Goal: Information Seeking & Learning: Learn about a topic

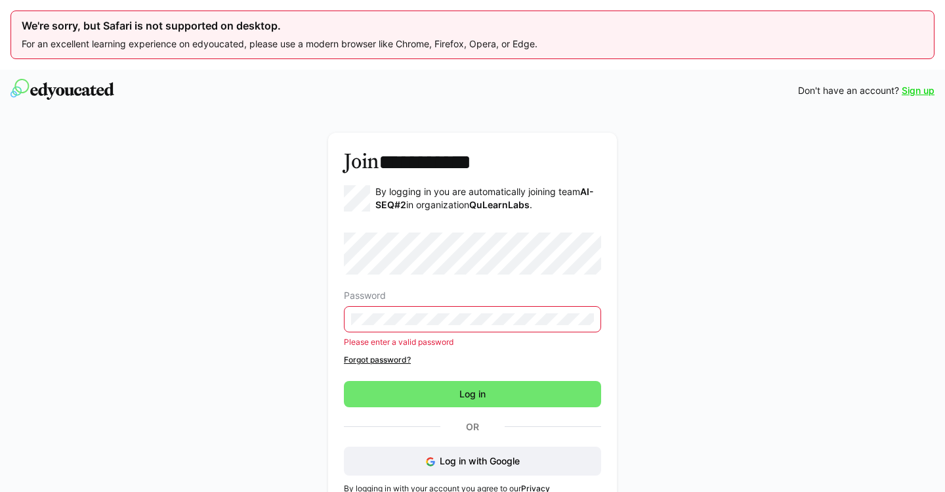
scroll to position [70, 0]
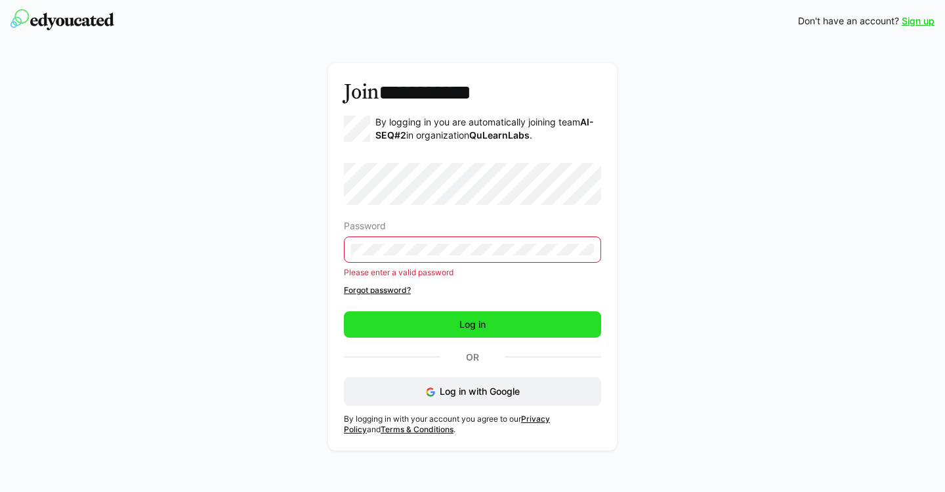
click at [493, 325] on span "Log in" at bounding box center [472, 324] width 257 height 26
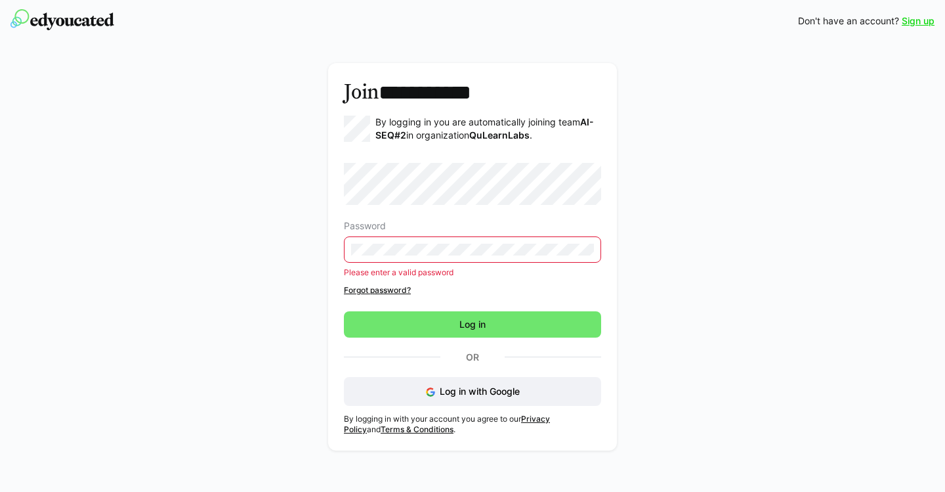
click at [325, 247] on div "**********" at bounding box center [473, 260] width 740 height 394
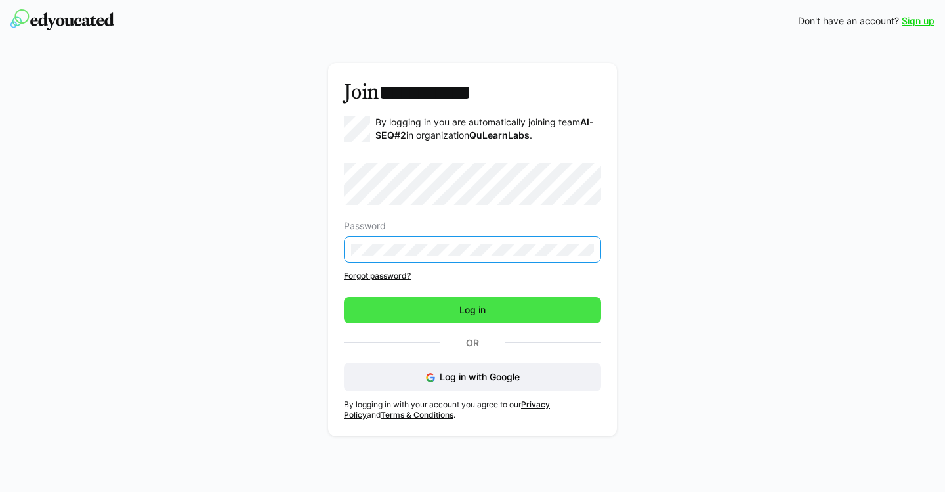
click at [462, 307] on span "Log in" at bounding box center [473, 309] width 30 height 13
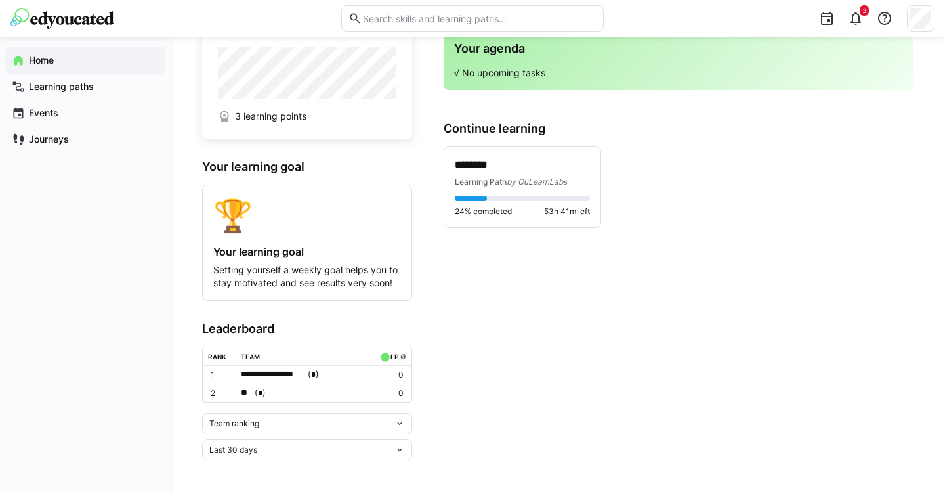
scroll to position [110, 0]
click at [503, 186] on div "Learning Path by QuLearnLabs" at bounding box center [522, 181] width 135 height 13
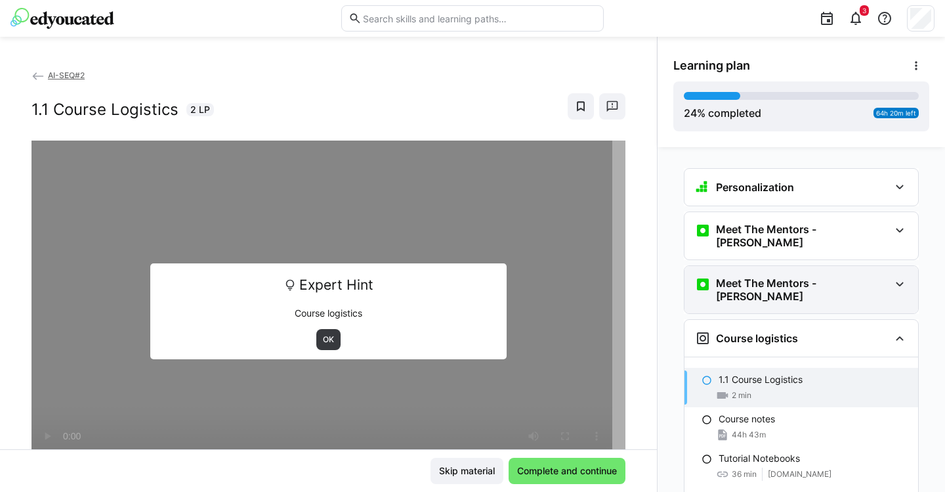
click at [866, 276] on div "Meet The Mentors - [PERSON_NAME]" at bounding box center [792, 289] width 194 height 26
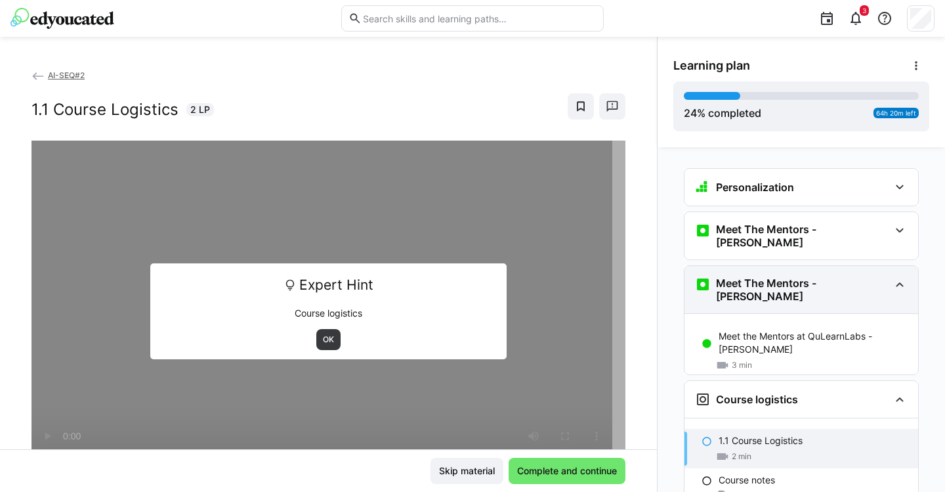
click at [866, 276] on div "Meet The Mentors - [PERSON_NAME]" at bounding box center [792, 289] width 194 height 26
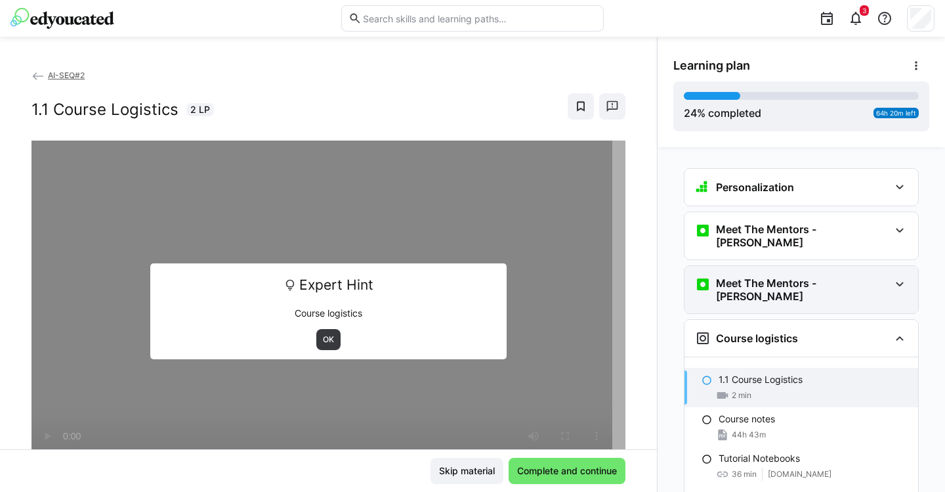
click at [866, 276] on div "Meet The Mentors - [PERSON_NAME]" at bounding box center [792, 289] width 194 height 26
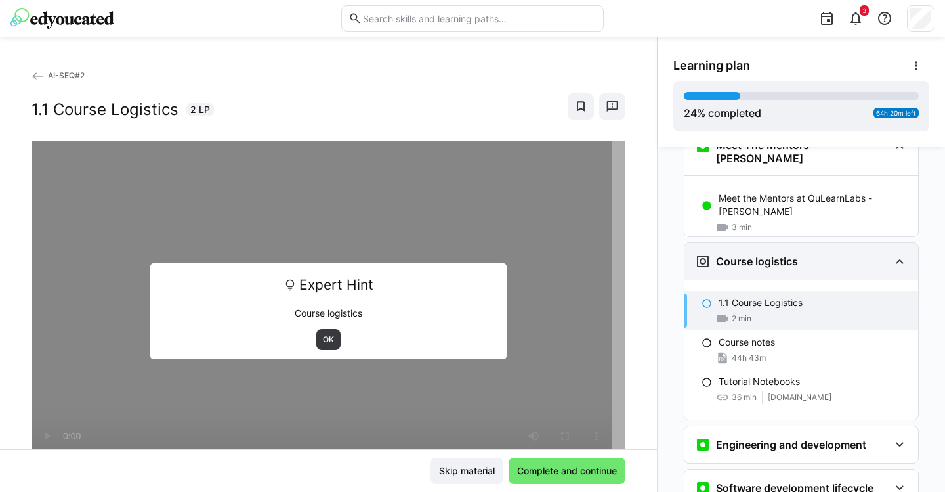
scroll to position [182, 0]
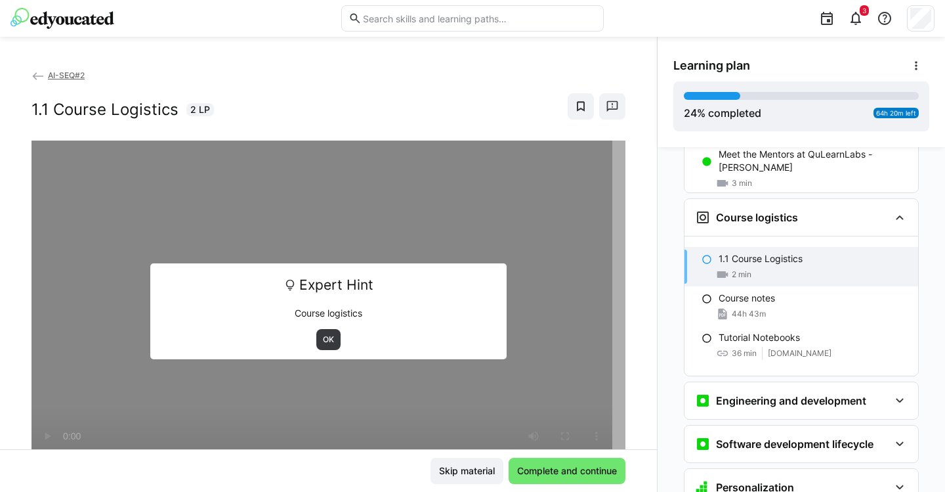
click at [702, 254] on eds-icon at bounding box center [707, 259] width 11 height 11
click at [711, 247] on div "1.1 Course Logistics 2 min" at bounding box center [802, 266] width 234 height 39
click at [322, 343] on span "OK" at bounding box center [329, 339] width 14 height 11
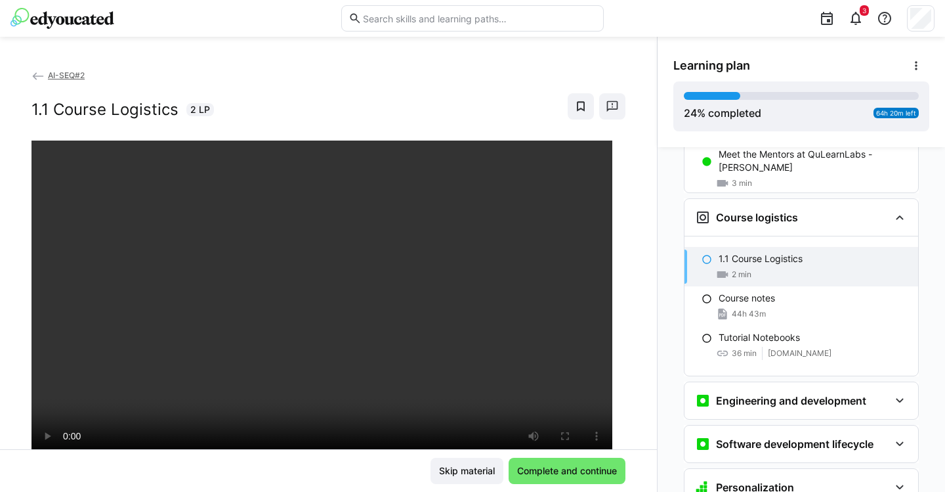
click at [704, 254] on eds-icon at bounding box center [707, 259] width 11 height 11
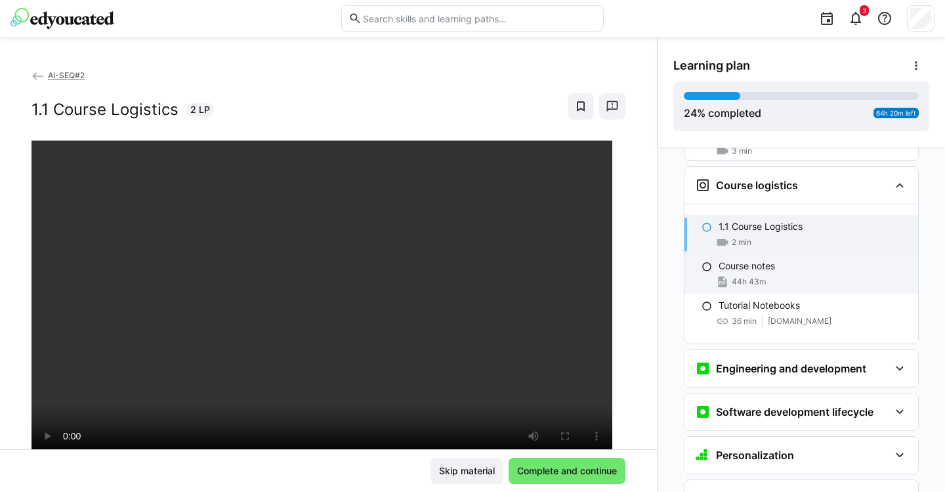
scroll to position [226, 0]
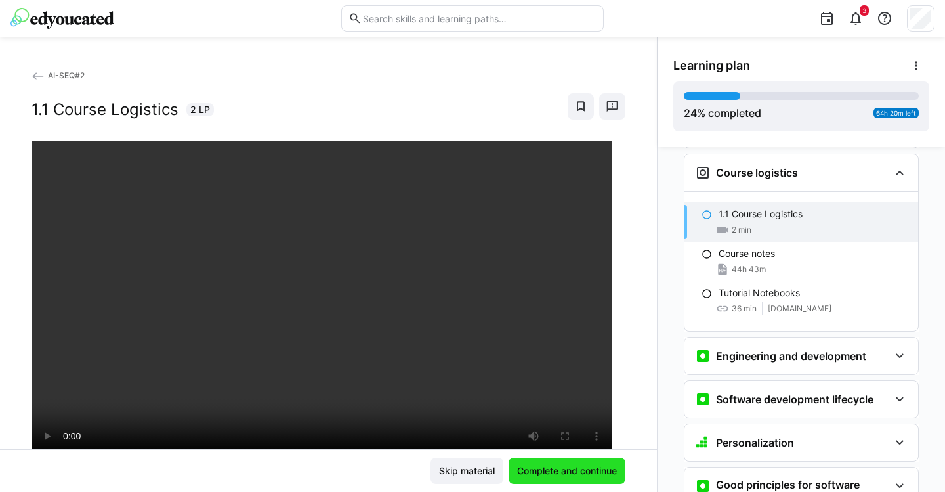
click at [557, 472] on span "Complete and continue" at bounding box center [567, 470] width 104 height 13
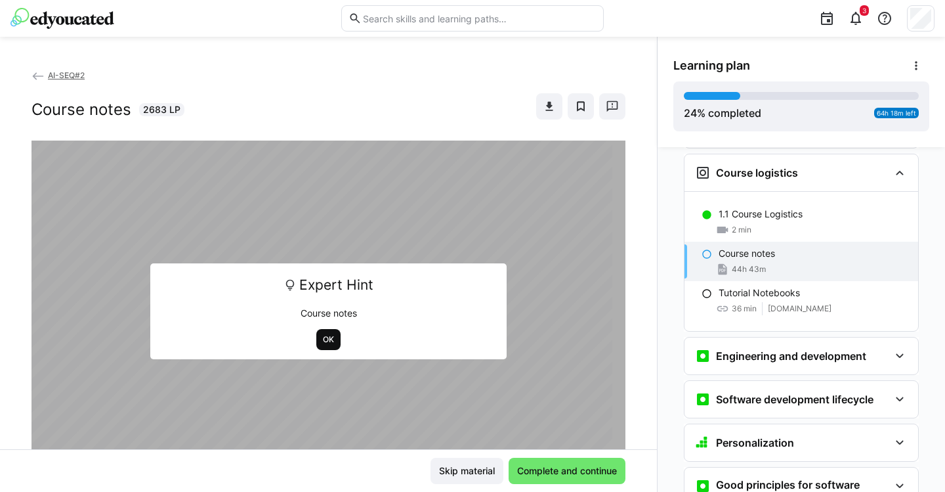
click at [316, 337] on span "OK" at bounding box center [328, 339] width 24 height 21
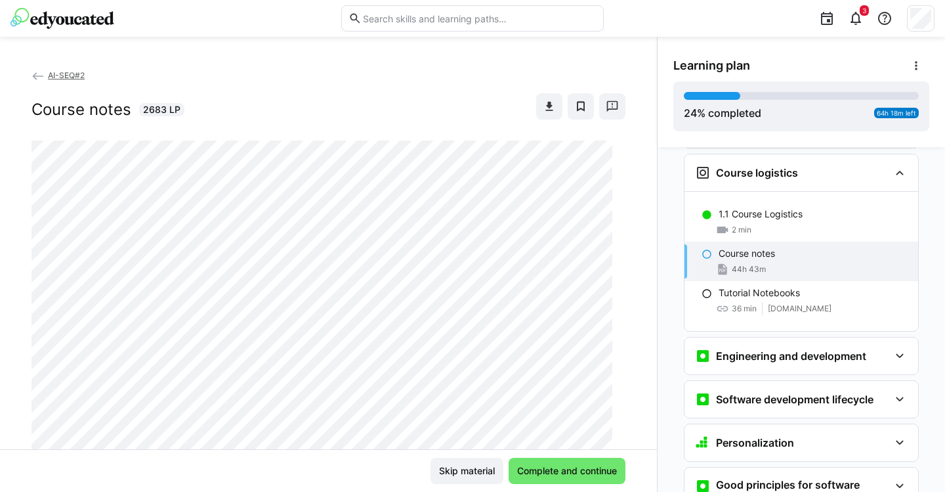
click at [707, 242] on div "Course notes 44h 43m" at bounding box center [802, 261] width 234 height 39
click at [566, 465] on span "Complete and continue" at bounding box center [567, 470] width 104 height 13
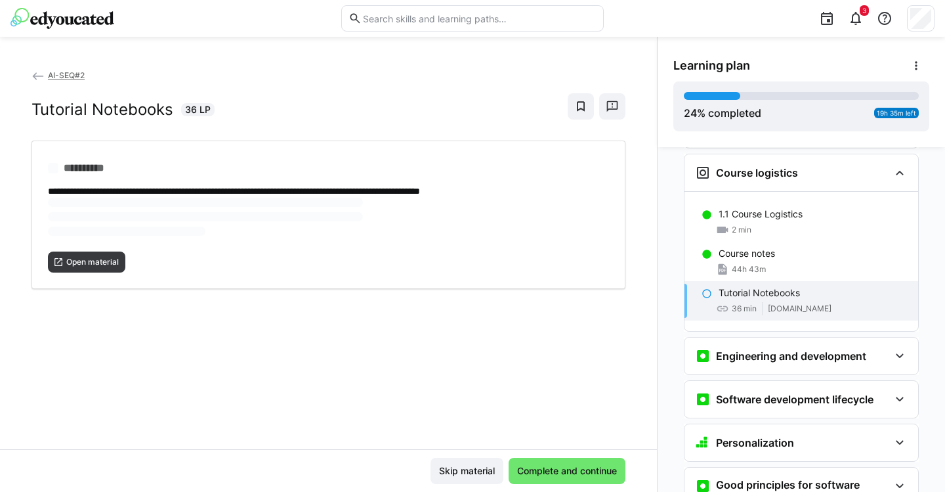
click at [709, 281] on div "Tutorial Notebooks 36 min [DOMAIN_NAME]" at bounding box center [802, 300] width 234 height 39
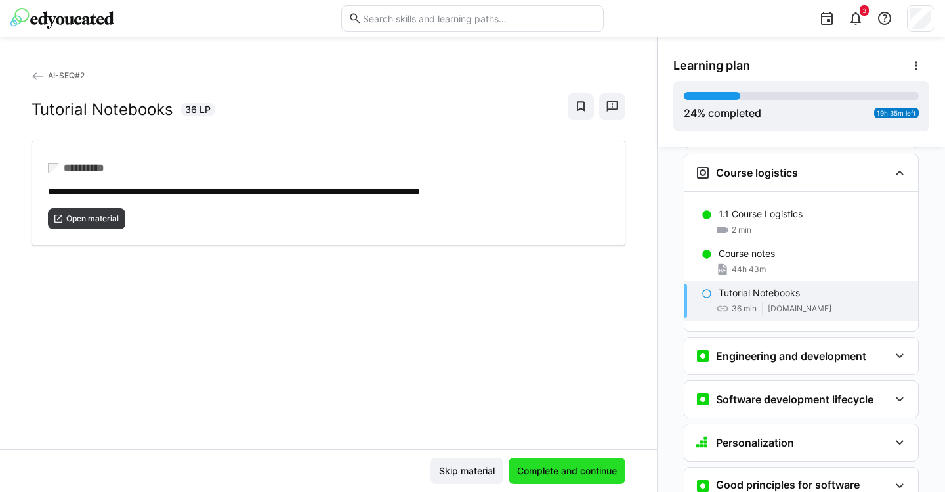
click at [545, 469] on span "Complete and continue" at bounding box center [567, 470] width 104 height 13
click at [544, 469] on span "Complete and continue" at bounding box center [567, 470] width 104 height 13
click at [744, 286] on p "Tutorial Notebooks" at bounding box center [759, 292] width 81 height 13
click at [722, 286] on p "Tutorial Notebooks" at bounding box center [759, 292] width 81 height 13
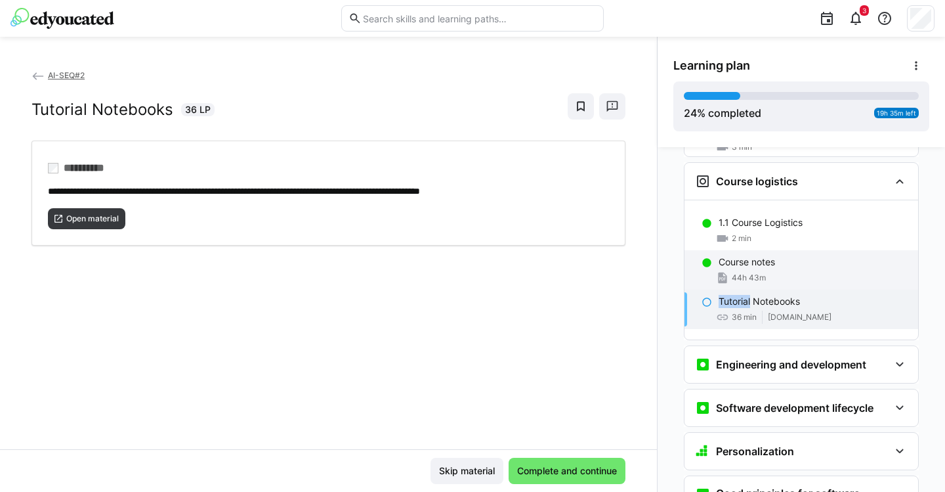
scroll to position [217, 0]
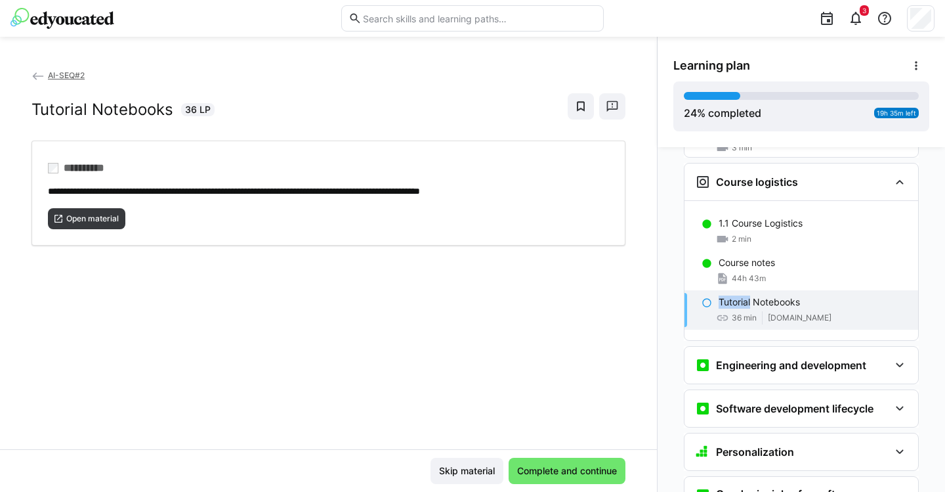
click at [724, 295] on p "Tutorial Notebooks" at bounding box center [759, 301] width 81 height 13
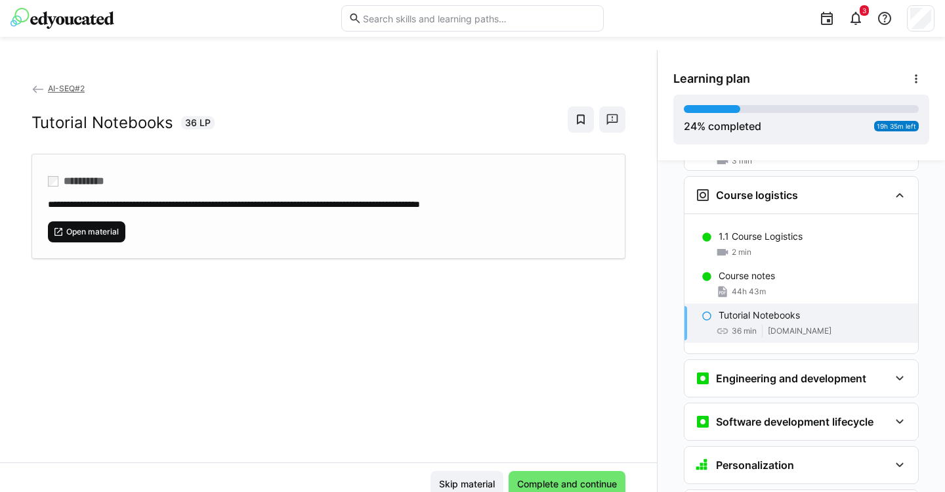
click at [102, 223] on span "Open material" at bounding box center [86, 231] width 77 height 21
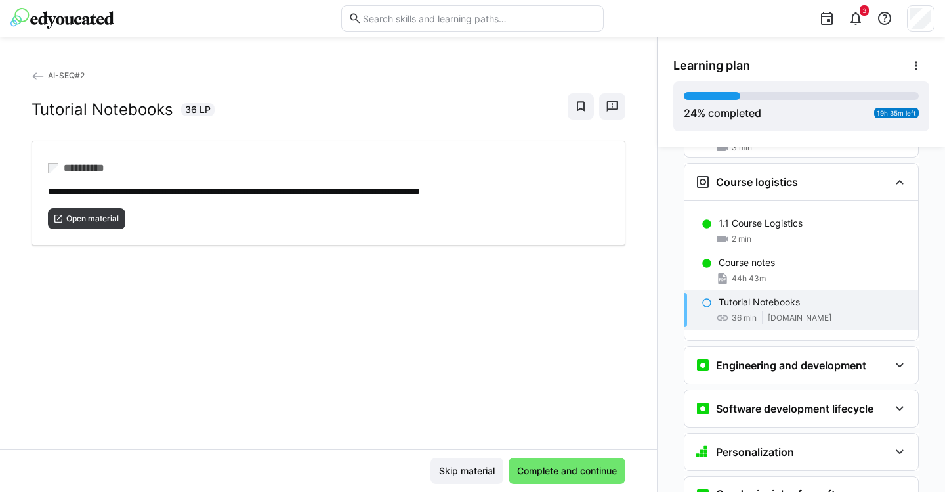
scroll to position [70, 0]
click at [545, 467] on span "Complete and continue" at bounding box center [567, 470] width 104 height 13
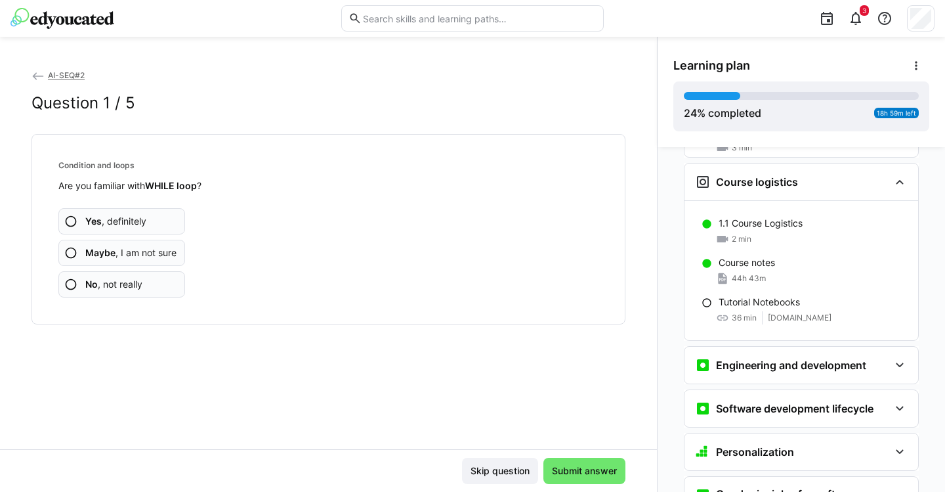
scroll to position [854, 0]
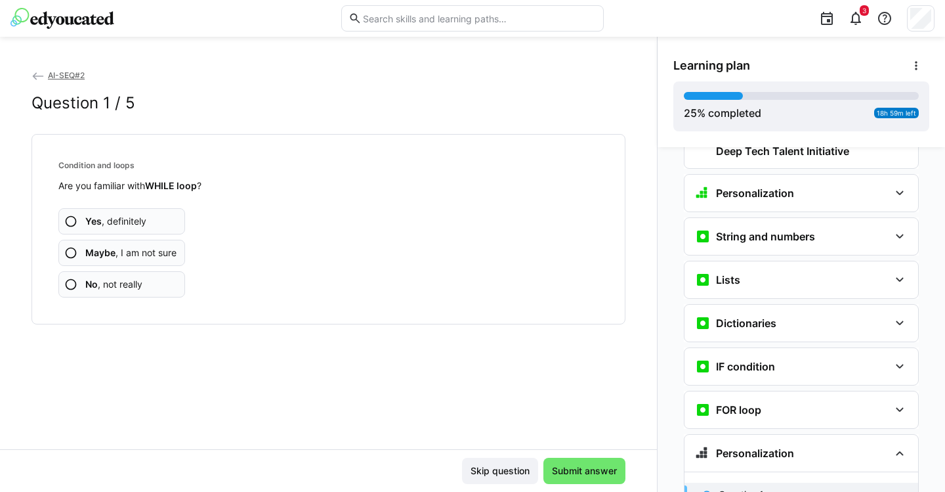
click at [121, 219] on span "Yes , definitely" at bounding box center [115, 221] width 61 height 13
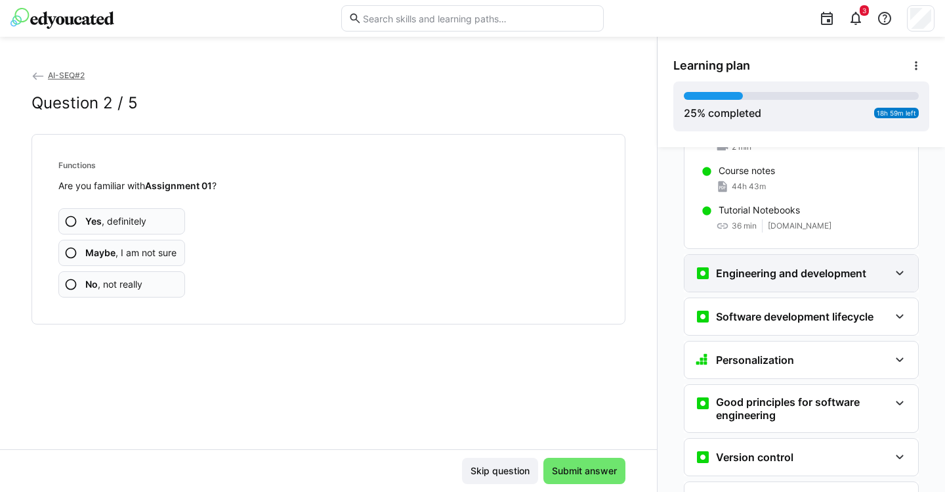
scroll to position [331, 0]
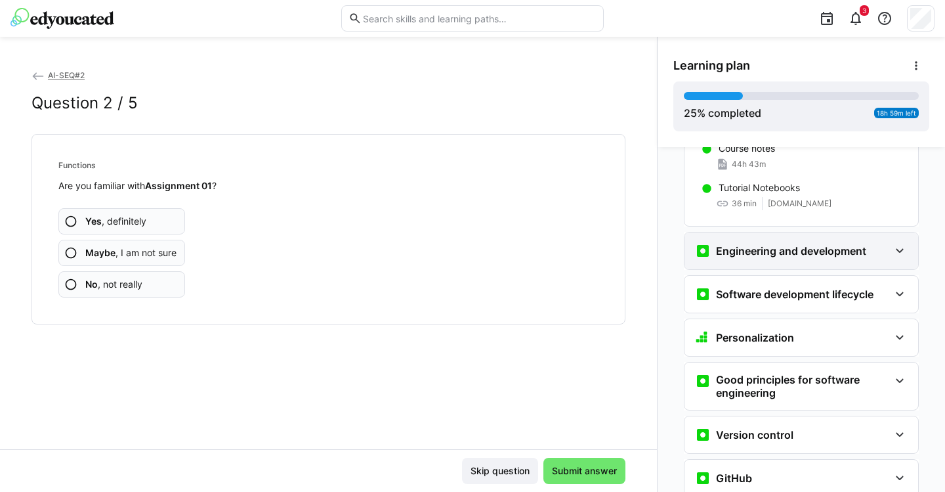
click at [895, 243] on eds-icon at bounding box center [900, 251] width 16 height 16
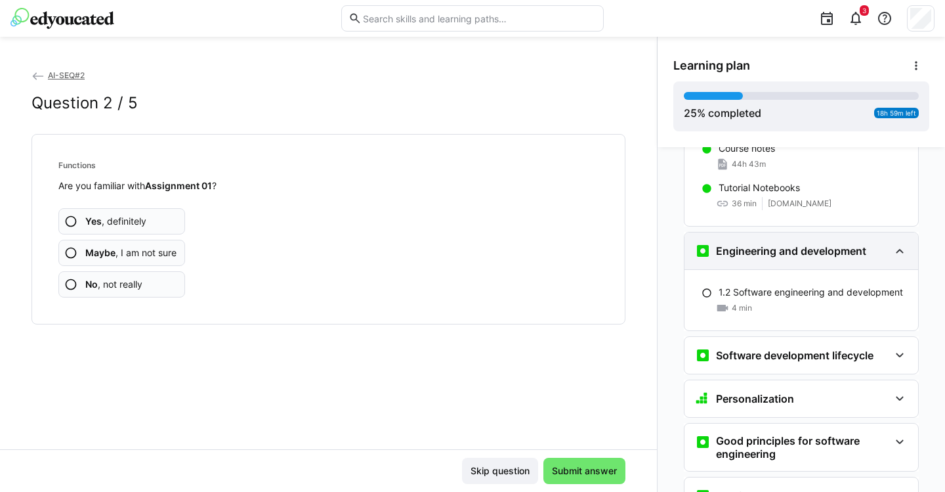
click at [895, 243] on eds-icon at bounding box center [900, 251] width 16 height 16
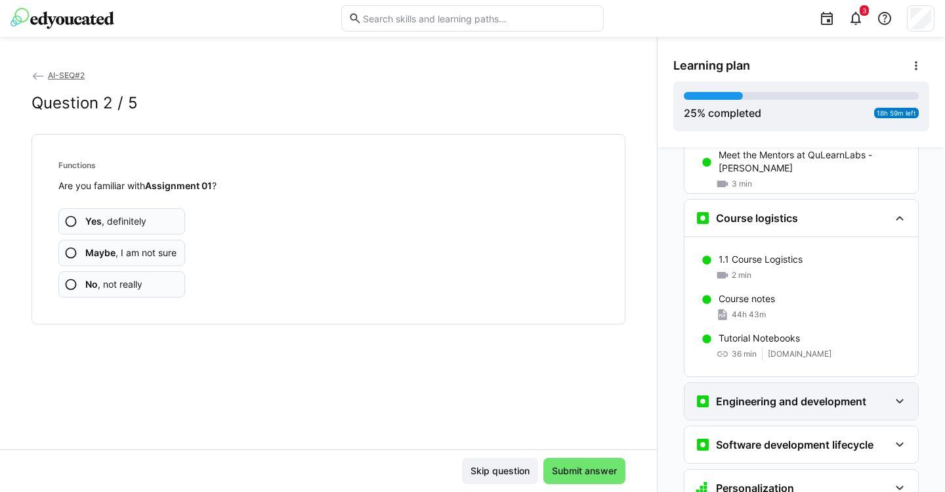
scroll to position [70, 0]
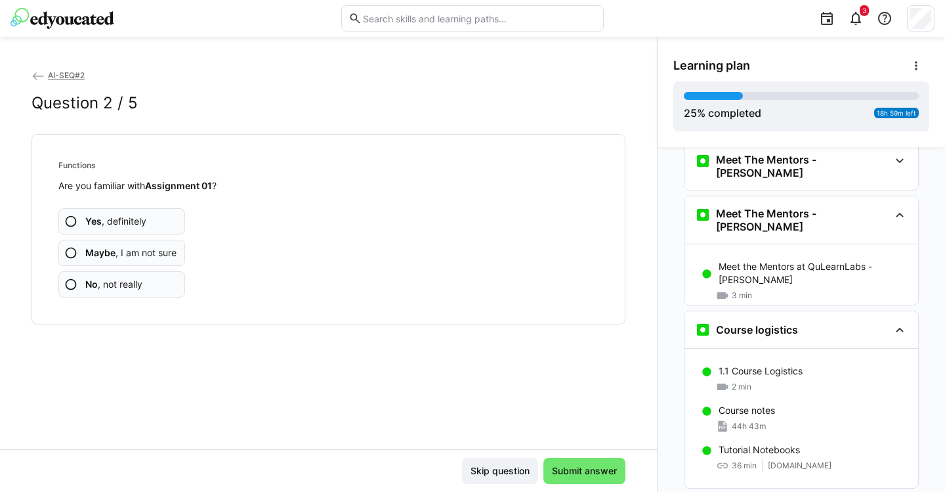
click at [137, 213] on app-assessment-question-radio "Yes , definitely" at bounding box center [121, 221] width 127 height 26
click at [144, 223] on span "Yes , definitely" at bounding box center [115, 221] width 61 height 13
click at [139, 223] on span "Yes , definitely" at bounding box center [115, 221] width 61 height 13
click at [137, 282] on span "No , not really" at bounding box center [113, 284] width 57 height 13
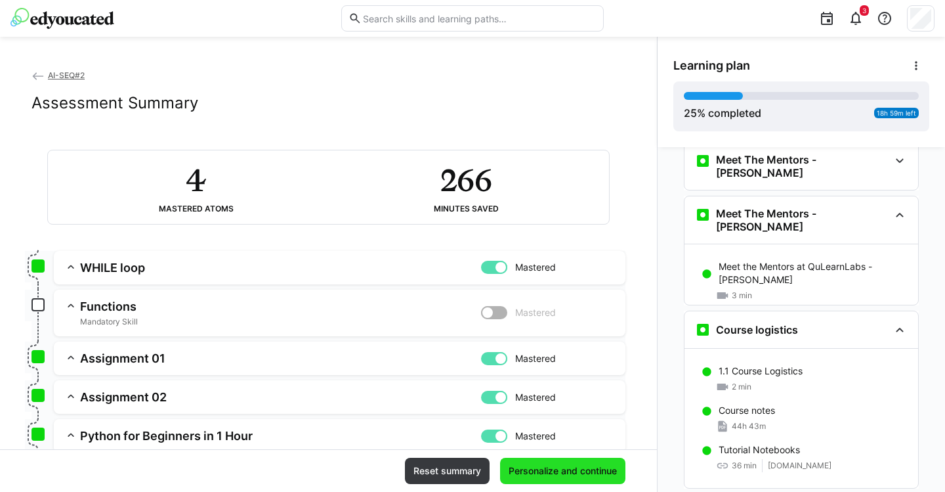
click at [551, 467] on span "Personalize and continue" at bounding box center [563, 470] width 112 height 13
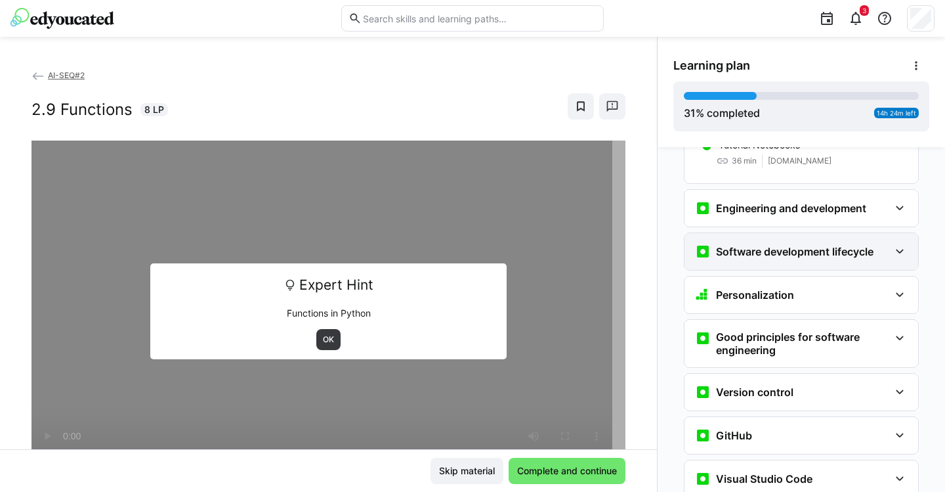
scroll to position [372, 0]
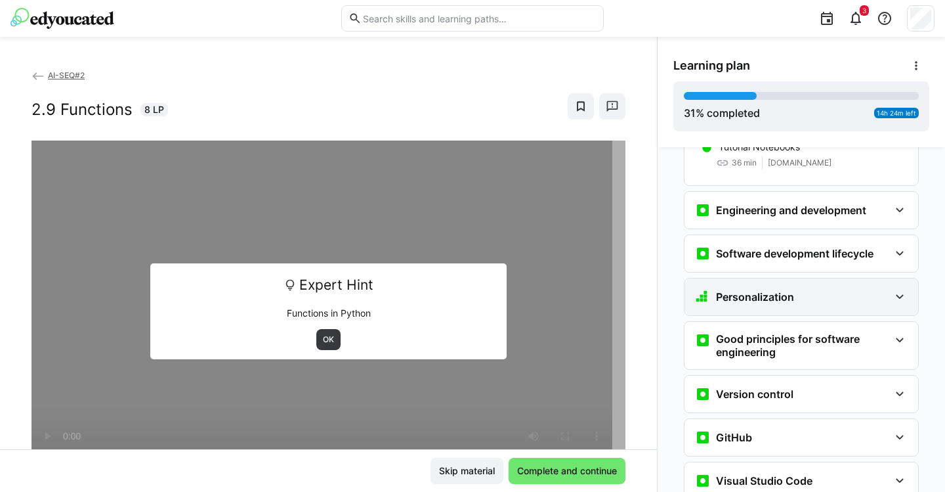
click at [892, 289] on eds-icon at bounding box center [900, 297] width 16 height 16
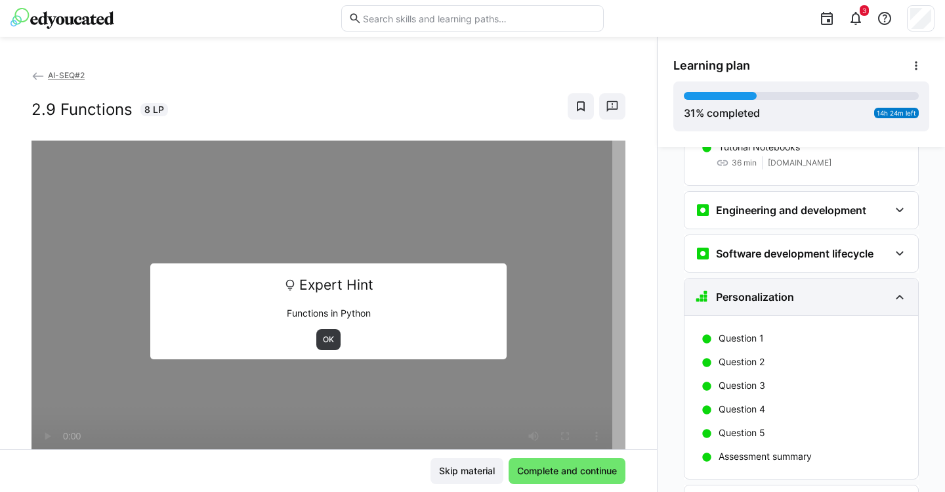
click at [892, 289] on eds-icon at bounding box center [900, 297] width 16 height 16
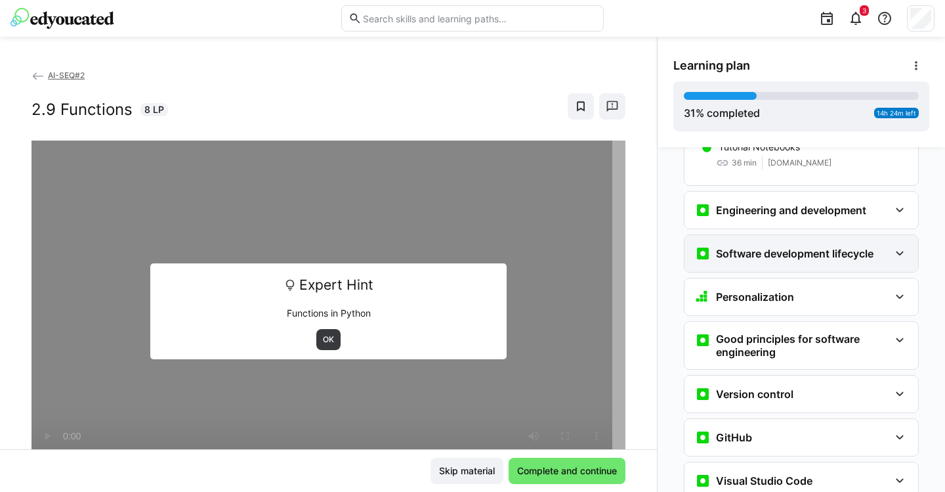
click at [892, 245] on eds-icon at bounding box center [900, 253] width 16 height 16
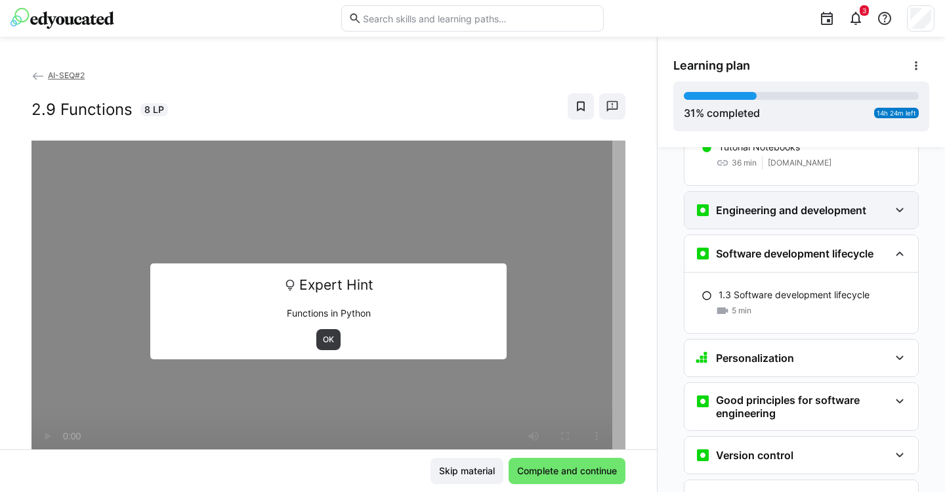
click at [864, 202] on div "Engineering and development" at bounding box center [792, 210] width 194 height 16
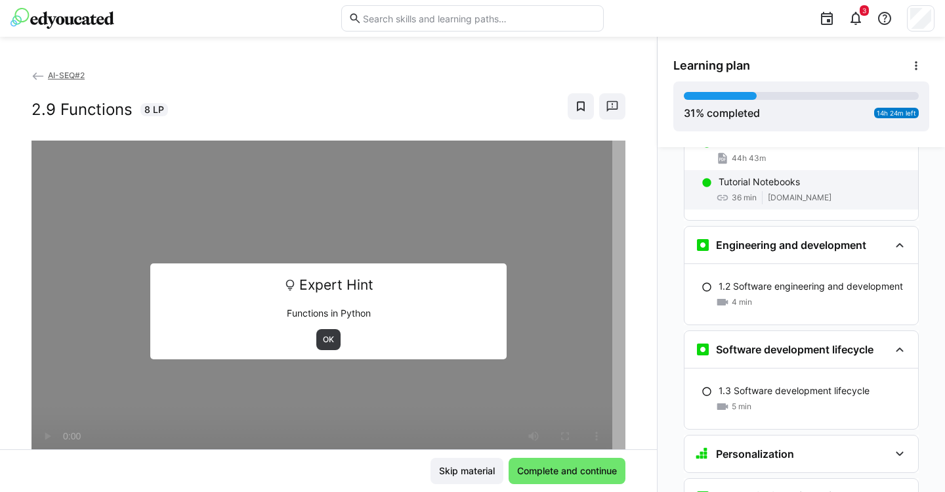
scroll to position [352, 0]
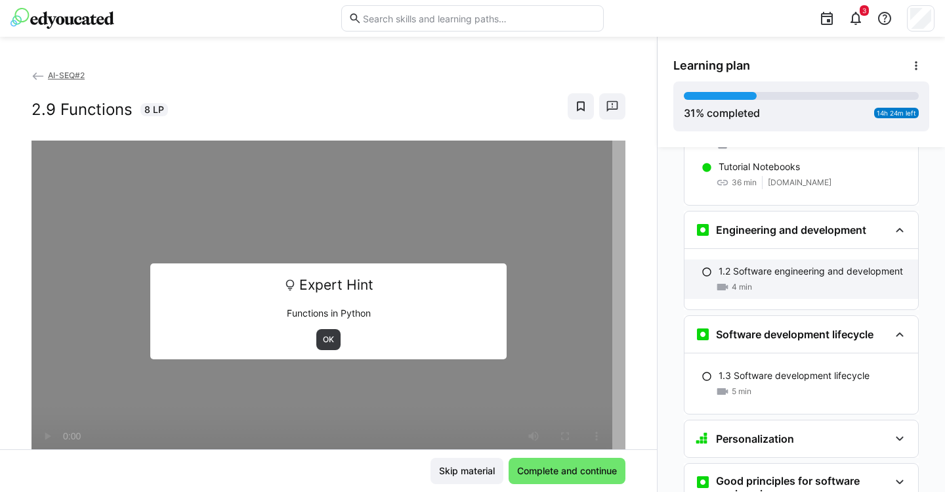
click at [774, 280] on div "4 min" at bounding box center [813, 286] width 189 height 13
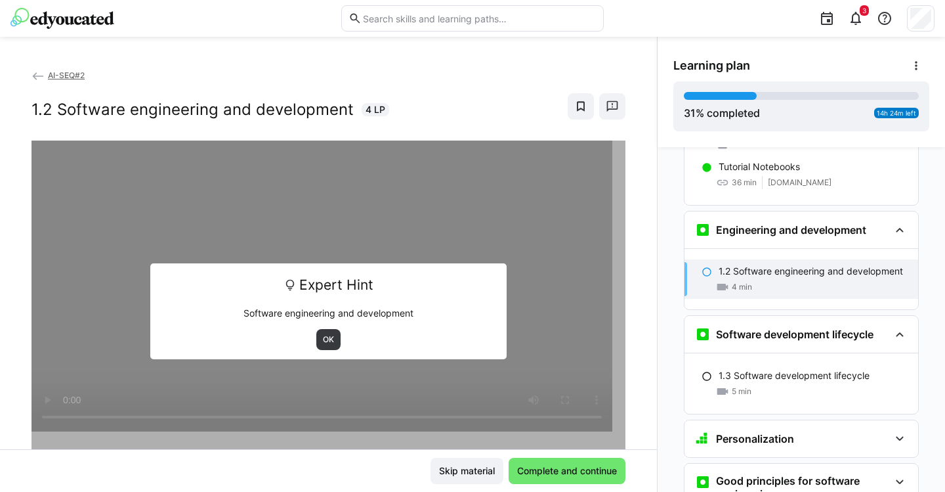
scroll to position [395, 0]
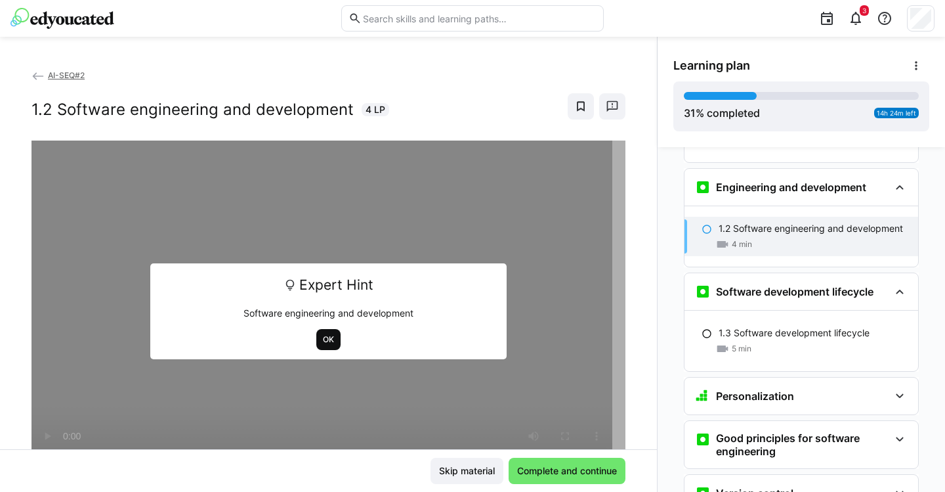
click at [324, 341] on span "OK" at bounding box center [329, 339] width 14 height 11
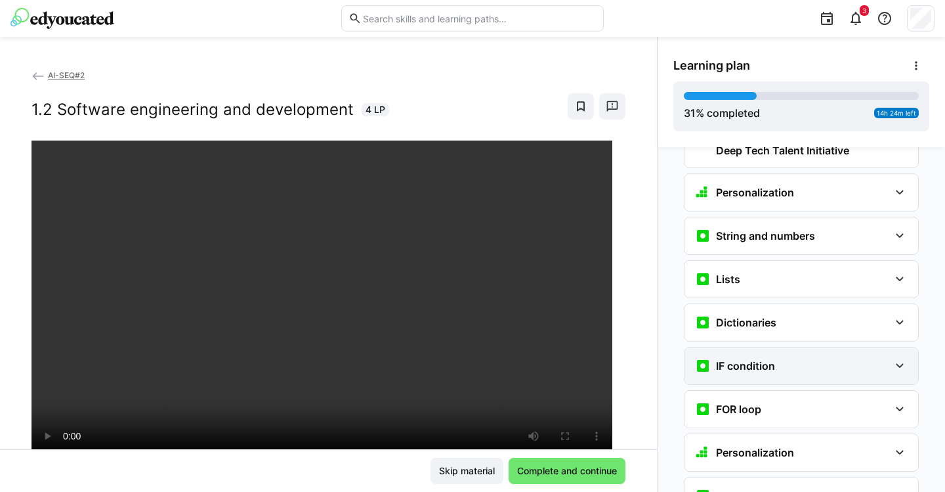
scroll to position [977, 0]
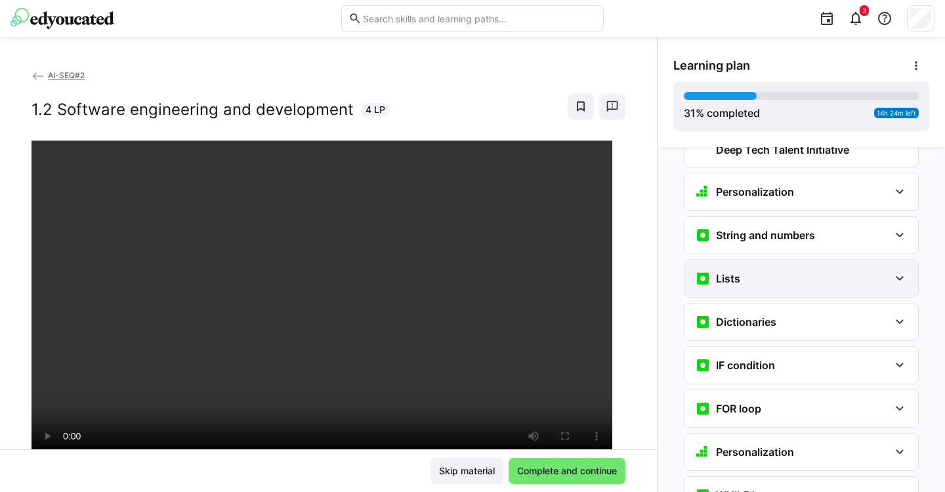
click at [869, 270] on div "Lists" at bounding box center [792, 278] width 194 height 16
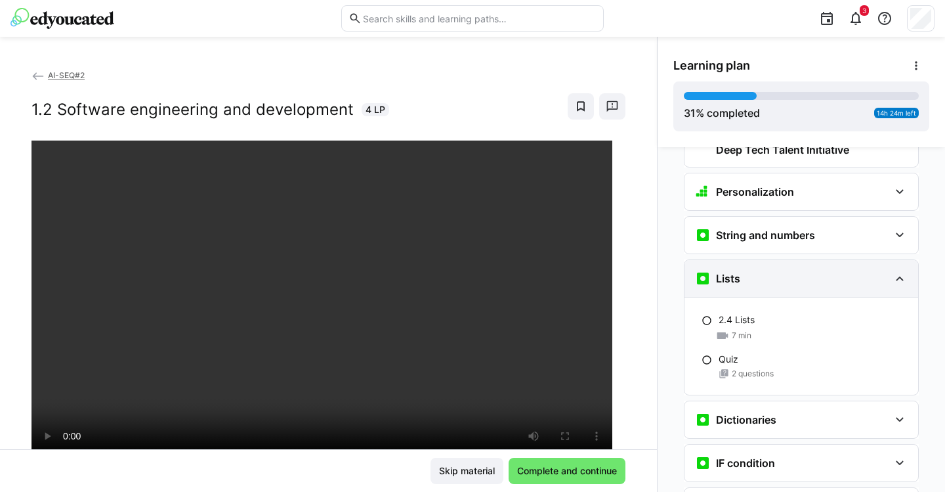
click at [869, 270] on div "Lists" at bounding box center [792, 278] width 194 height 16
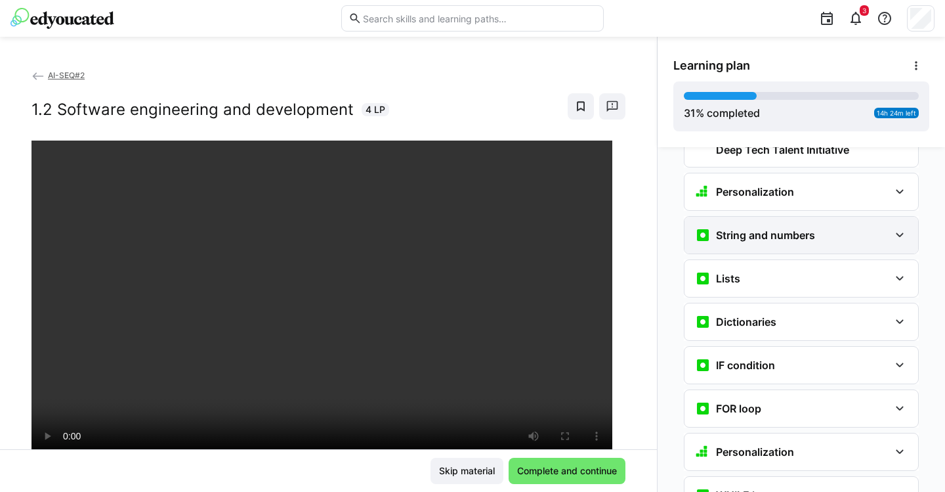
click at [880, 224] on div "String and numbers" at bounding box center [802, 235] width 234 height 37
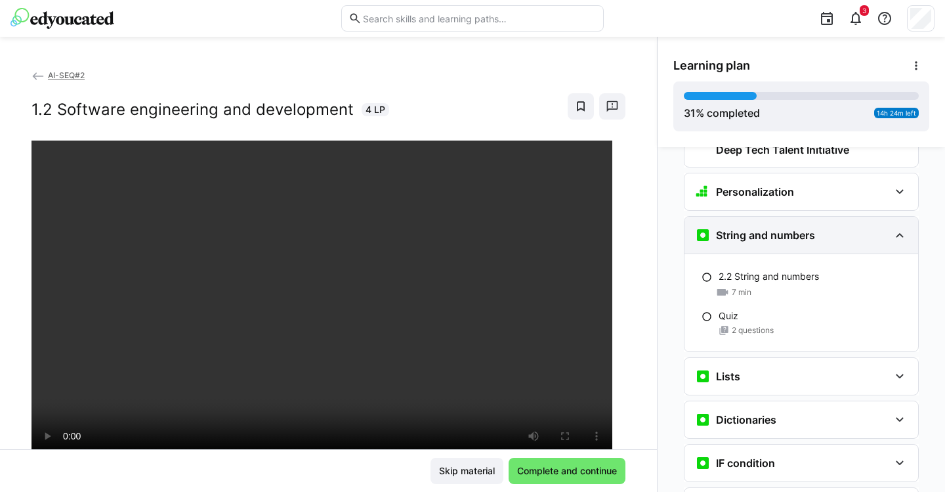
click at [880, 224] on div "String and numbers" at bounding box center [802, 235] width 234 height 37
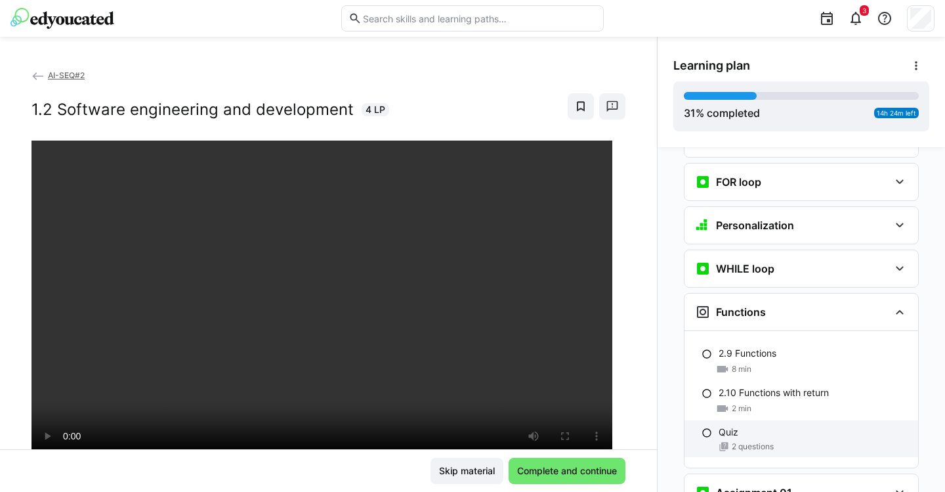
scroll to position [1159, 0]
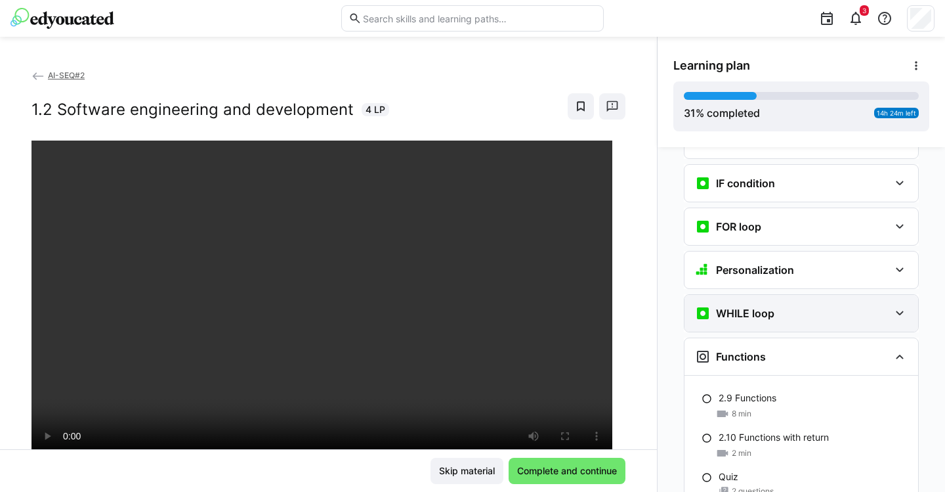
click at [881, 305] on div "WHILE loop" at bounding box center [792, 313] width 194 height 16
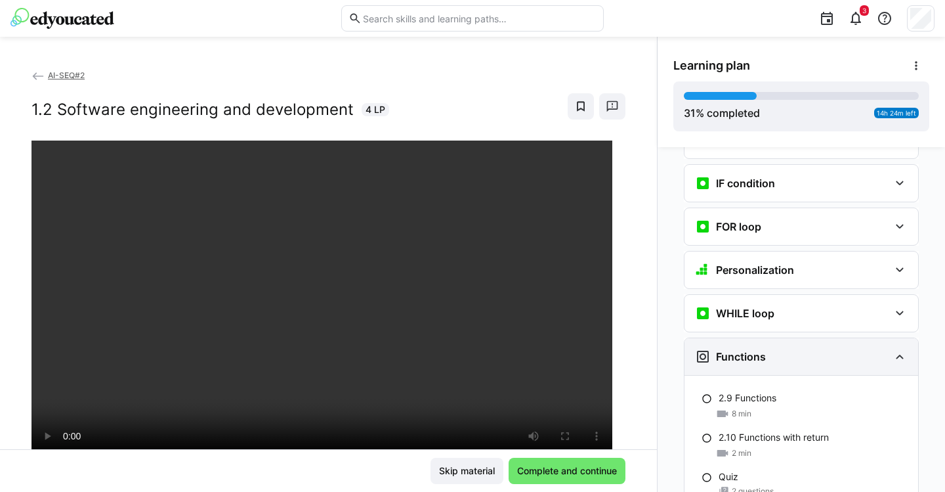
click at [873, 338] on div "Functions" at bounding box center [802, 356] width 234 height 37
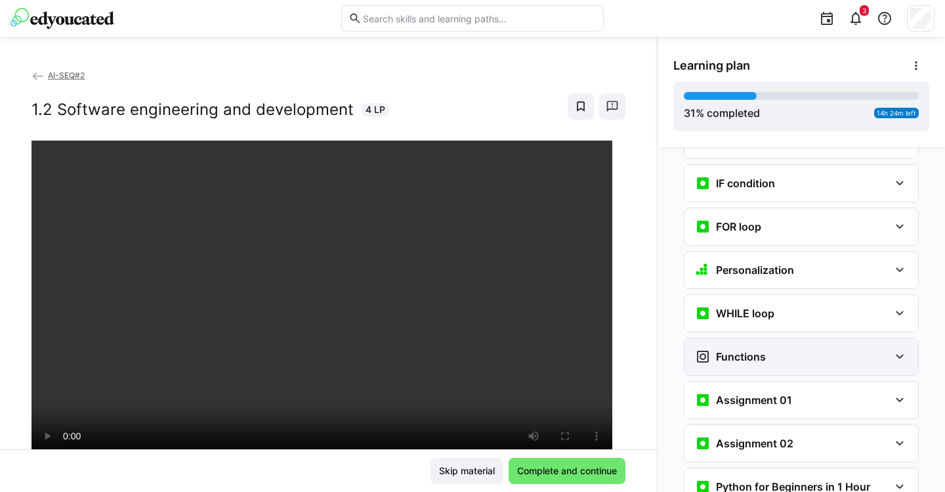
scroll to position [1189, 0]
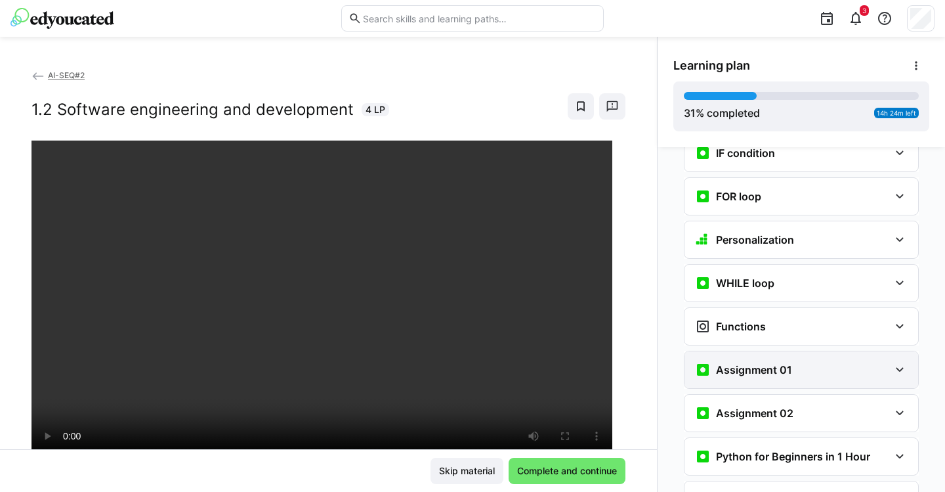
click at [870, 362] on div "Assignment 01" at bounding box center [792, 370] width 194 height 16
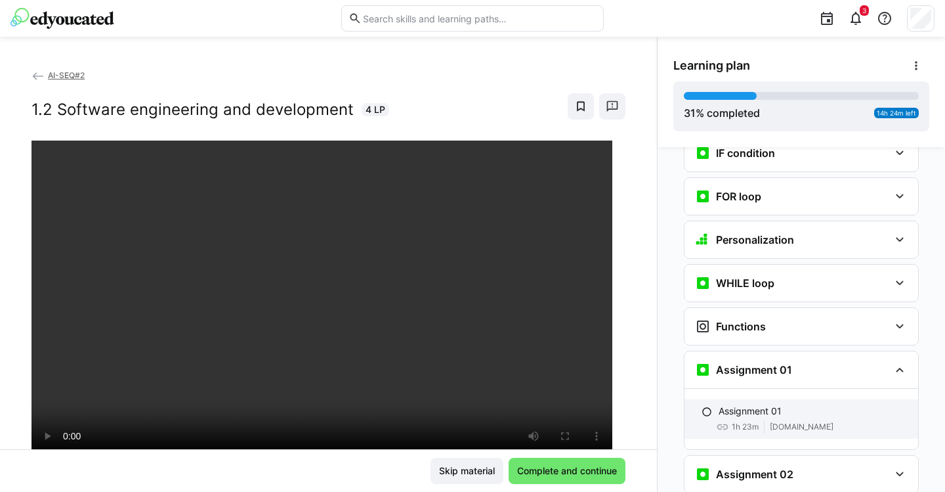
click at [754, 404] on p "Assignment 01" at bounding box center [750, 410] width 63 height 13
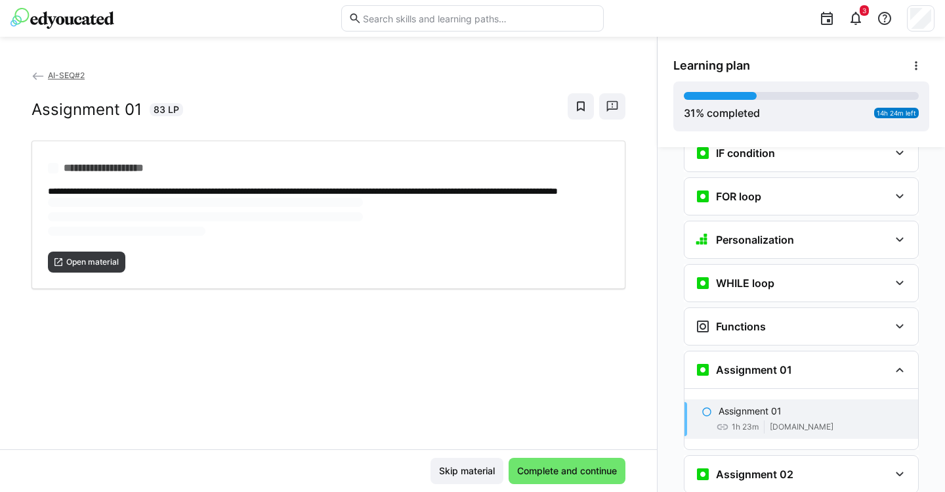
scroll to position [1372, 0]
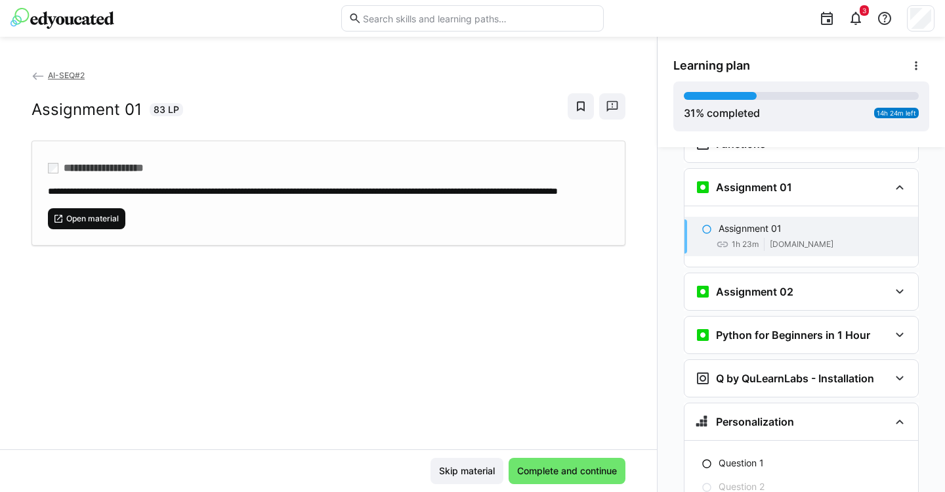
click at [101, 224] on span "Open material" at bounding box center [92, 218] width 55 height 11
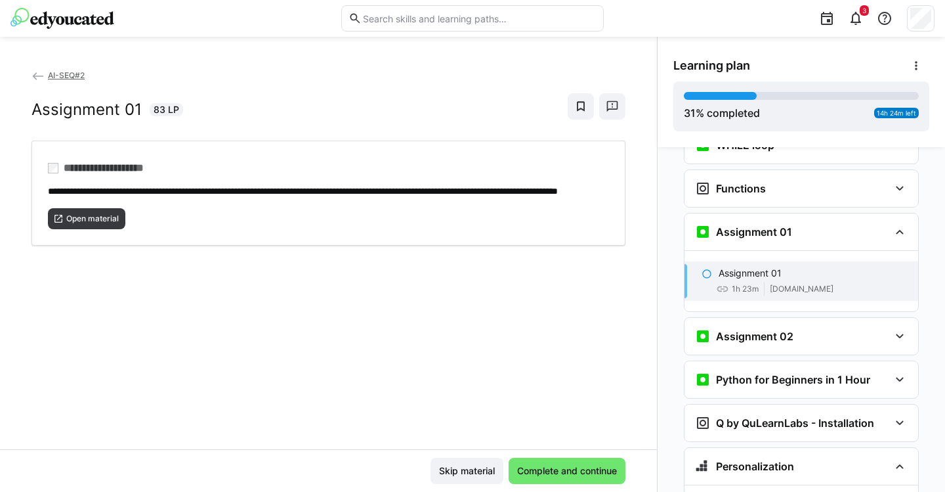
scroll to position [1254, 0]
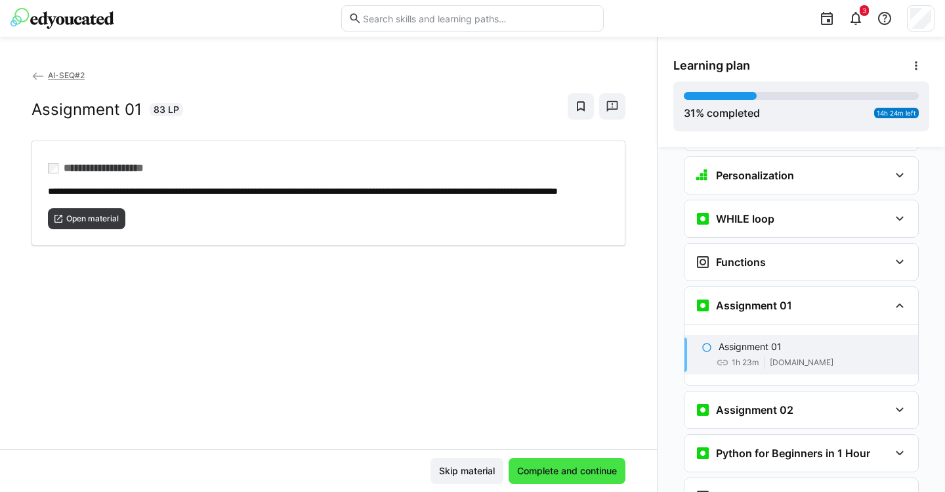
click at [568, 468] on span "Complete and continue" at bounding box center [567, 470] width 104 height 13
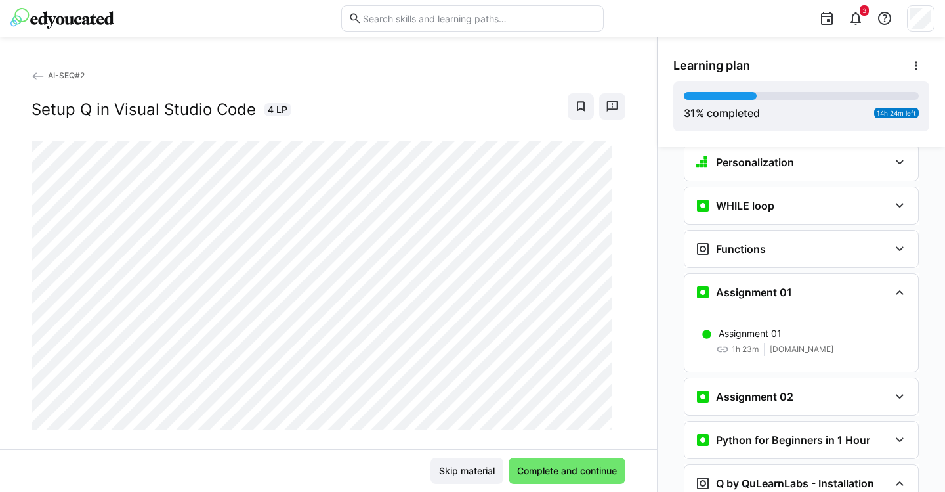
scroll to position [1273, 0]
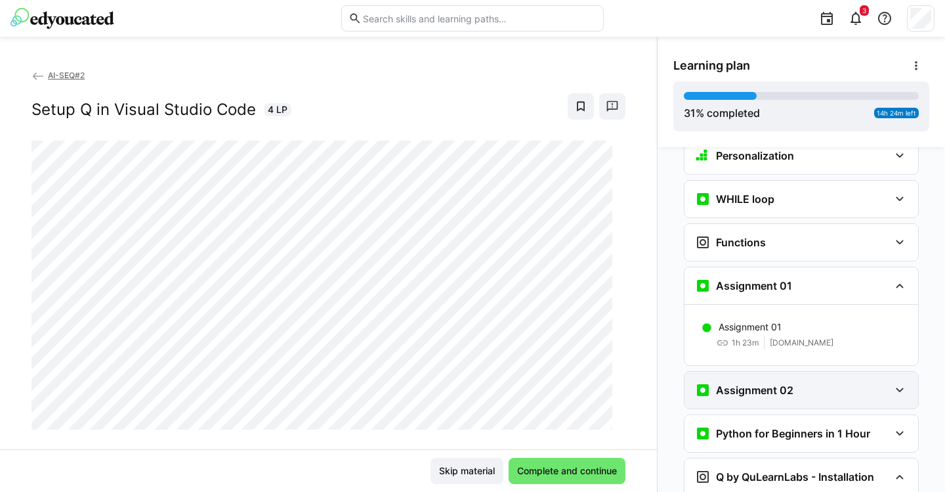
click at [852, 382] on div "Assignment 02" at bounding box center [792, 390] width 194 height 16
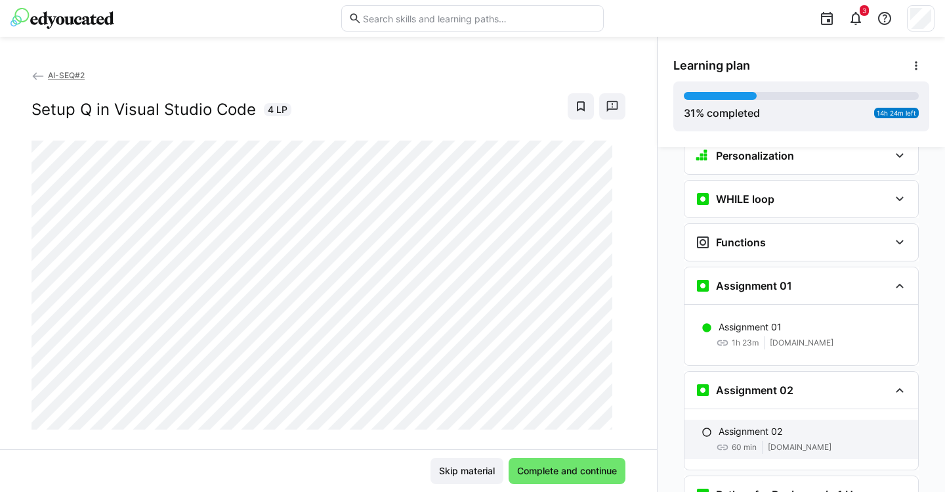
click at [798, 425] on div "Assignment 02" at bounding box center [813, 431] width 189 height 13
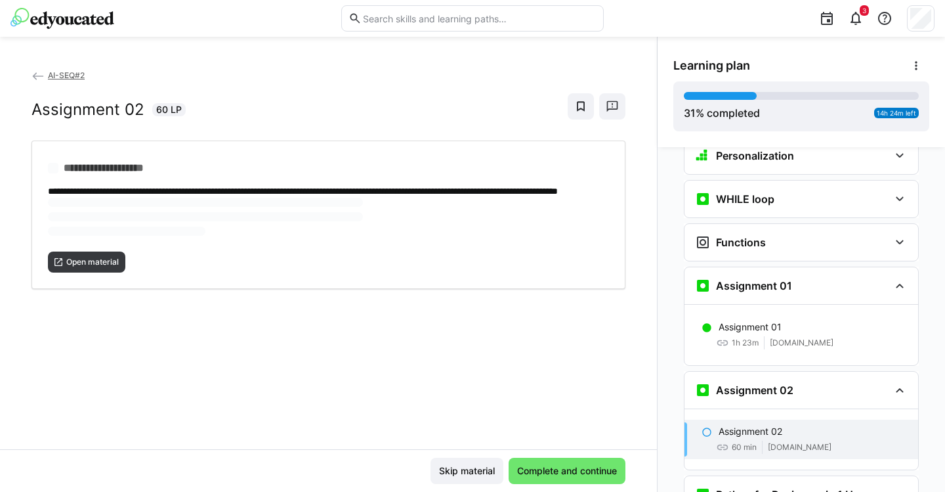
scroll to position [1476, 0]
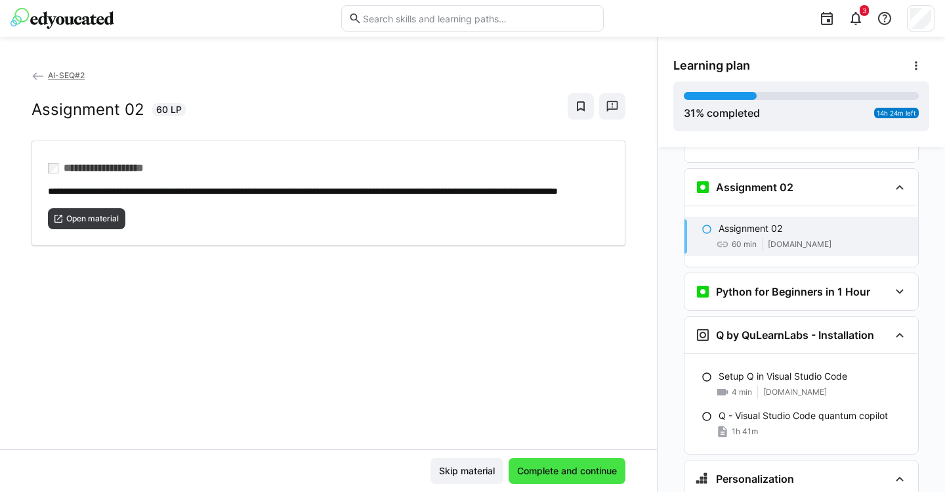
click at [559, 461] on span "Complete and continue" at bounding box center [567, 471] width 117 height 26
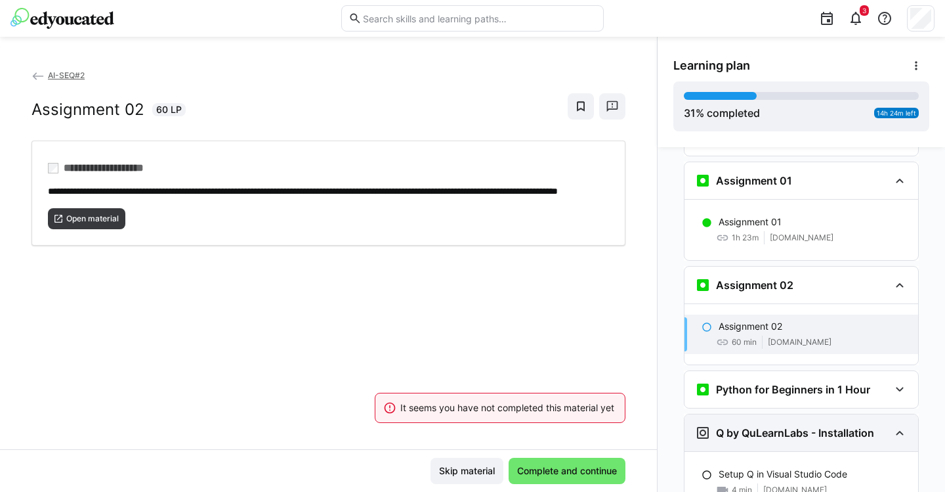
scroll to position [1377, 0]
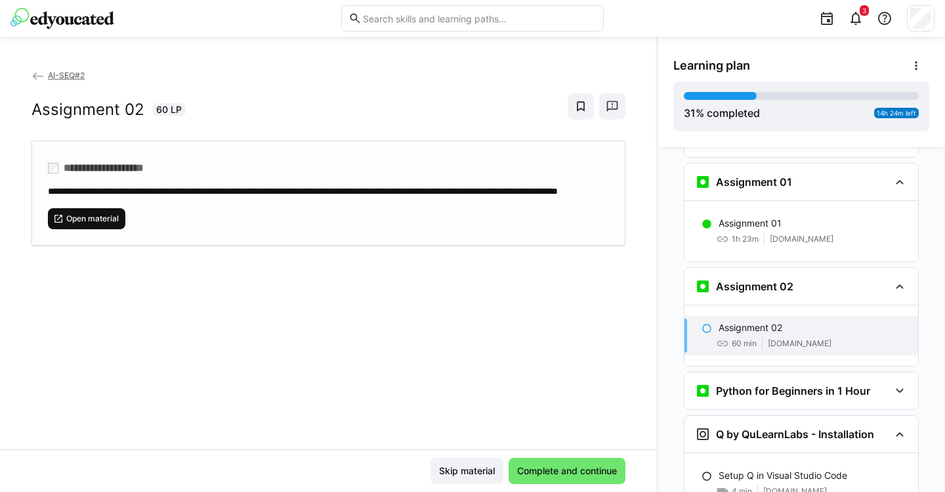
click at [104, 224] on span "Open material" at bounding box center [92, 218] width 55 height 11
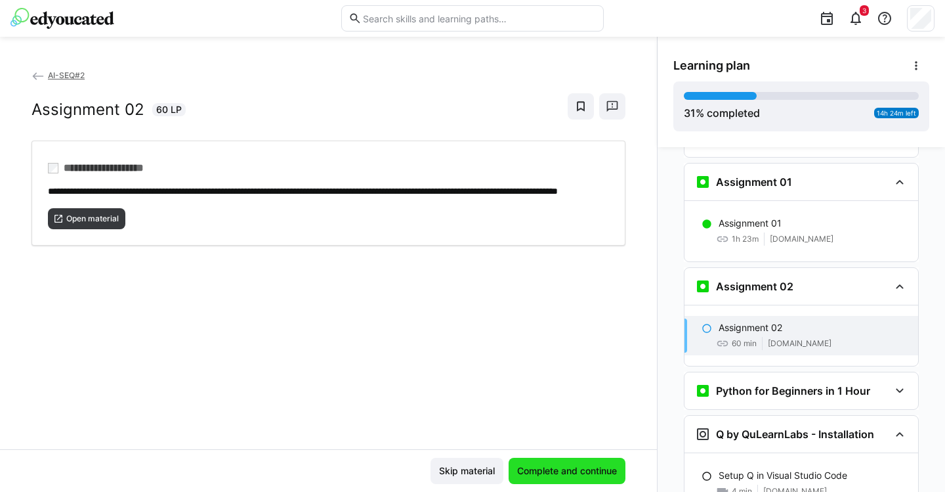
click at [548, 472] on span "Complete and continue" at bounding box center [567, 470] width 104 height 13
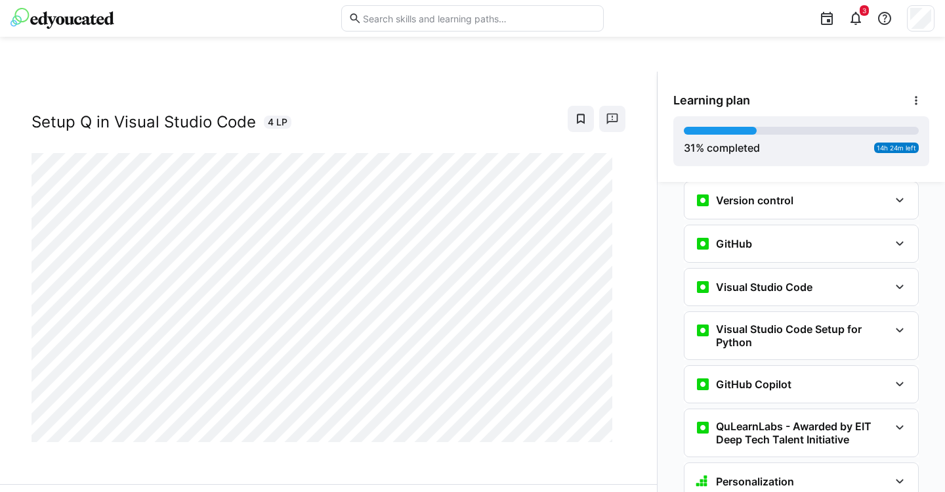
scroll to position [41, 0]
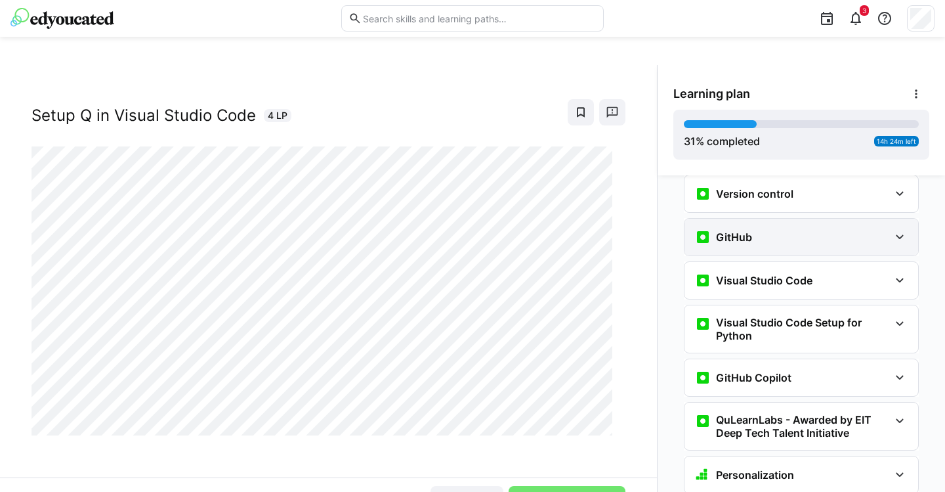
click at [815, 226] on div "GitHub" at bounding box center [802, 237] width 234 height 37
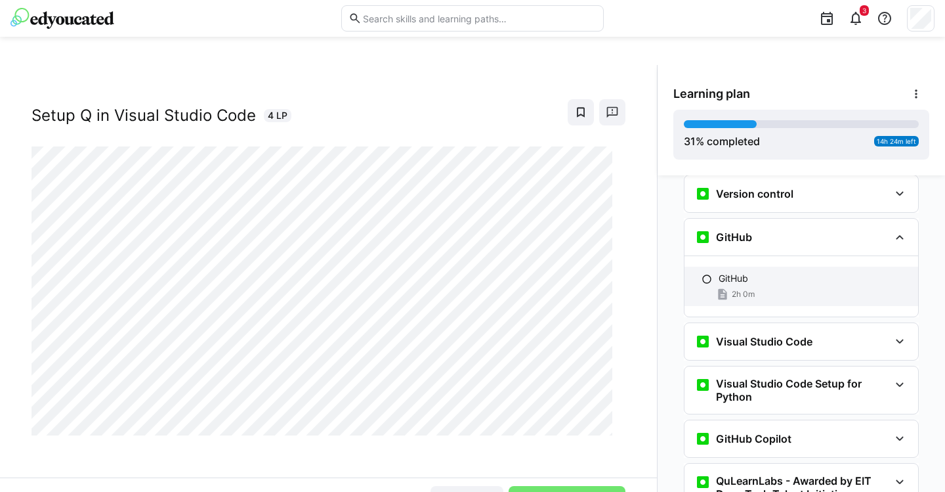
click at [754, 272] on div "GitHub" at bounding box center [813, 278] width 189 height 13
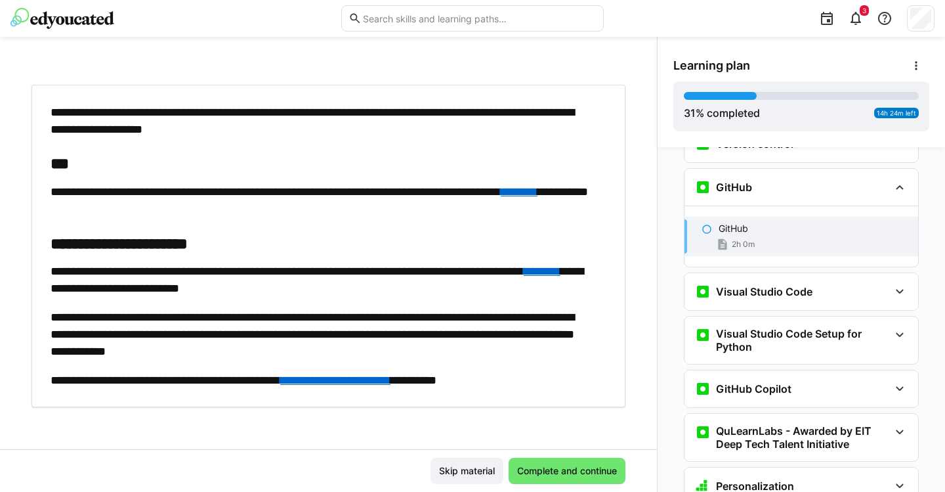
scroll to position [56, 0]
click at [549, 467] on span "Complete and continue" at bounding box center [567, 470] width 104 height 13
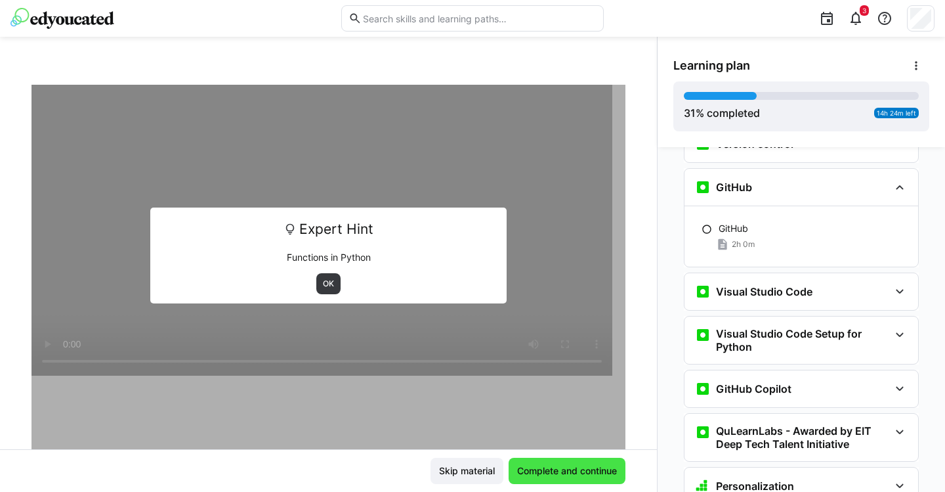
scroll to position [1390, 0]
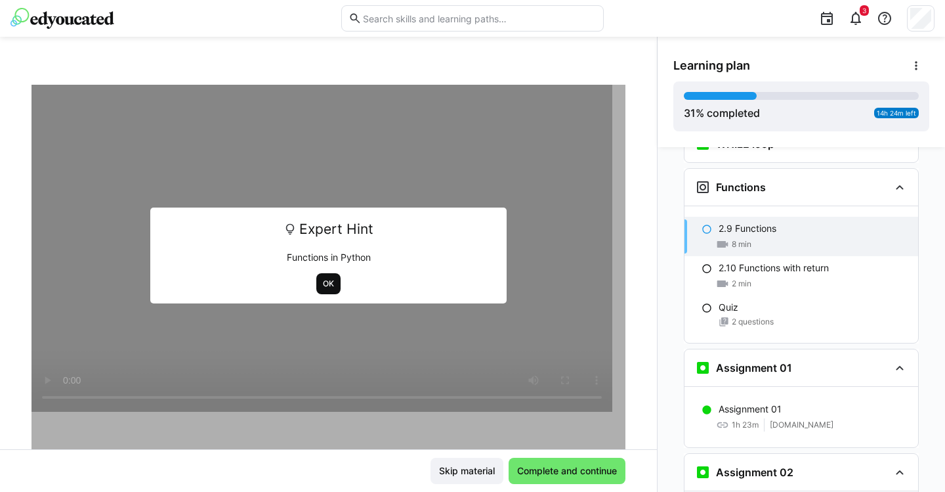
click at [322, 288] on span "OK" at bounding box center [329, 283] width 14 height 11
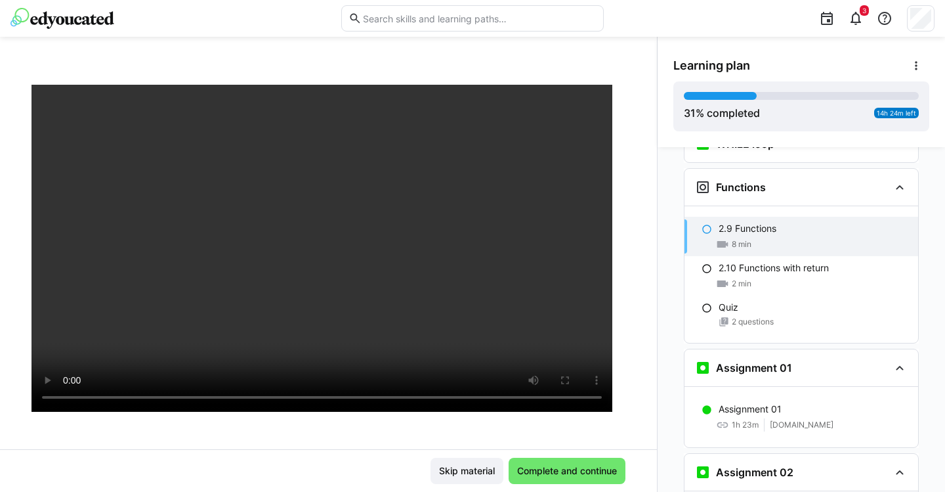
click at [721, 222] on p "2.9 Functions" at bounding box center [748, 228] width 58 height 13
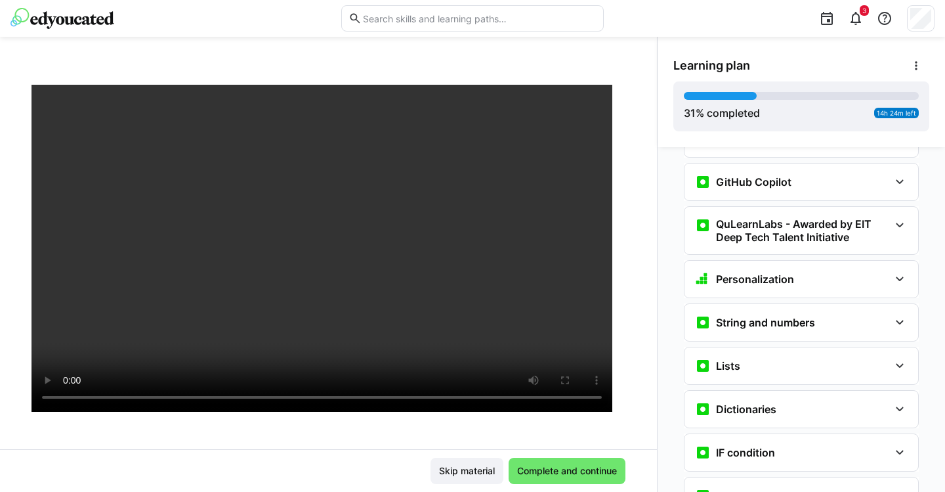
scroll to position [943, 0]
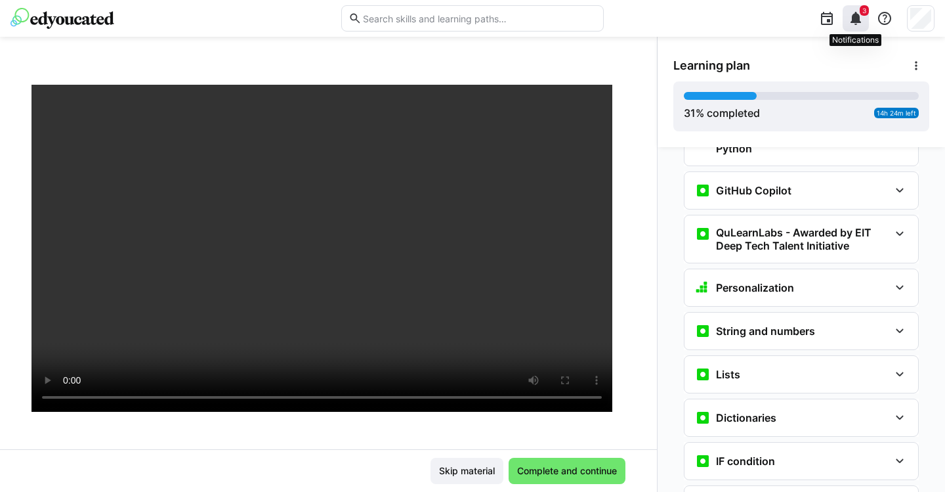
click at [863, 12] on span "3" at bounding box center [865, 11] width 4 height 8
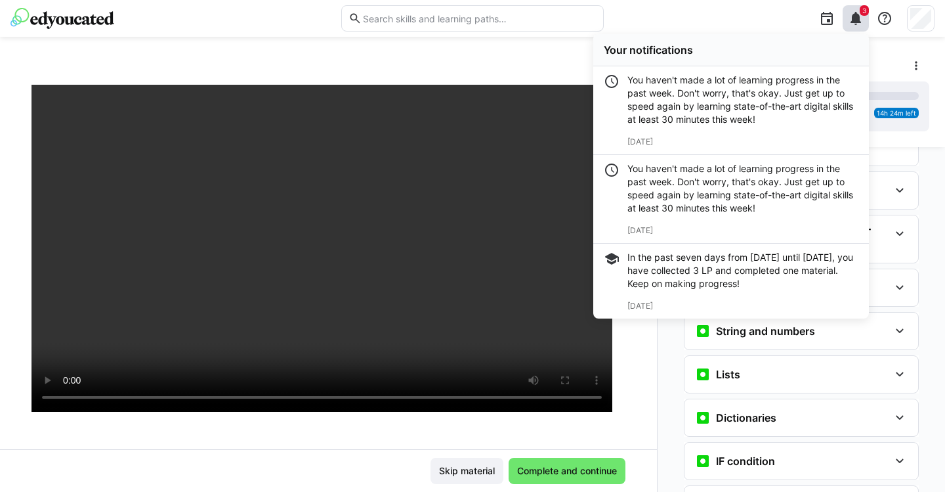
scroll to position [70, 0]
click at [853, 22] on eds-icon at bounding box center [856, 19] width 16 height 16
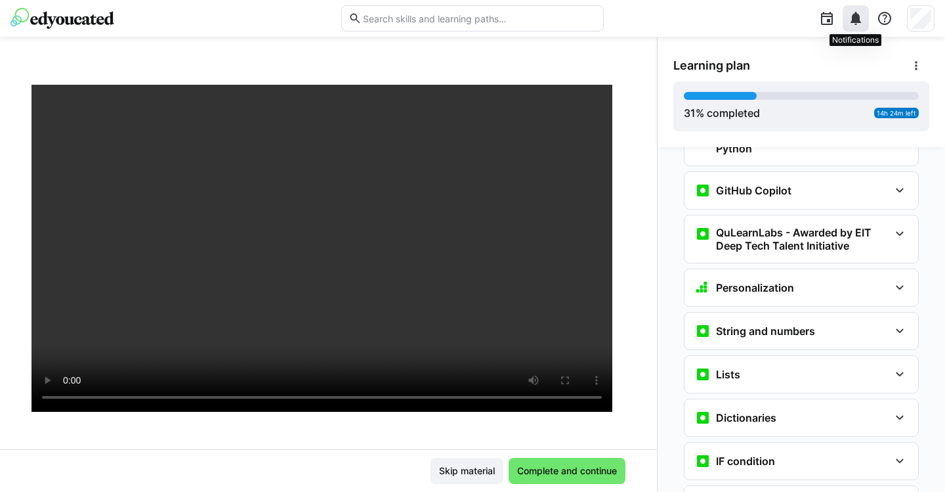
click at [853, 22] on eds-icon at bounding box center [856, 19] width 16 height 16
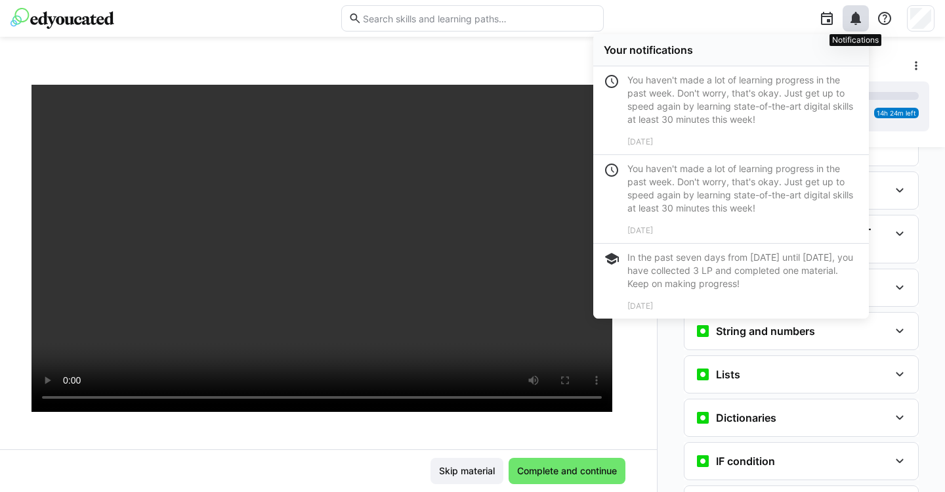
click at [853, 22] on eds-icon at bounding box center [856, 19] width 16 height 16
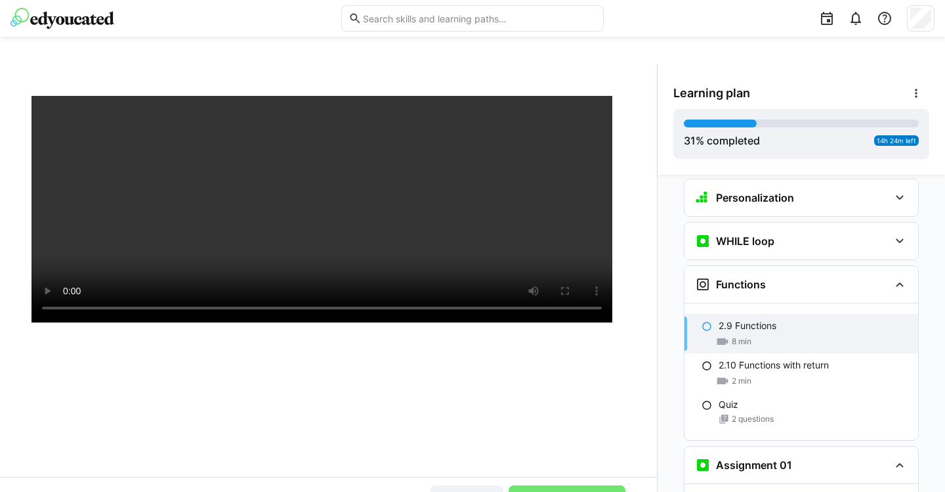
scroll to position [179, 0]
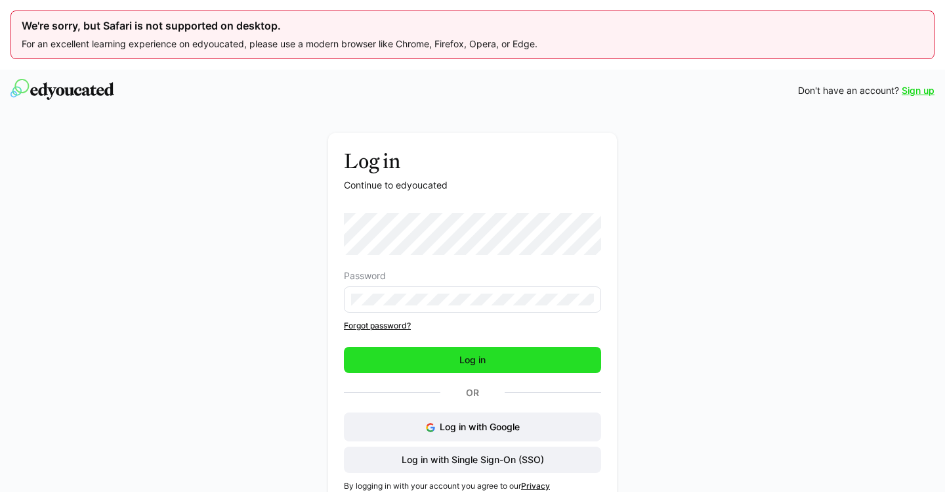
click at [486, 364] on span "Log in" at bounding box center [473, 359] width 30 height 13
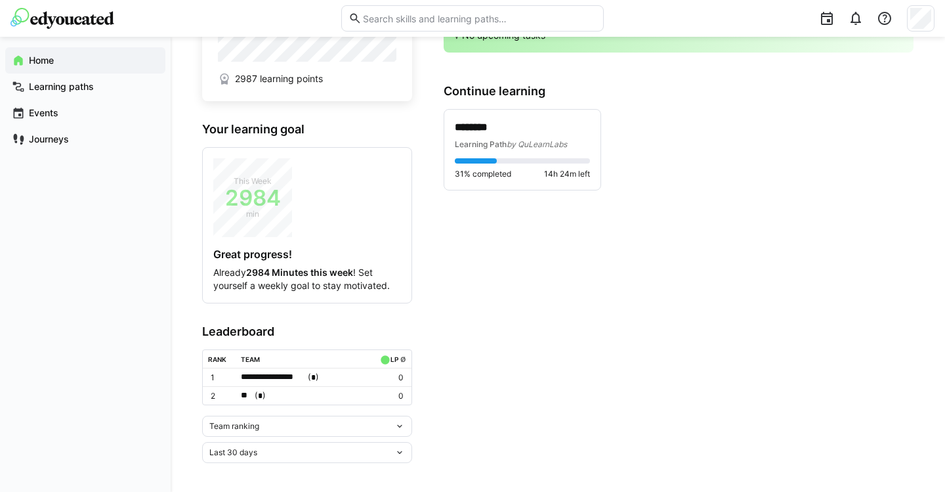
scroll to position [148, 0]
click at [393, 448] on div "Last 30 days" at bounding box center [301, 452] width 185 height 9
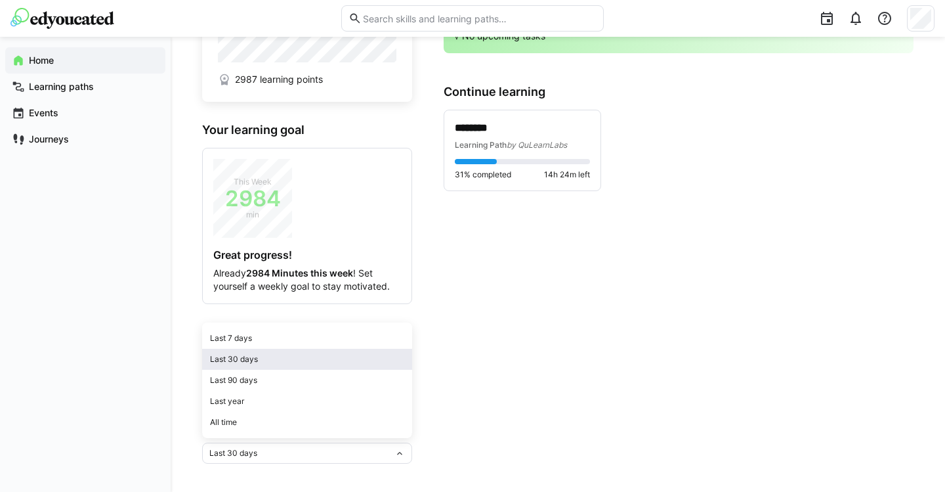
click at [321, 360] on div "Last 30 days" at bounding box center [307, 359] width 194 height 11
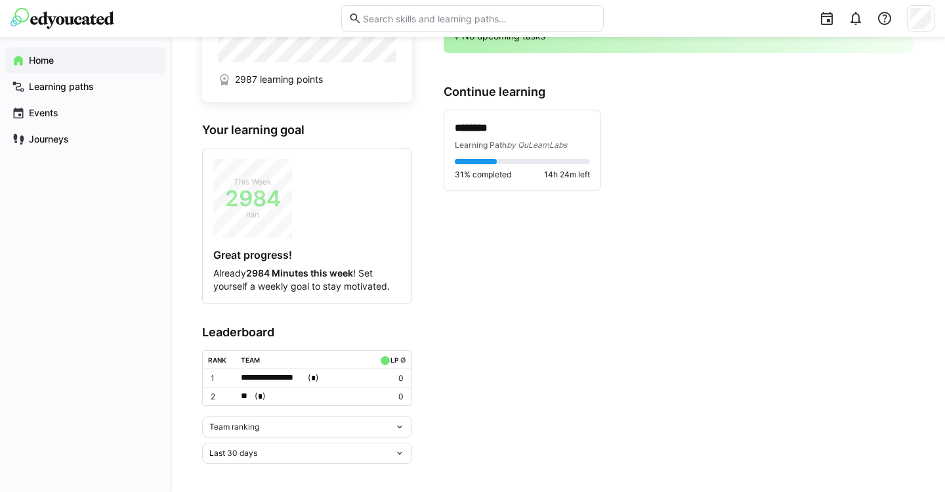
click at [397, 417] on div "Team ranking" at bounding box center [307, 426] width 210 height 21
click at [272, 446] on div "Team ranking" at bounding box center [307, 451] width 194 height 11
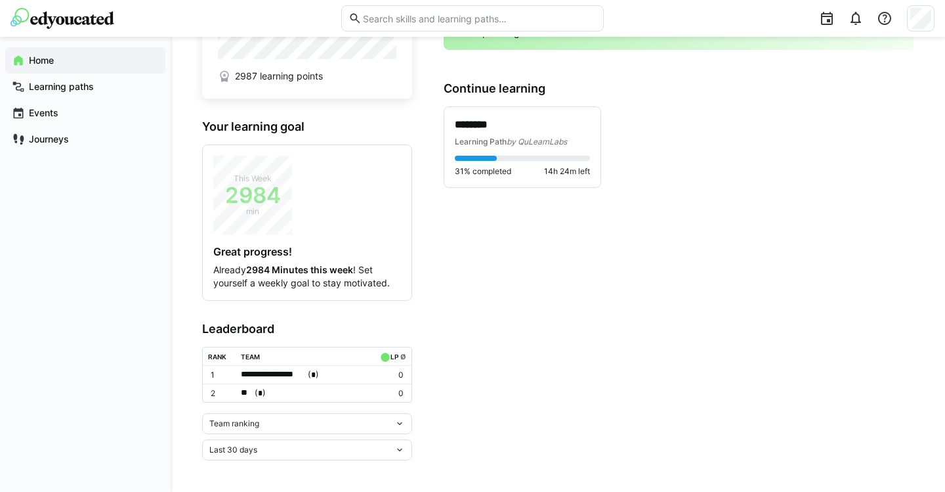
scroll to position [191, 0]
click at [381, 419] on div "Team ranking" at bounding box center [301, 423] width 185 height 9
click at [285, 413] on div "Team ranking Team ranking Individual ranking" at bounding box center [307, 423] width 210 height 21
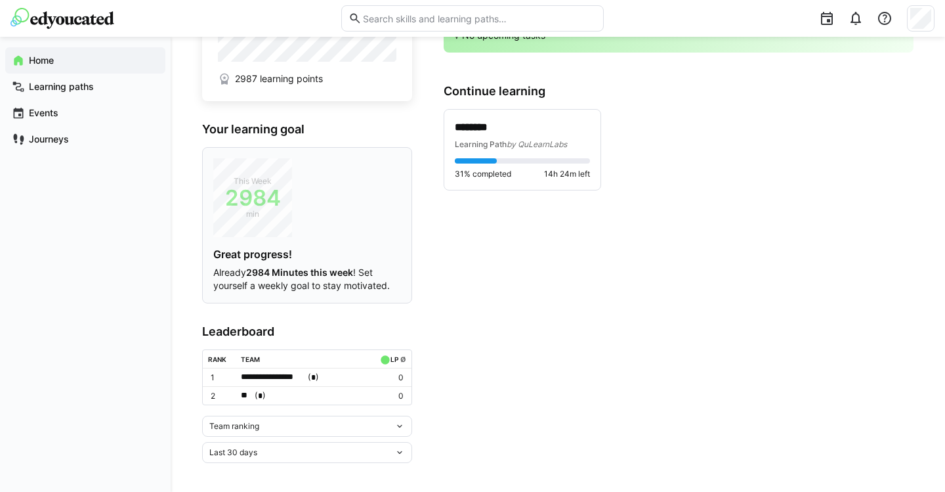
scroll to position [148, 0]
click at [336, 379] on div "**********" at bounding box center [304, 378] width 127 height 14
click at [497, 144] on div at bounding box center [472, 246] width 945 height 492
click at [487, 132] on p "********" at bounding box center [522, 128] width 135 height 14
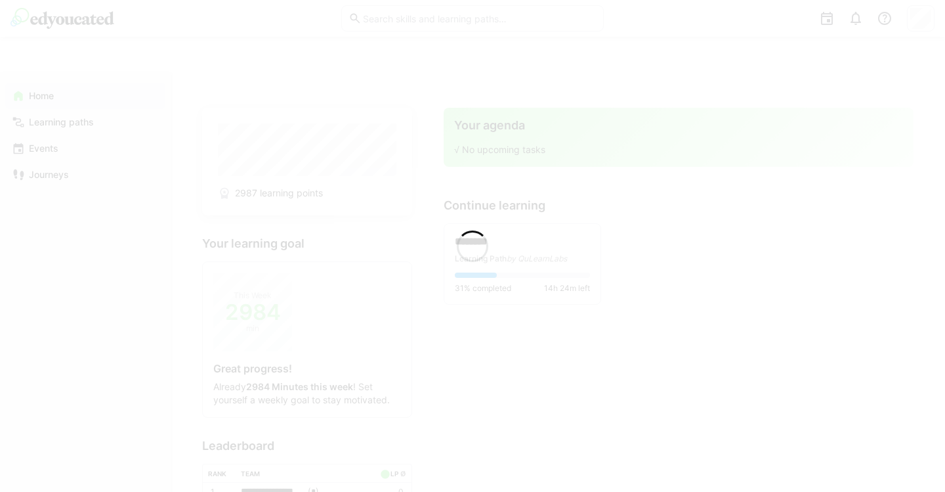
scroll to position [10, 0]
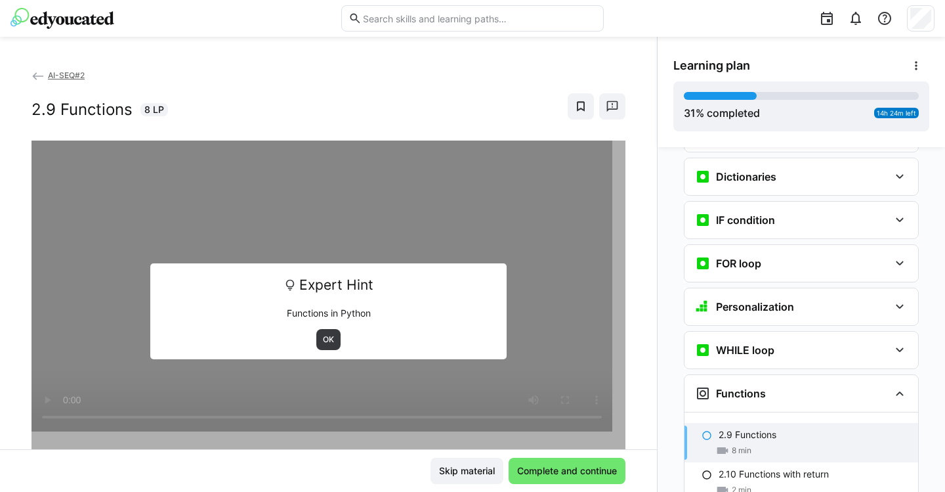
scroll to position [956, 0]
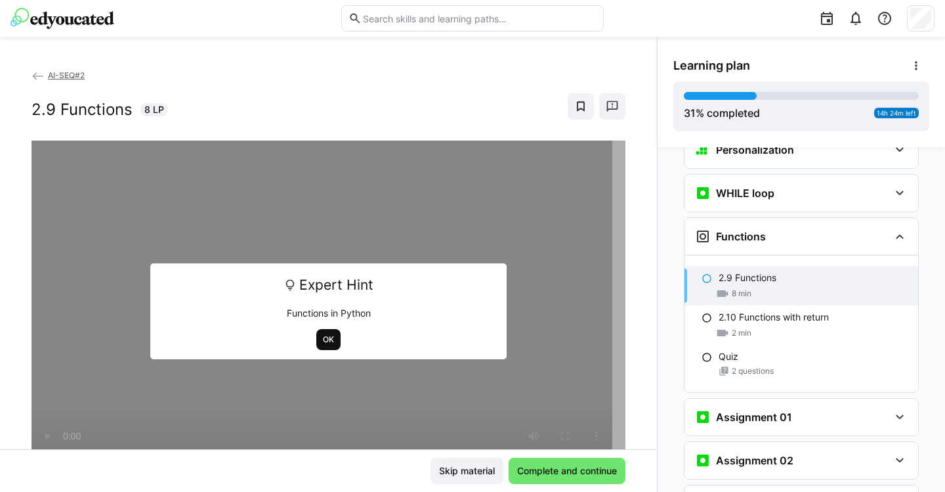
click at [322, 339] on span "OK" at bounding box center [329, 339] width 14 height 11
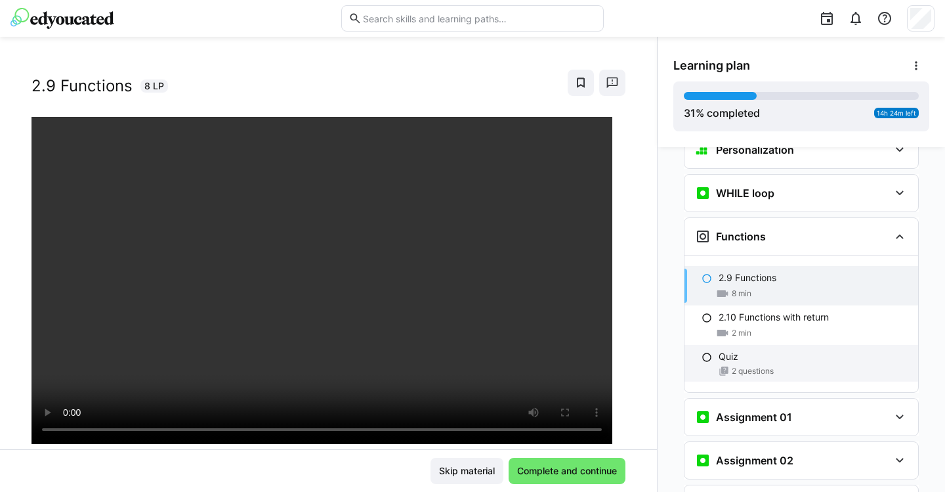
scroll to position [960, 0]
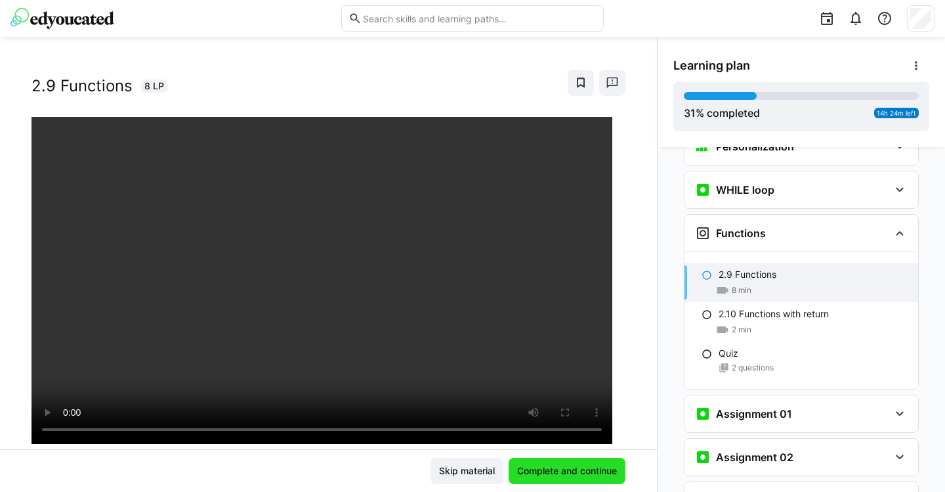
click at [544, 470] on span "Complete and continue" at bounding box center [567, 470] width 104 height 13
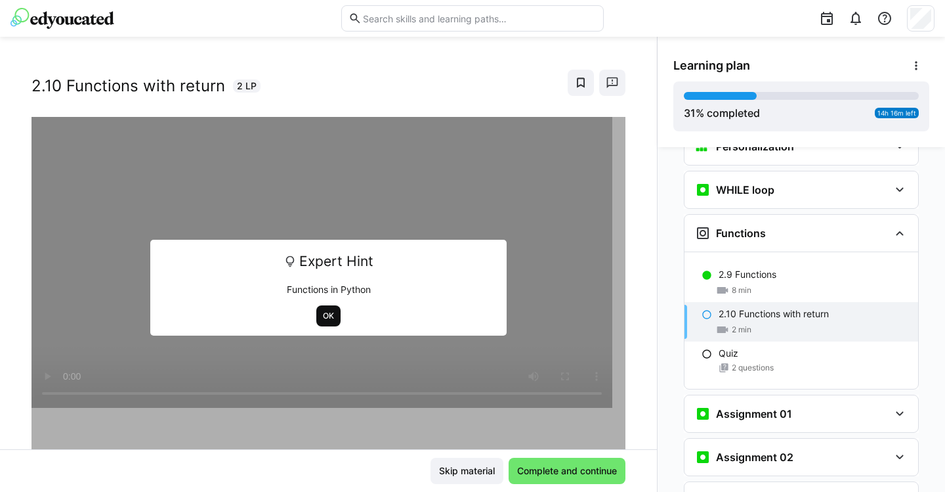
click at [322, 318] on span "OK" at bounding box center [329, 315] width 14 height 11
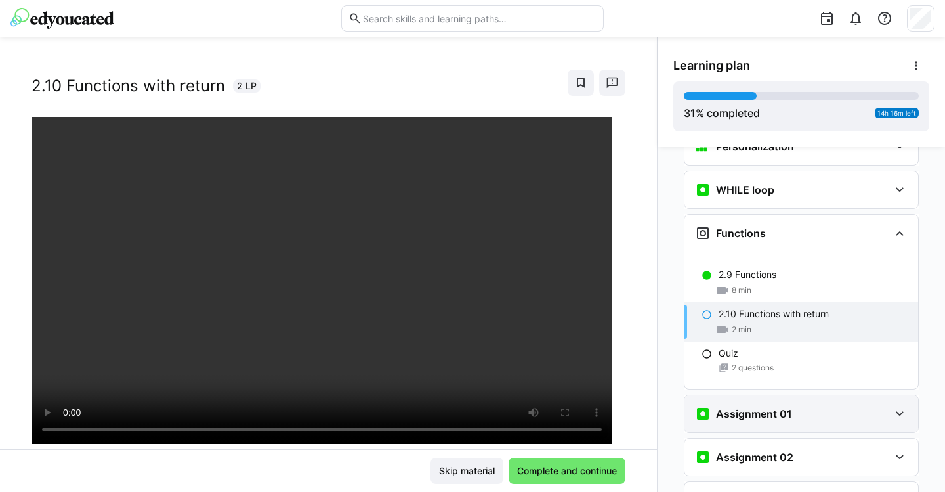
click at [829, 395] on div "Assignment 01" at bounding box center [802, 413] width 234 height 37
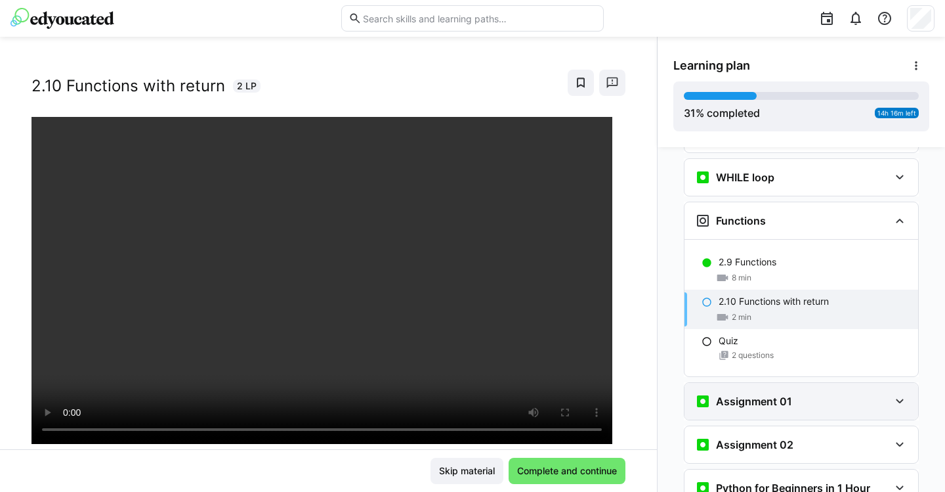
scroll to position [973, 0]
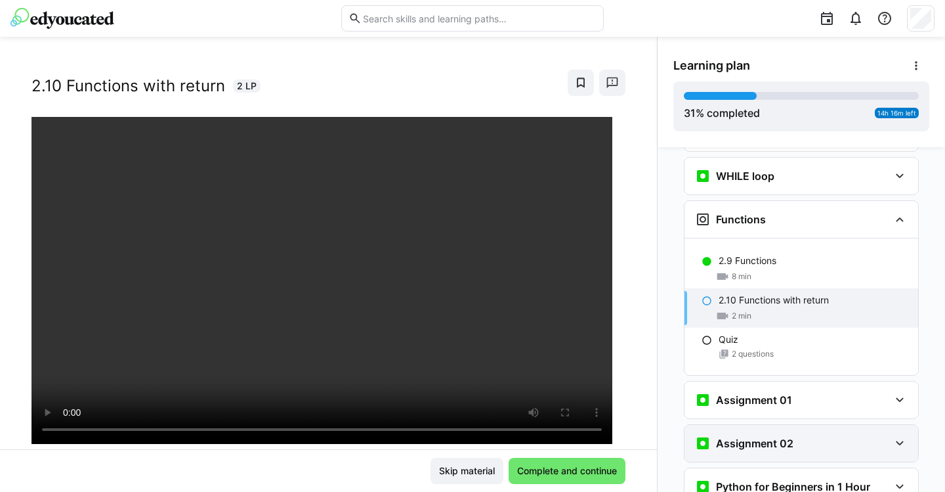
click at [822, 435] on div "Assignment 02" at bounding box center [792, 443] width 194 height 16
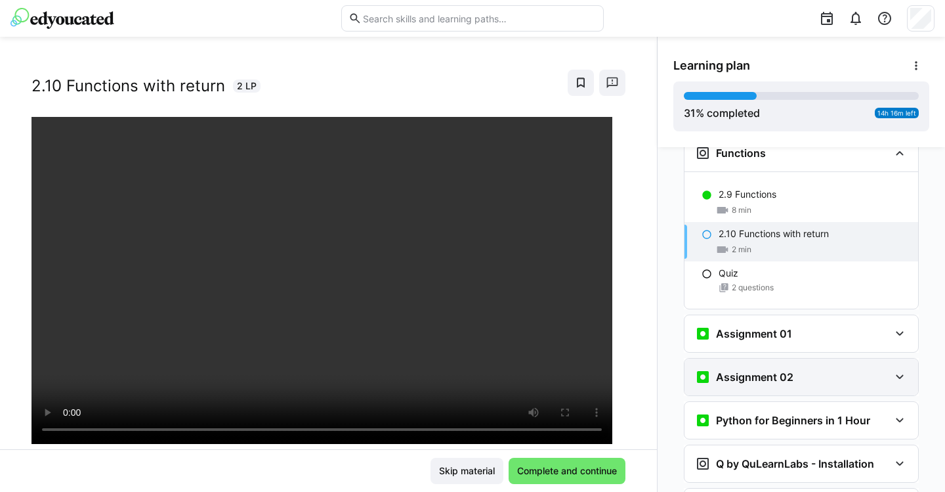
scroll to position [1094, 0]
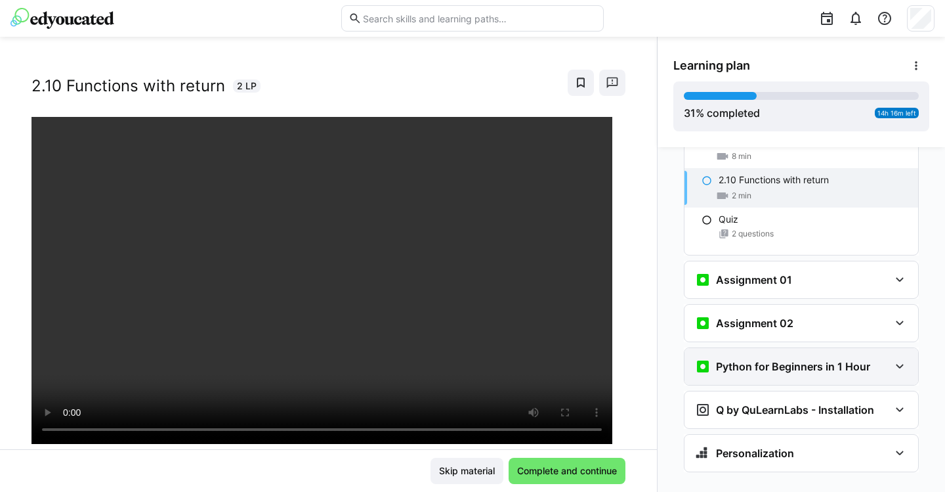
click at [892, 358] on eds-icon at bounding box center [900, 366] width 16 height 16
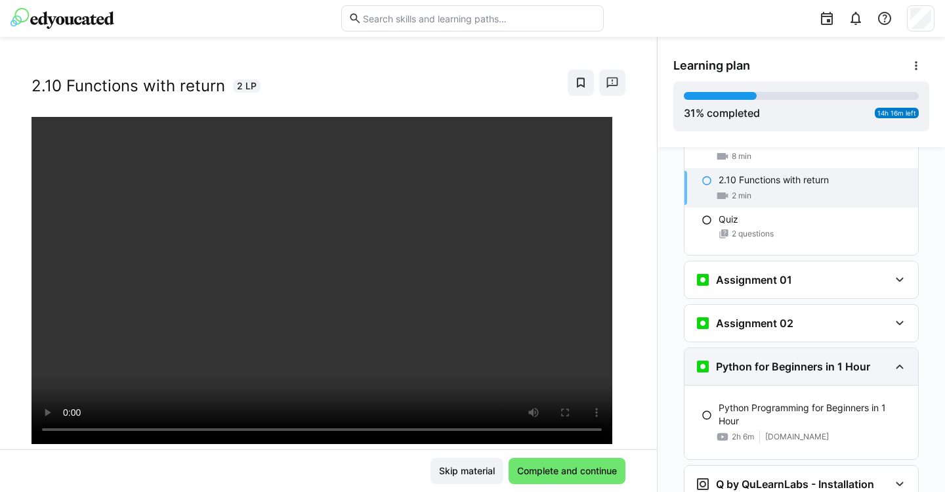
click at [892, 358] on eds-icon at bounding box center [900, 366] width 16 height 16
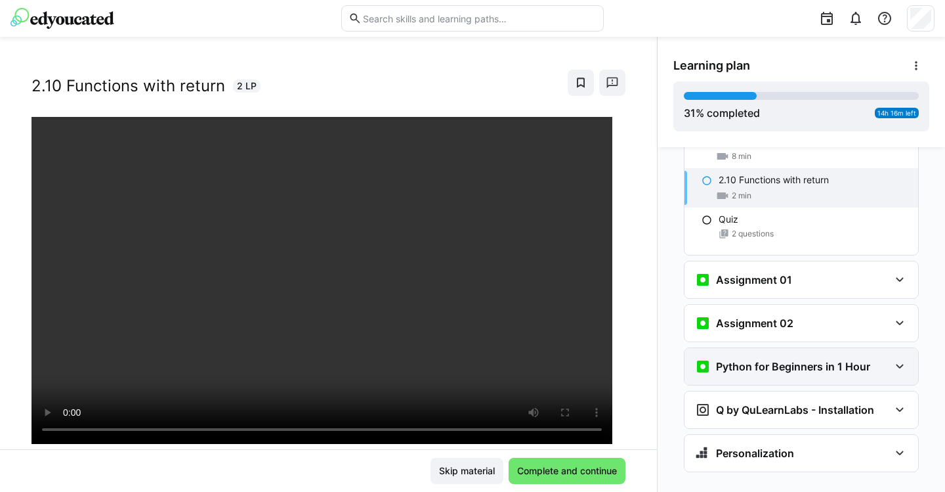
click at [892, 358] on eds-icon at bounding box center [900, 366] width 16 height 16
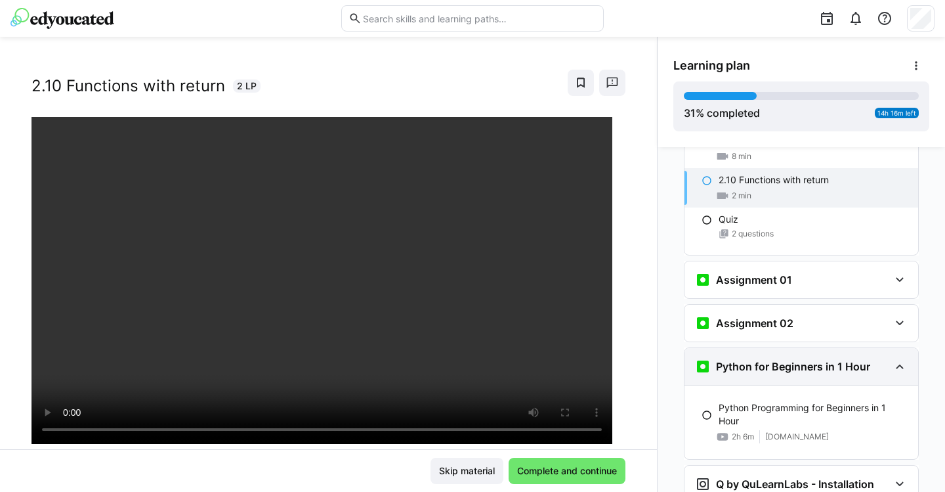
click at [892, 358] on eds-icon at bounding box center [900, 366] width 16 height 16
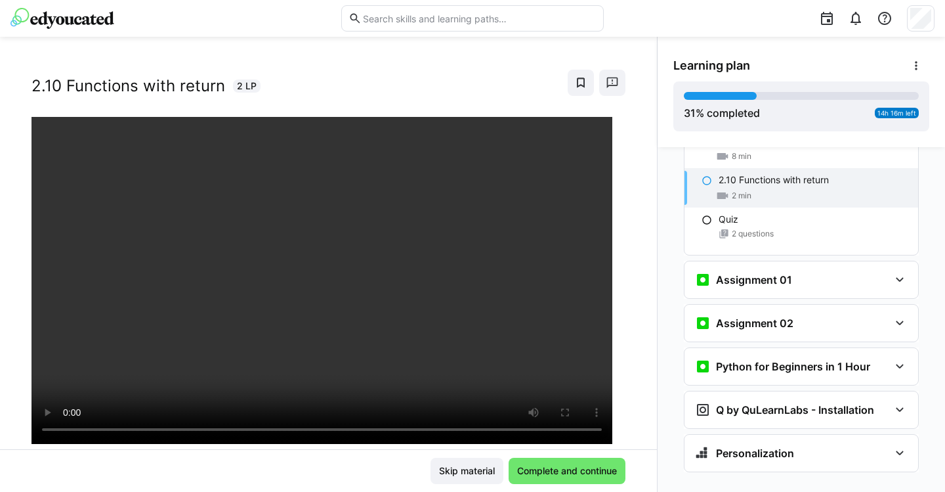
scroll to position [70, 0]
click at [892, 402] on eds-icon at bounding box center [900, 410] width 16 height 16
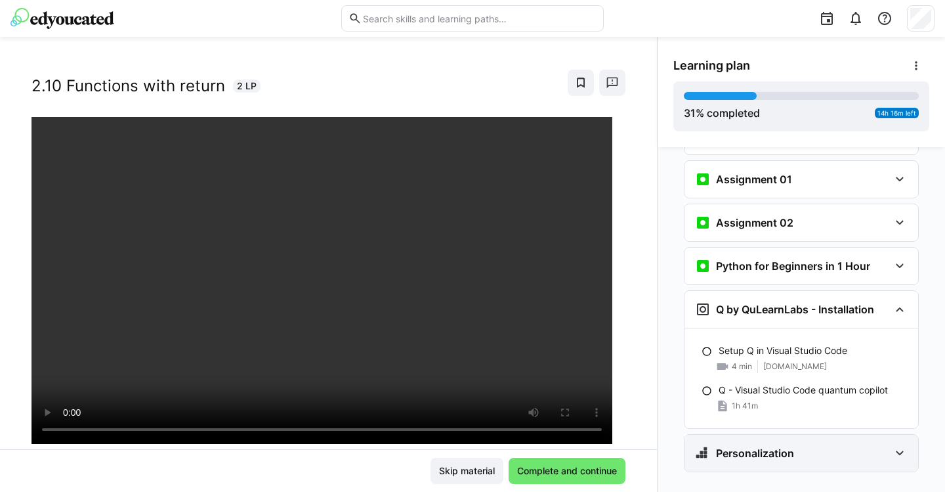
click at [893, 445] on eds-icon at bounding box center [900, 453] width 16 height 16
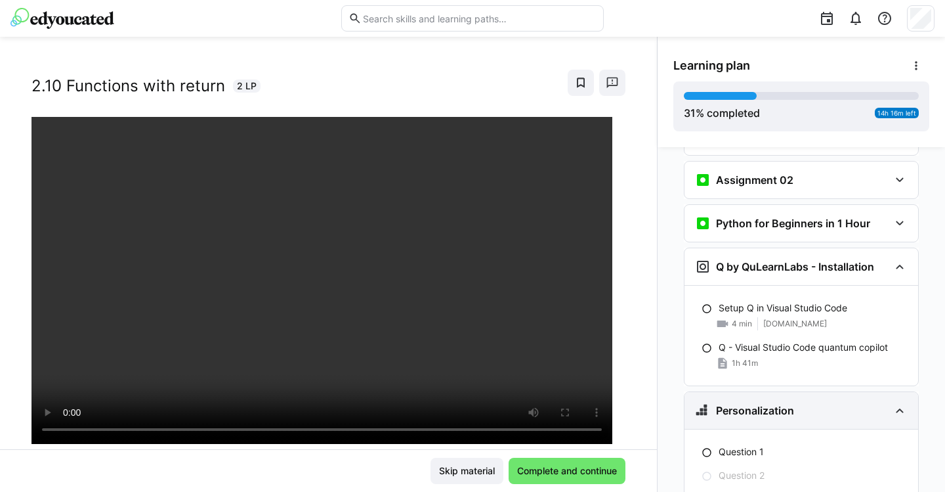
scroll to position [1237, 0]
click at [892, 402] on eds-icon at bounding box center [900, 410] width 16 height 16
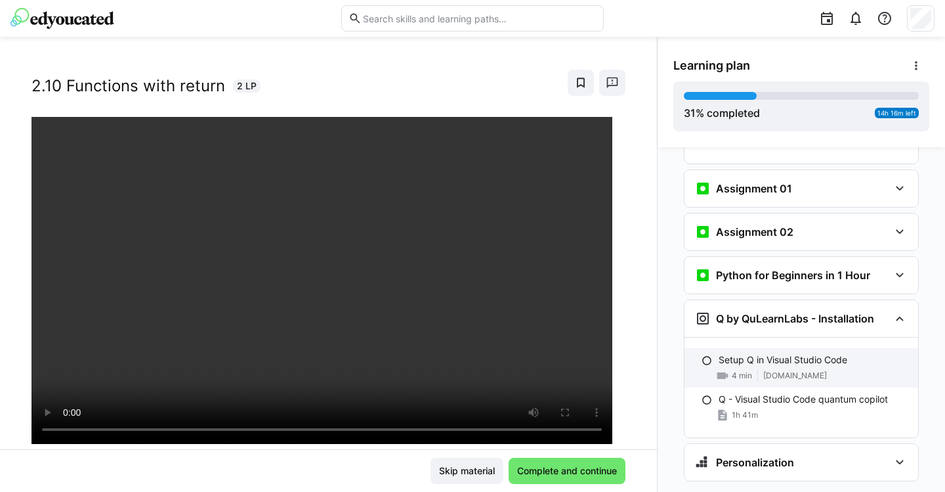
scroll to position [1183, 0]
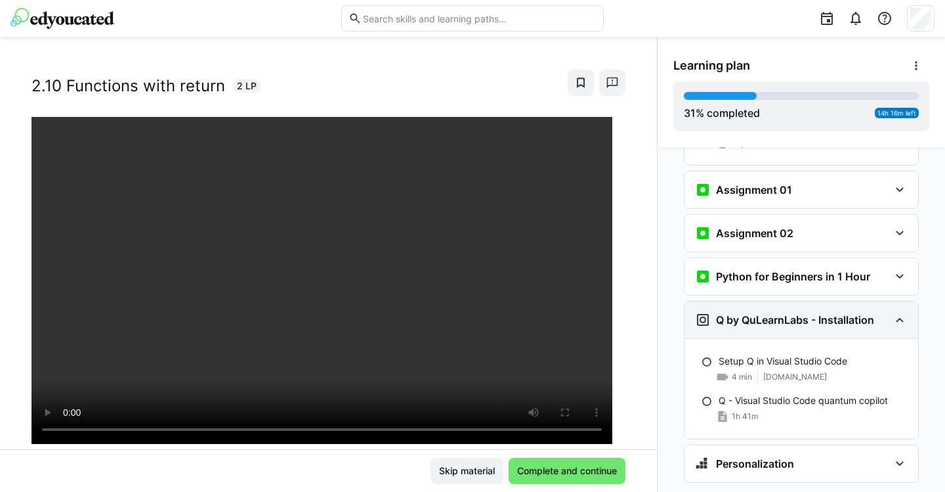
click at [883, 301] on div "Q by QuLearnLabs - Installation" at bounding box center [802, 319] width 234 height 37
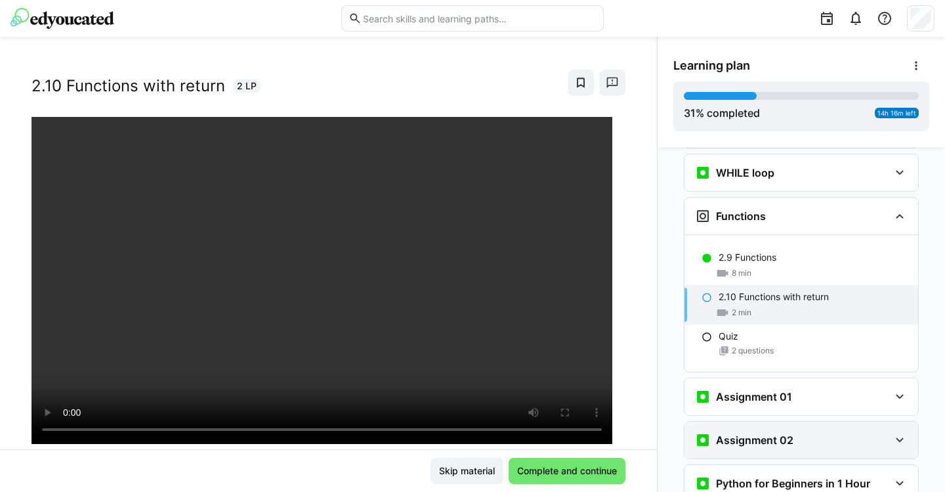
scroll to position [976, 0]
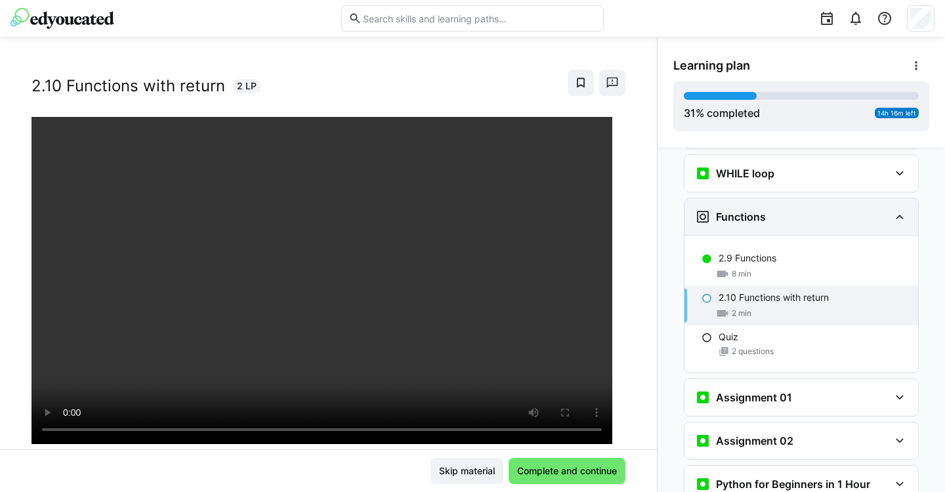
click at [819, 209] on div "Functions" at bounding box center [792, 217] width 194 height 16
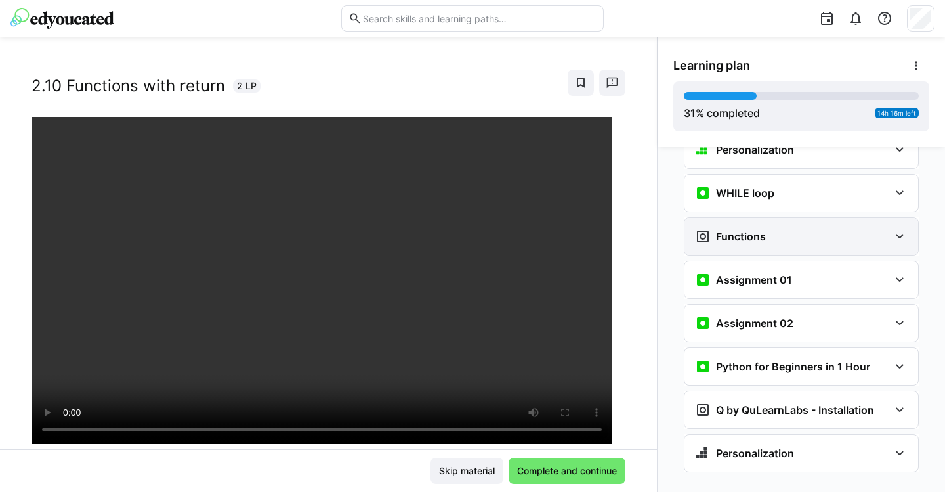
scroll to position [956, 0]
click at [817, 228] on div "Functions" at bounding box center [792, 236] width 194 height 16
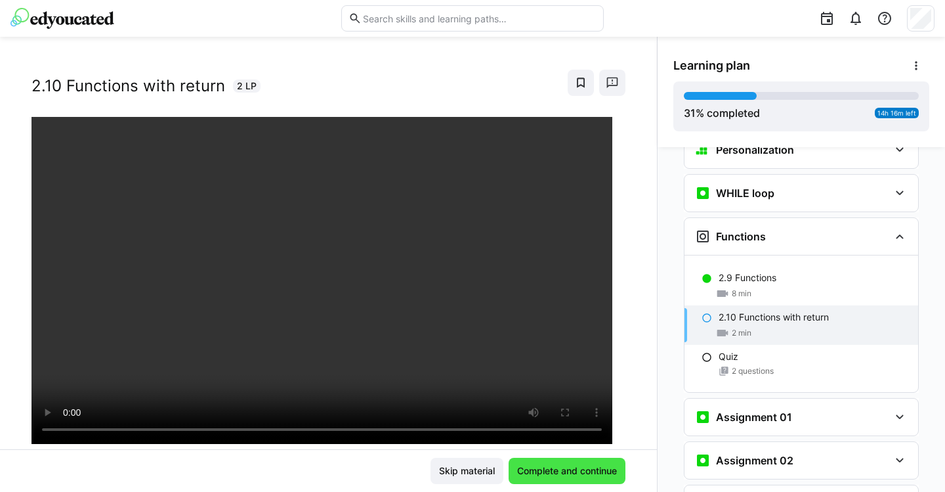
click at [565, 464] on span "Complete and continue" at bounding box center [567, 470] width 104 height 13
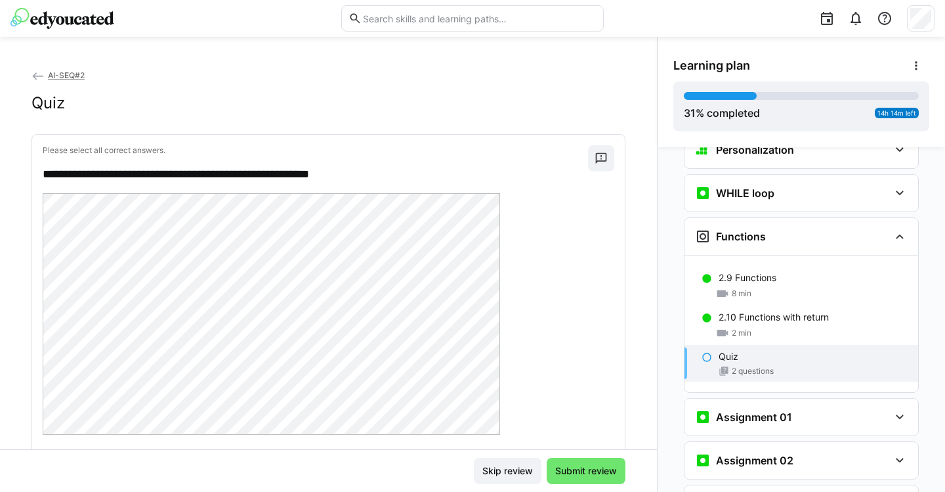
click at [719, 350] on p "Quiz" at bounding box center [729, 356] width 20 height 13
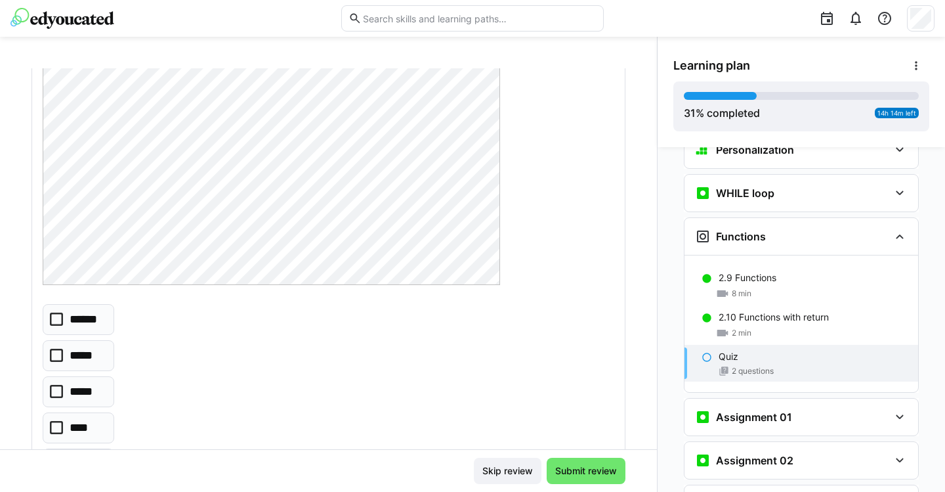
scroll to position [106, 0]
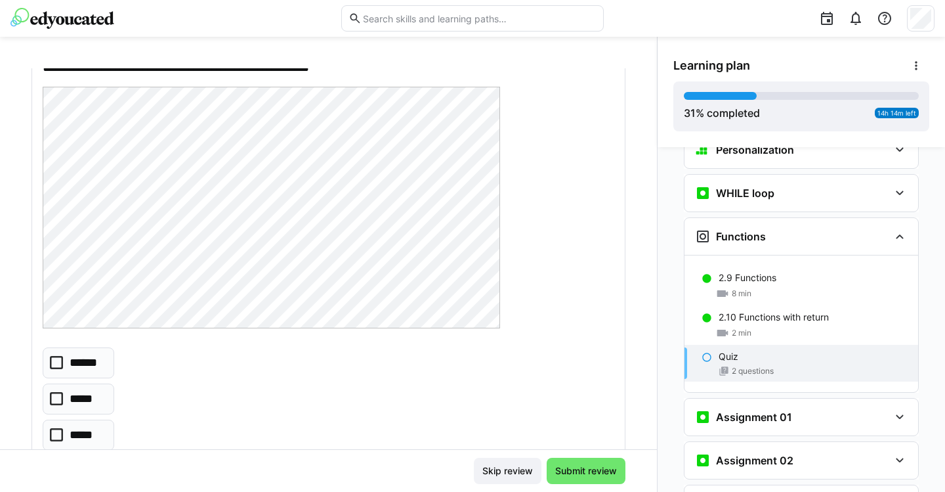
click at [62, 360] on icon at bounding box center [56, 362] width 13 height 13
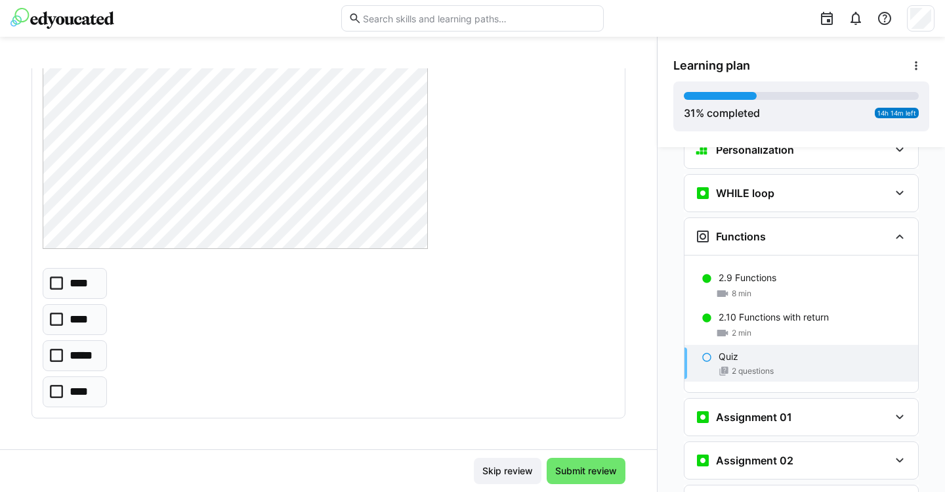
scroll to position [709, 0]
click at [61, 352] on icon at bounding box center [56, 355] width 13 height 13
click at [589, 473] on span "Submit review" at bounding box center [586, 470] width 66 height 13
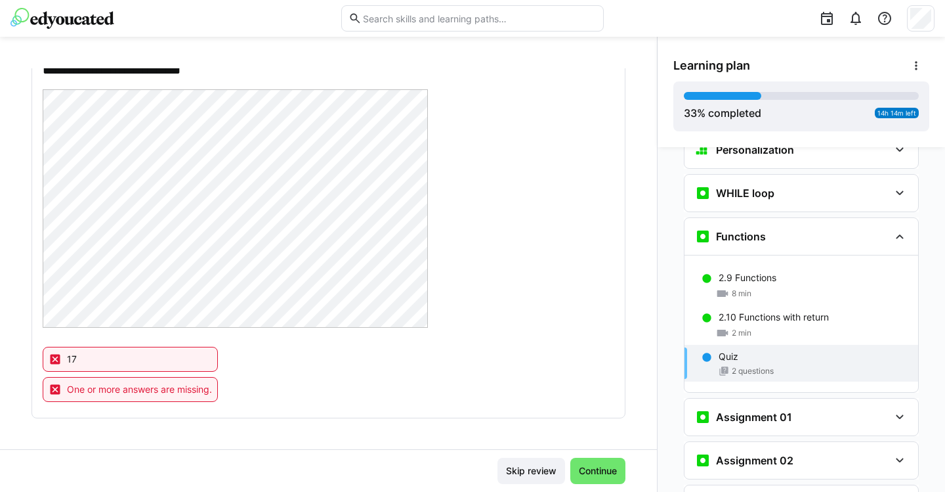
scroll to position [622, 0]
click at [178, 391] on span "One or more answers are missing." at bounding box center [139, 389] width 145 height 13
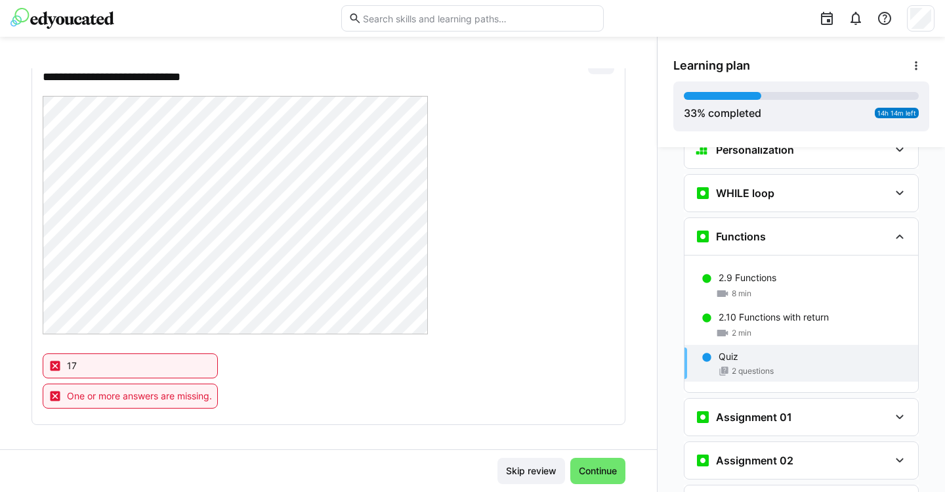
scroll to position [616, 0]
click at [582, 471] on span "Continue" at bounding box center [598, 470] width 42 height 13
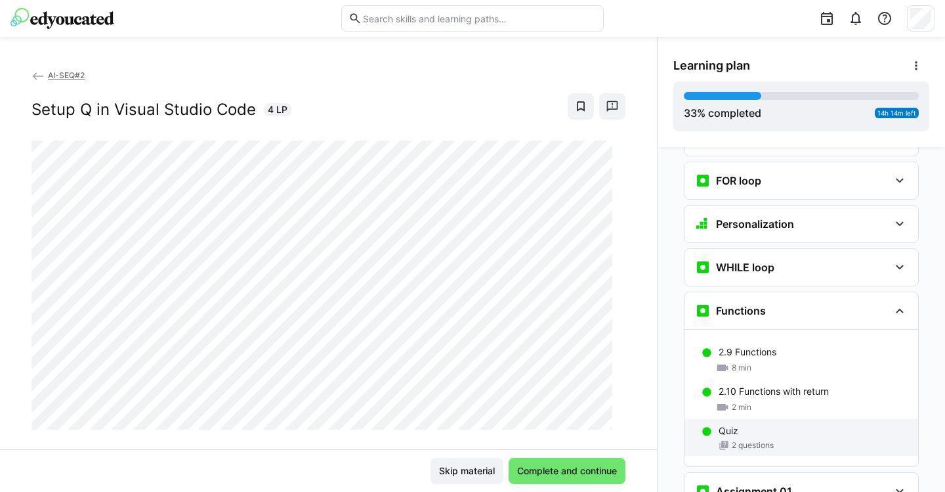
scroll to position [876, 0]
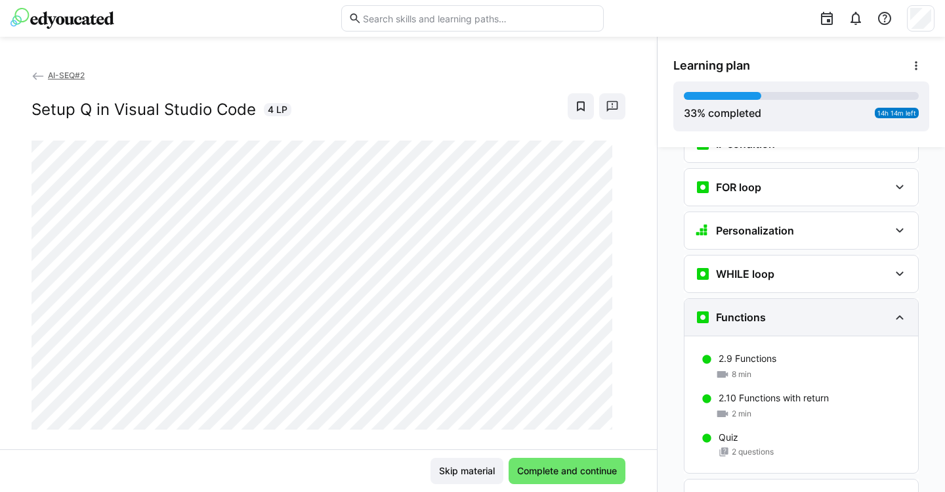
click at [812, 309] on div "Functions" at bounding box center [792, 317] width 194 height 16
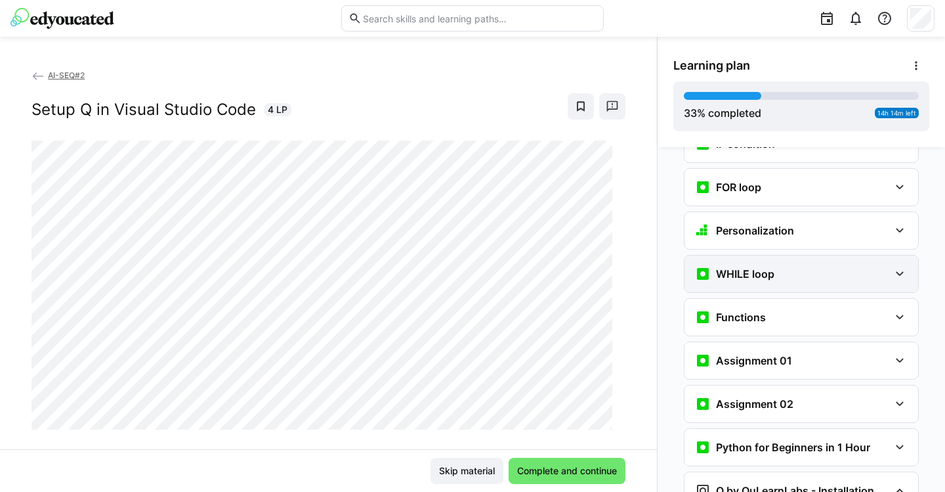
click at [870, 266] on div "WHILE loop" at bounding box center [792, 274] width 194 height 16
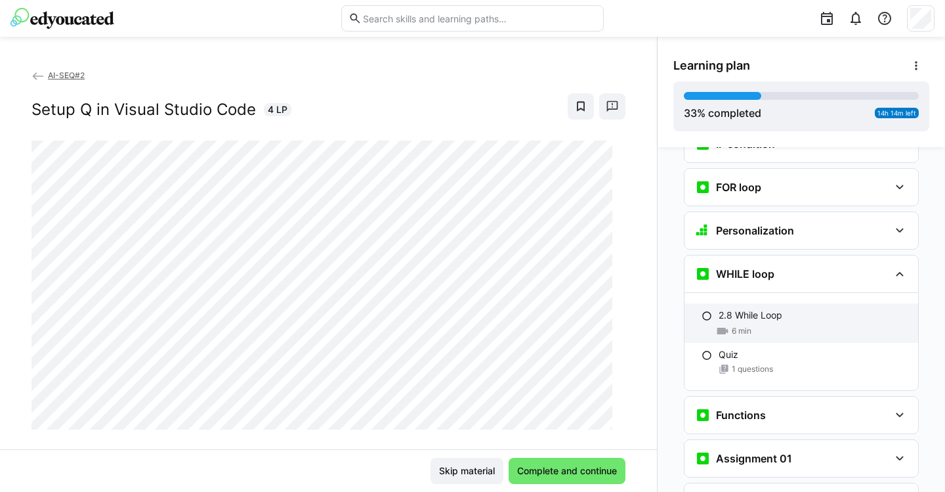
click at [742, 326] on span "6 min" at bounding box center [742, 331] width 20 height 11
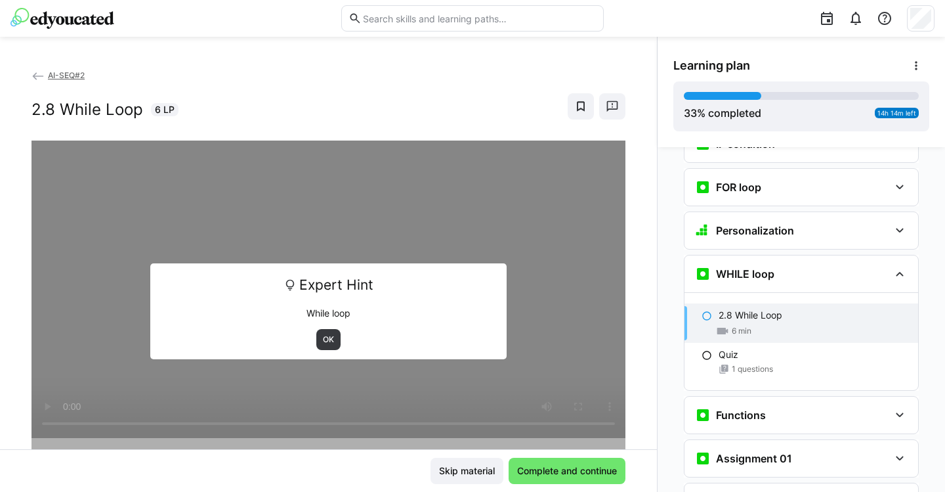
scroll to position [962, 0]
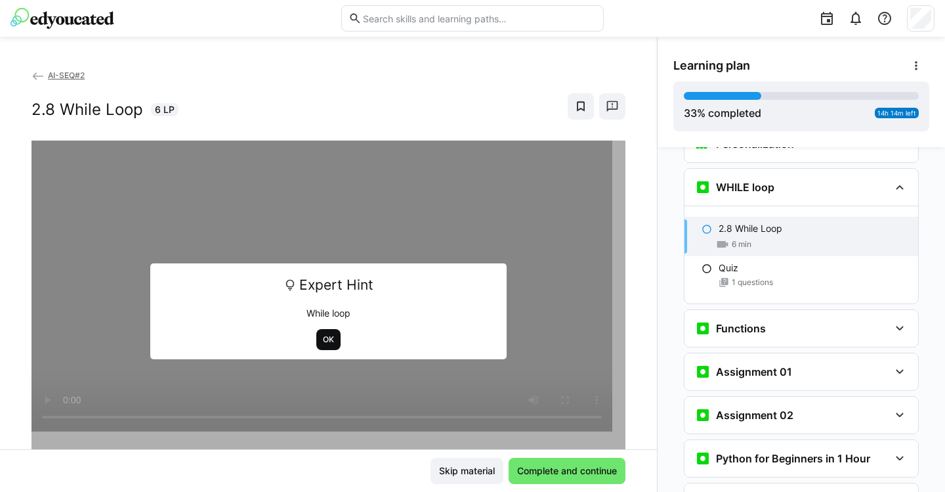
click at [322, 335] on span "OK" at bounding box center [329, 339] width 14 height 11
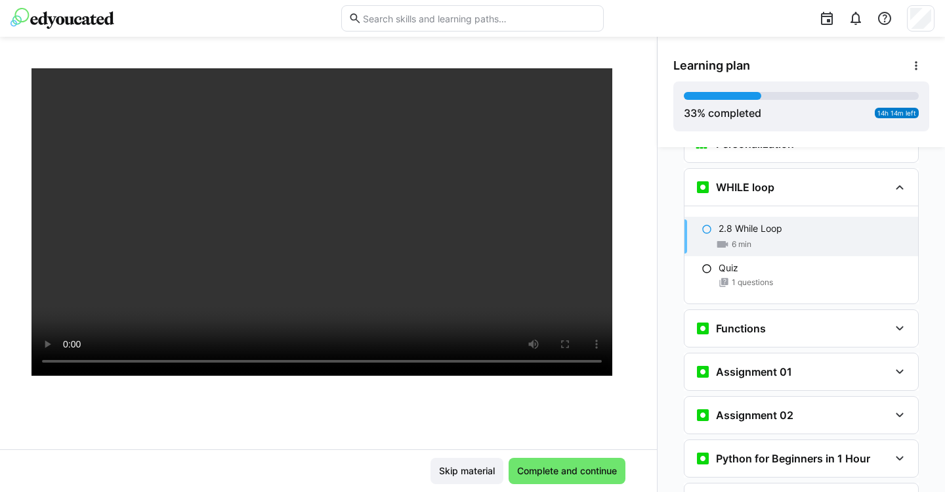
scroll to position [94, 0]
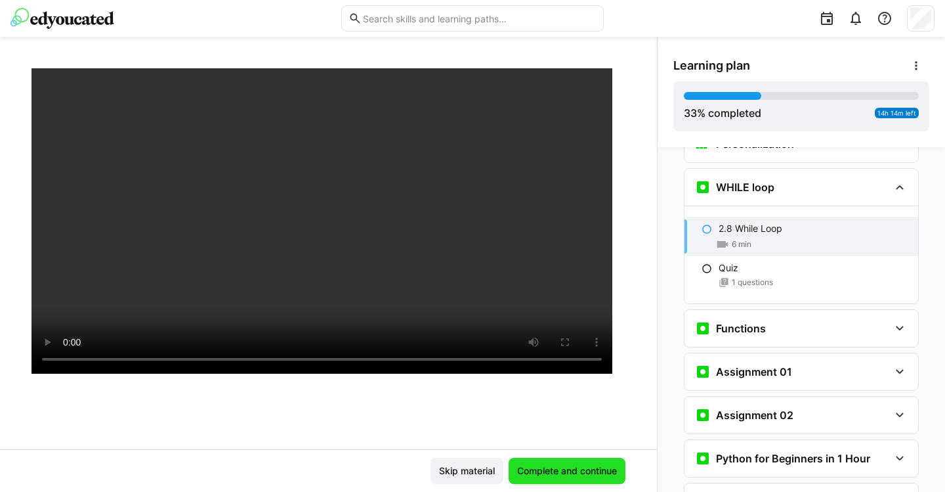
click at [551, 468] on span "Complete and continue" at bounding box center [567, 470] width 104 height 13
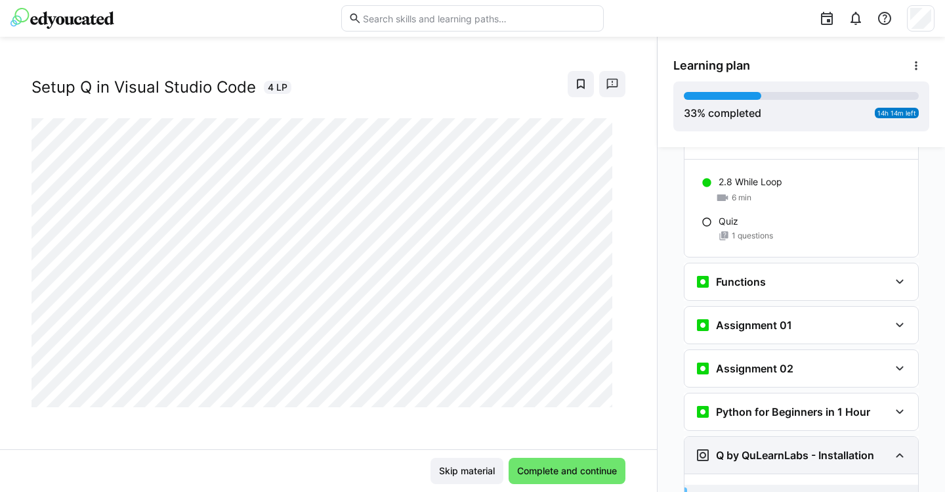
scroll to position [985, 0]
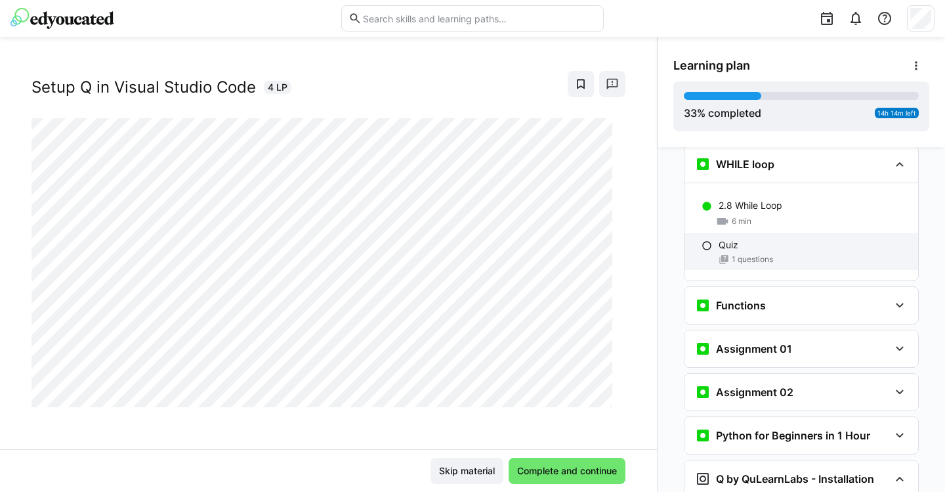
click at [742, 254] on span "1 questions" at bounding box center [752, 259] width 41 height 11
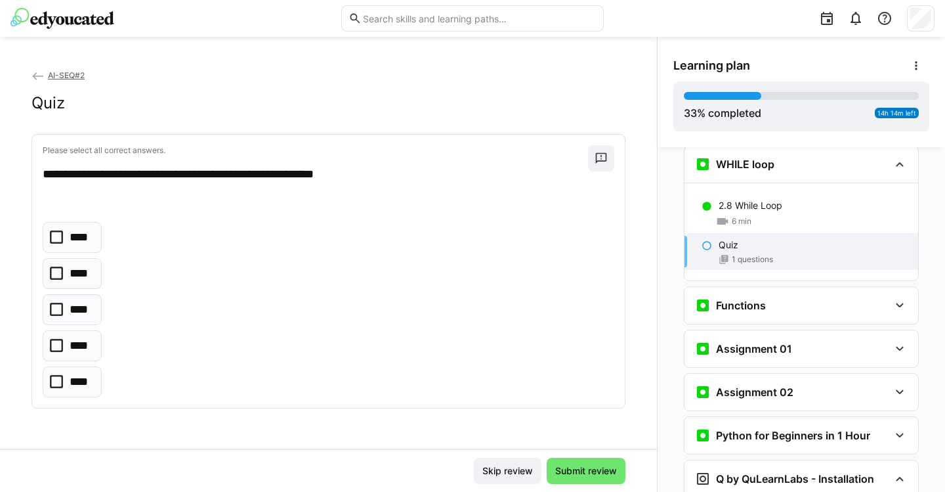
scroll to position [962, 0]
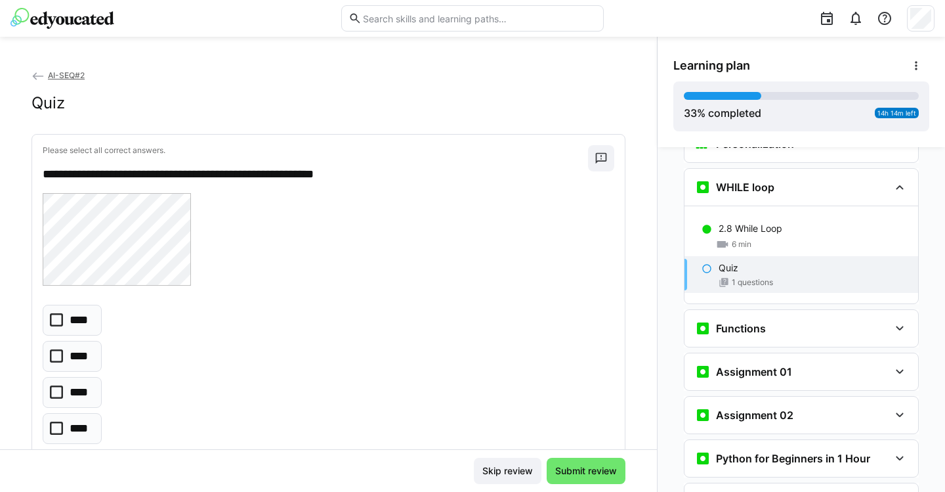
click at [60, 394] on icon at bounding box center [56, 391] width 13 height 13
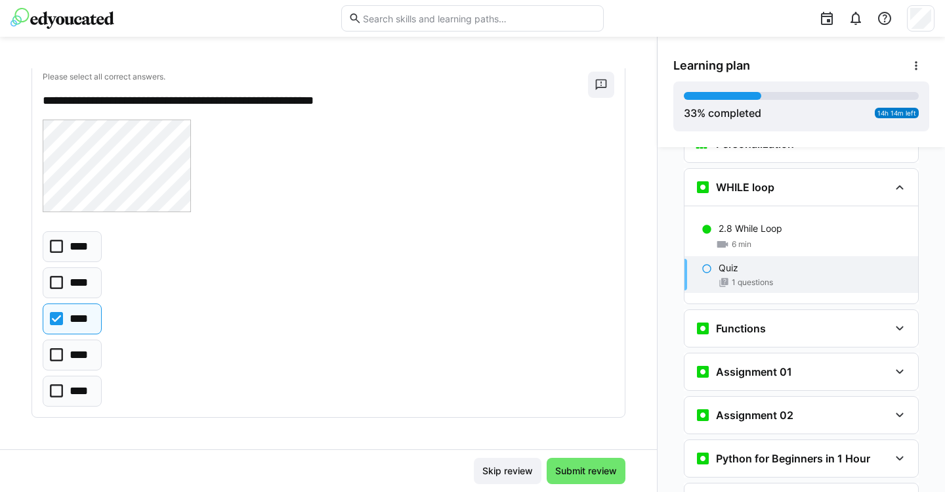
scroll to position [73, 0]
click at [586, 471] on span "Submit review" at bounding box center [586, 470] width 66 height 13
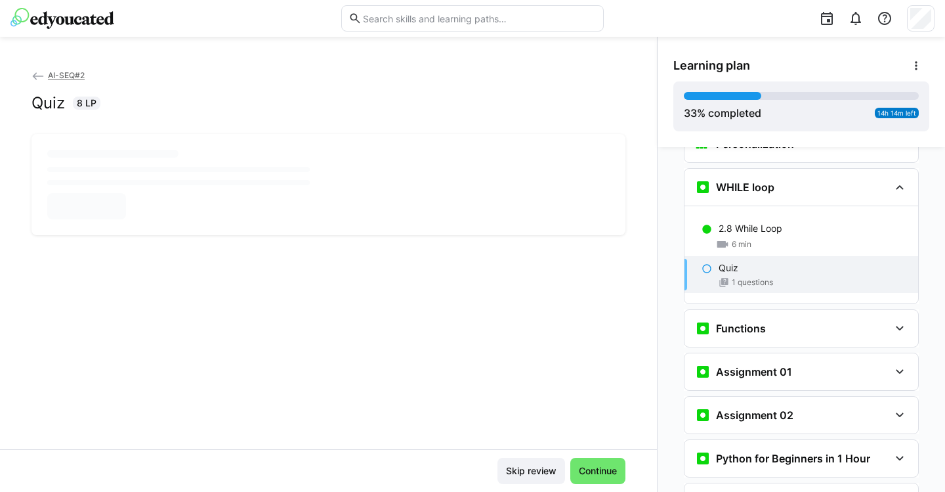
scroll to position [0, 0]
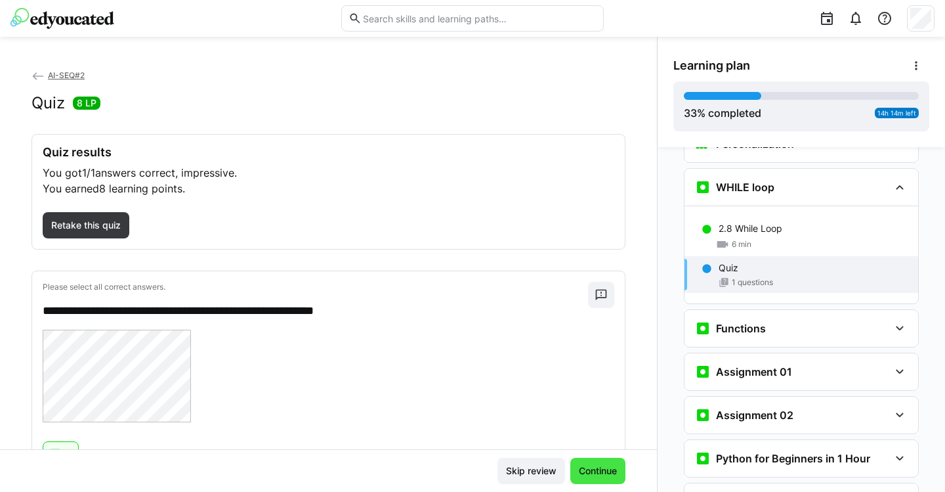
click at [590, 467] on span "Continue" at bounding box center [598, 470] width 42 height 13
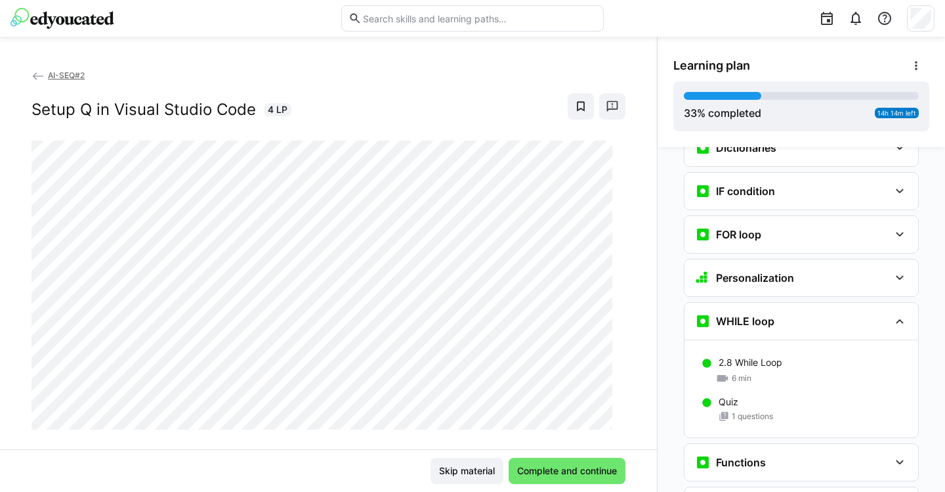
scroll to position [813, 0]
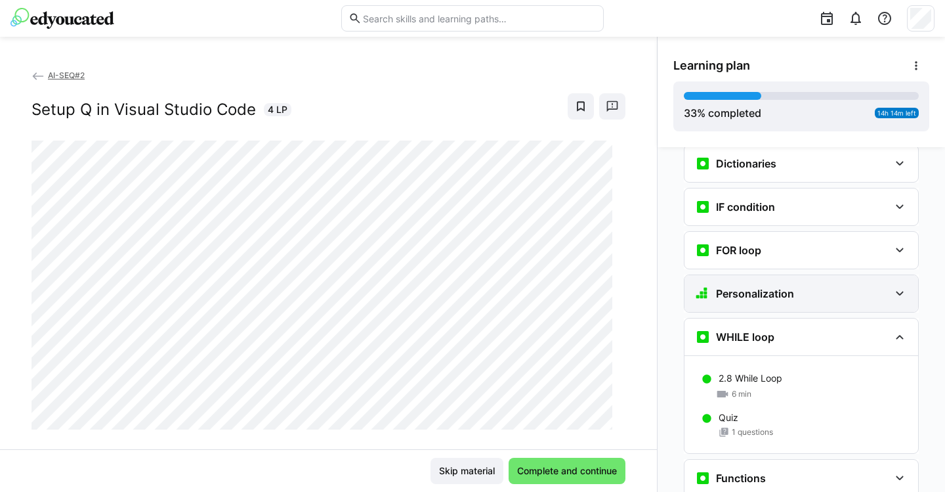
click at [793, 286] on div "Personalization" at bounding box center [792, 294] width 194 height 16
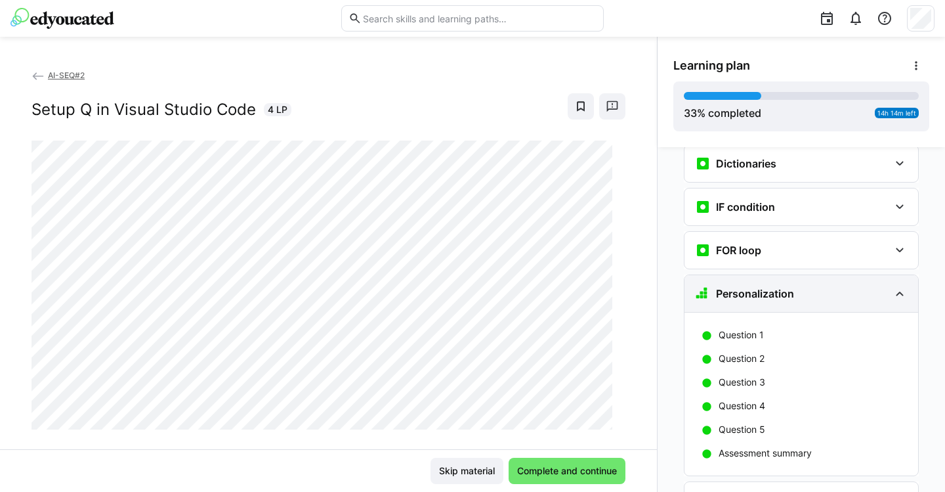
click at [793, 286] on div "Personalization" at bounding box center [792, 294] width 194 height 16
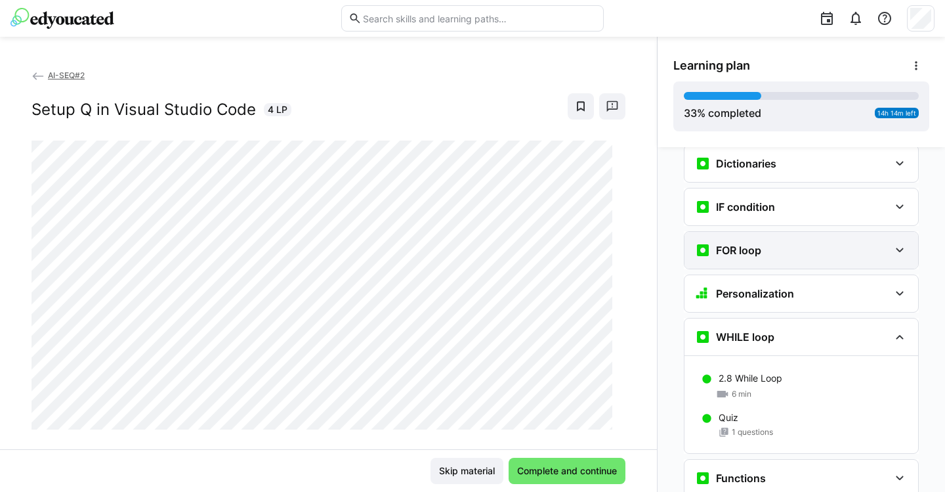
click at [797, 244] on div "FOR loop" at bounding box center [802, 250] width 234 height 37
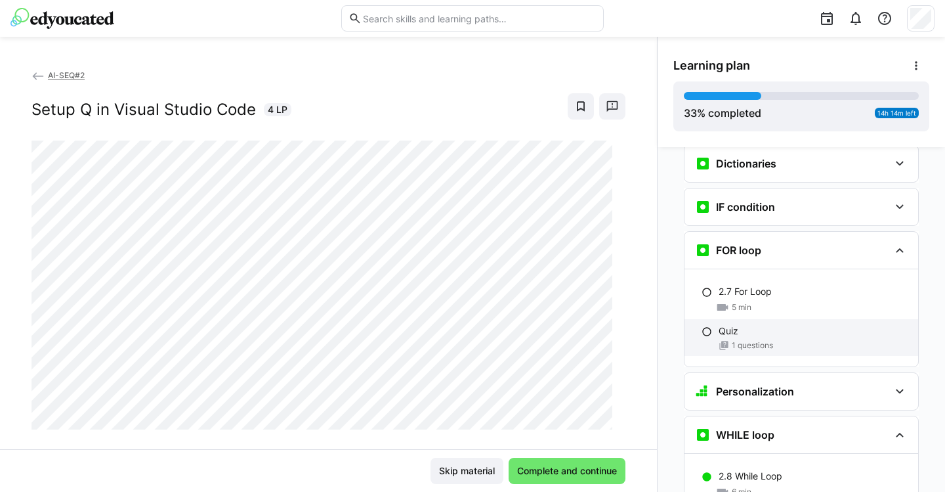
click at [729, 324] on p "Quiz" at bounding box center [729, 330] width 20 height 13
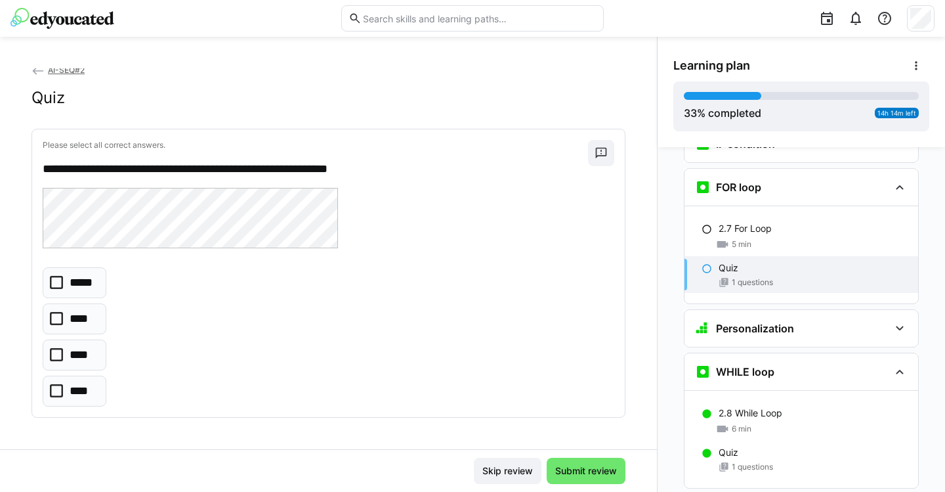
scroll to position [5, 0]
click at [61, 385] on icon at bounding box center [56, 391] width 13 height 13
click at [584, 470] on span "Submit review" at bounding box center [586, 470] width 66 height 13
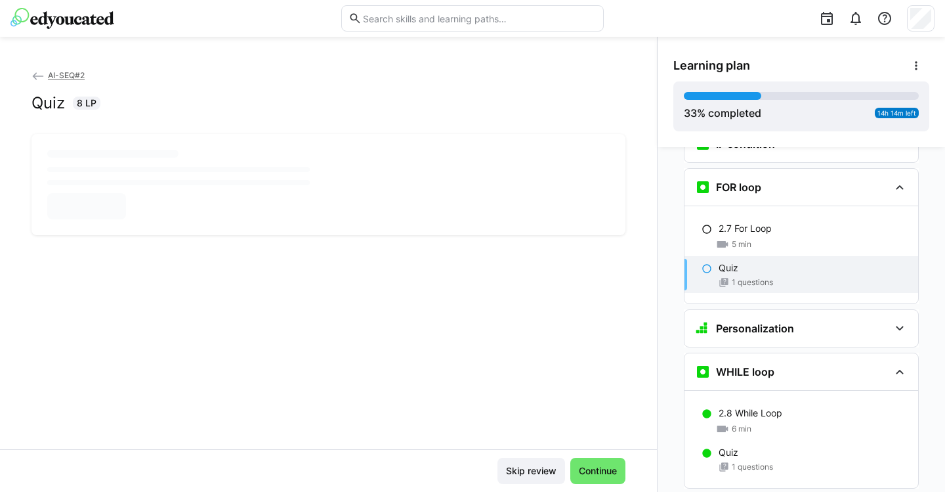
scroll to position [0, 0]
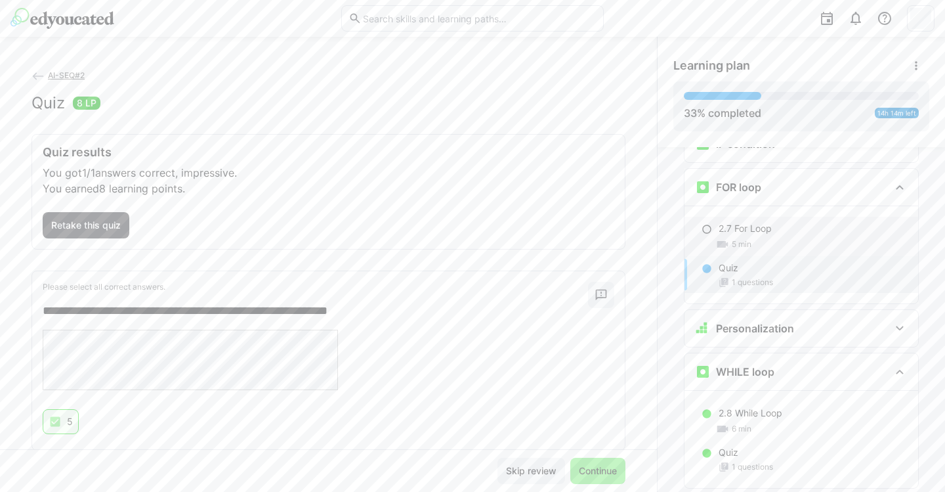
click at [702, 224] on eds-icon at bounding box center [707, 229] width 11 height 11
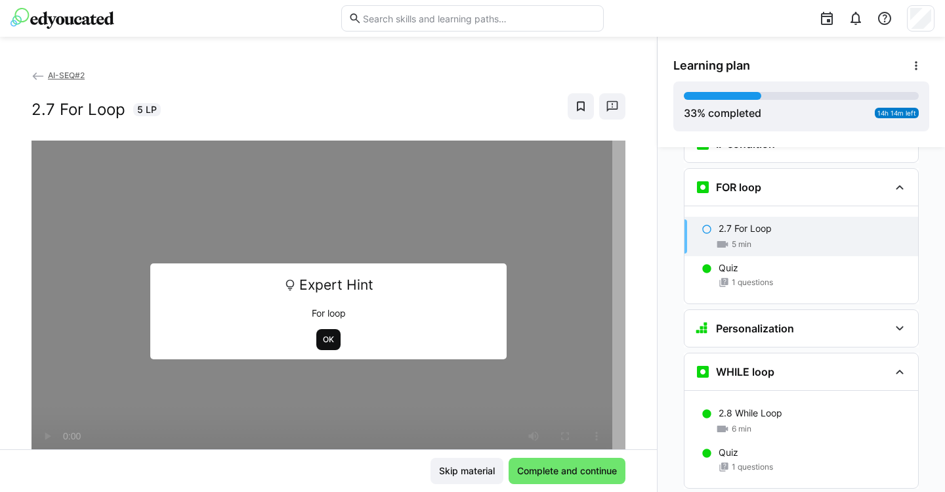
click at [322, 339] on span "OK" at bounding box center [329, 339] width 14 height 11
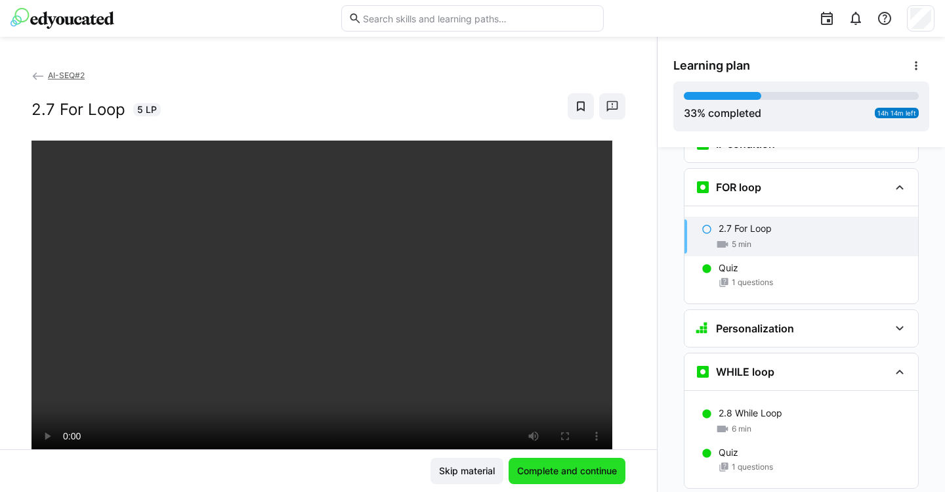
click at [544, 471] on span "Complete and continue" at bounding box center [567, 470] width 104 height 13
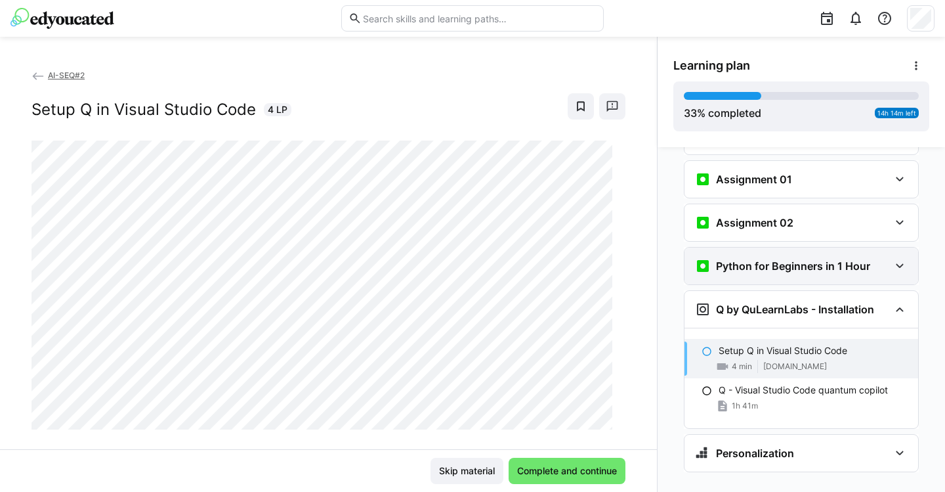
scroll to position [1237, 0]
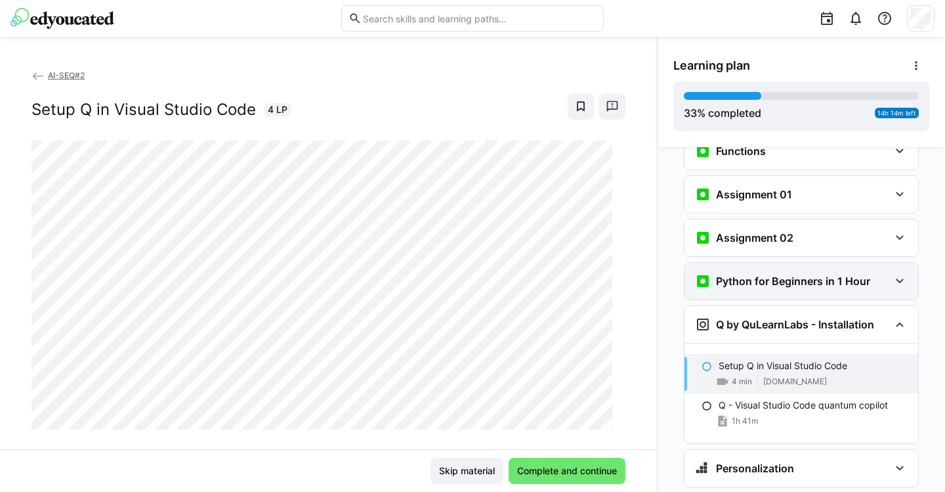
click at [757, 274] on h3 "Python for Beginners in 1 Hour" at bounding box center [793, 280] width 154 height 13
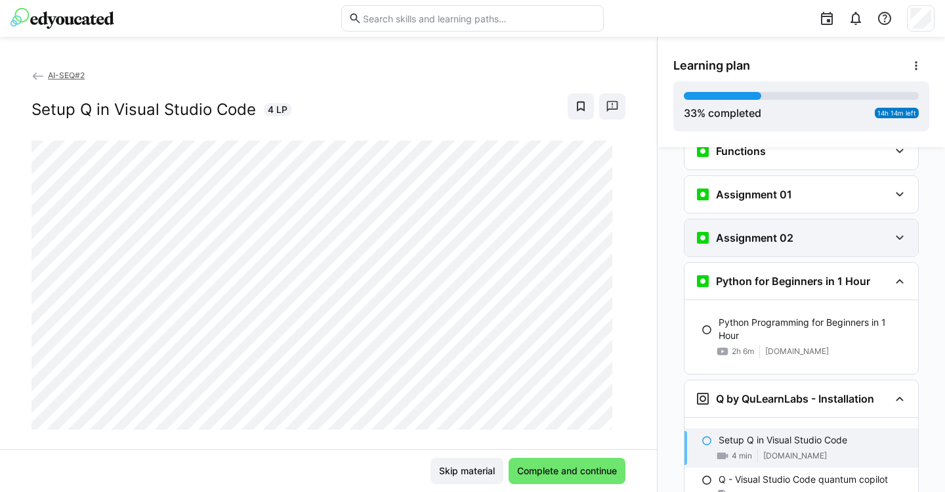
click at [768, 231] on h3 "Assignment 02" at bounding box center [754, 237] width 77 height 13
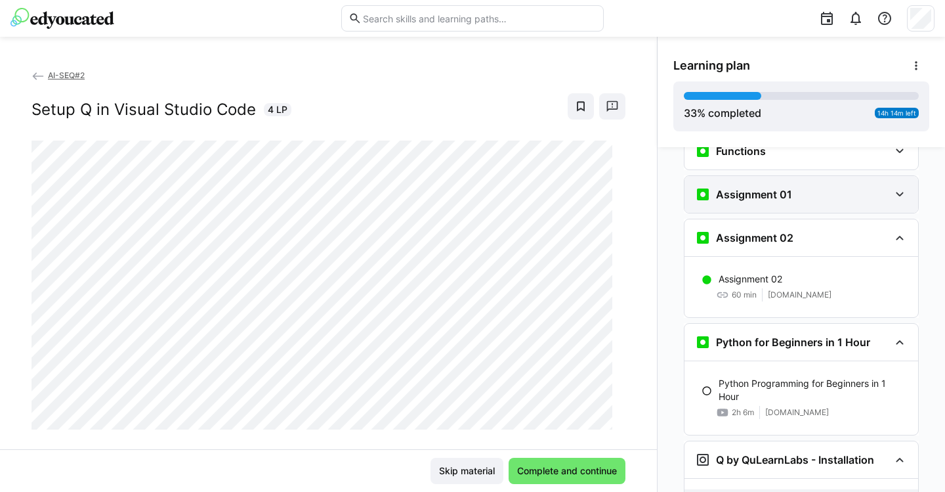
click at [781, 186] on div "Assignment 01" at bounding box center [743, 194] width 97 height 16
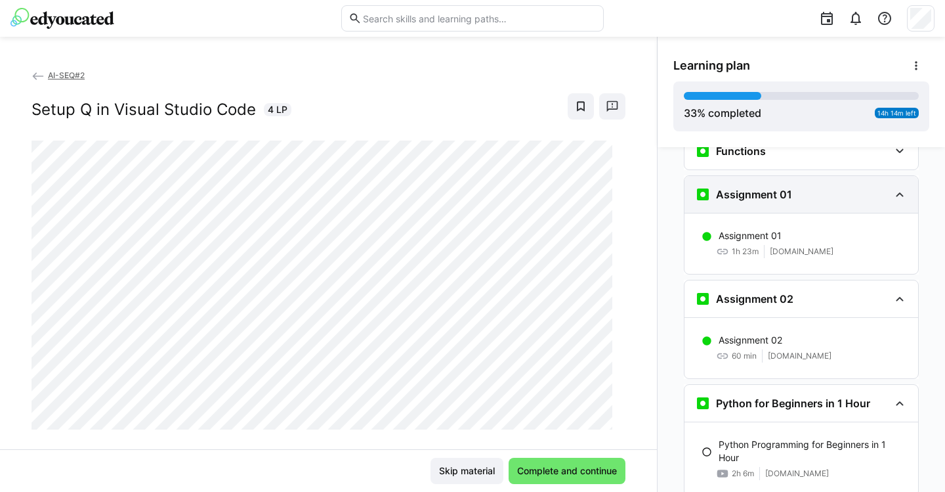
click at [781, 186] on div "Assignment 01" at bounding box center [743, 194] width 97 height 16
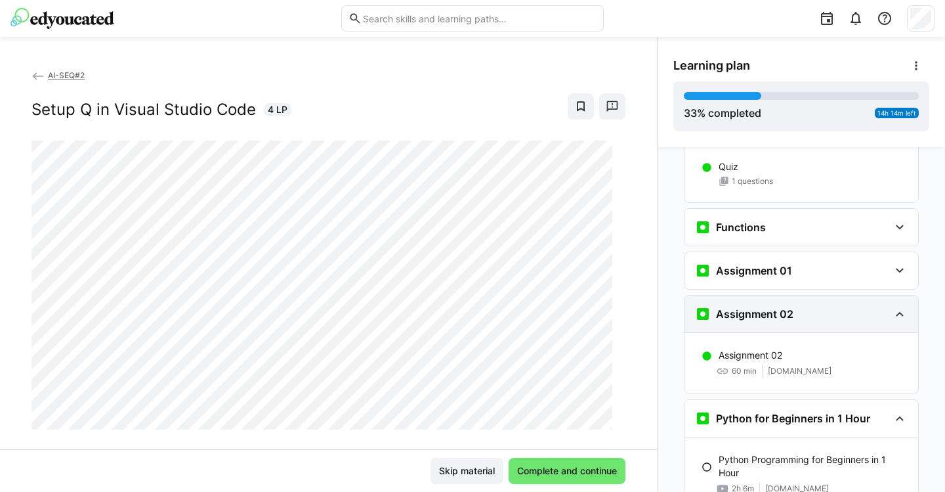
scroll to position [1151, 0]
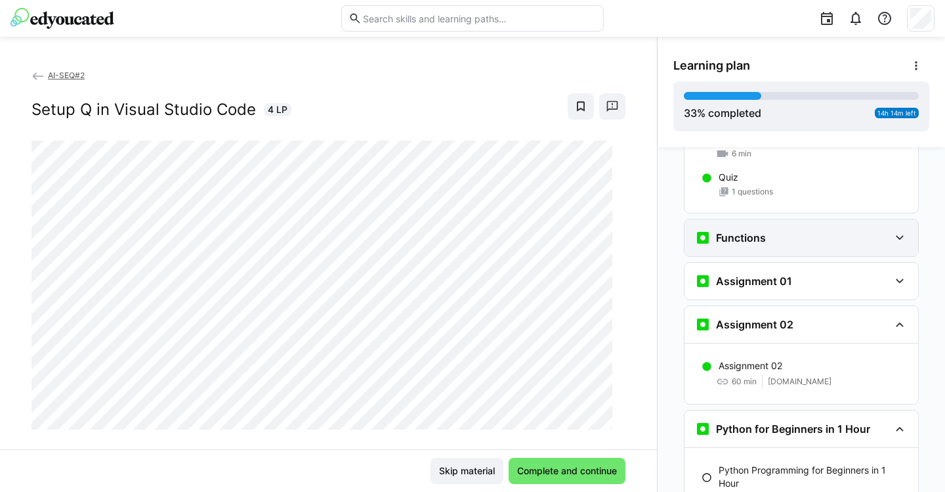
click at [759, 231] on h3 "Functions" at bounding box center [741, 237] width 50 height 13
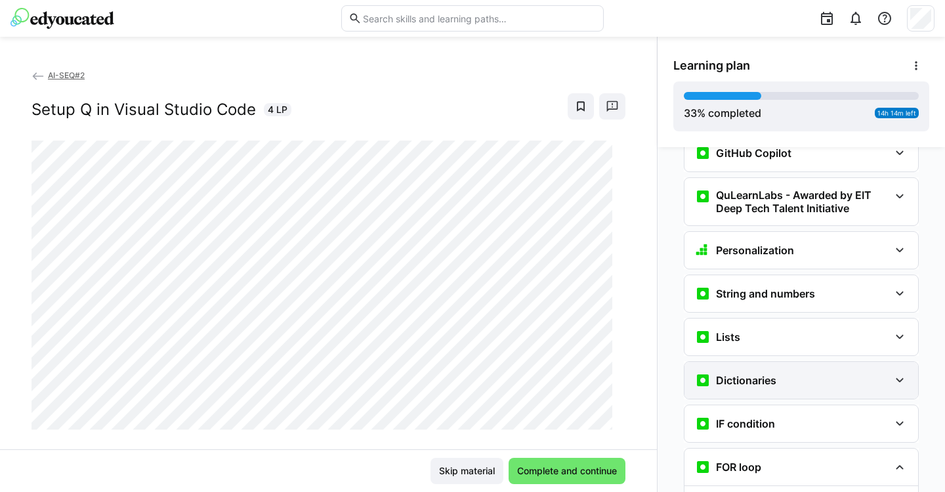
scroll to position [597, 0]
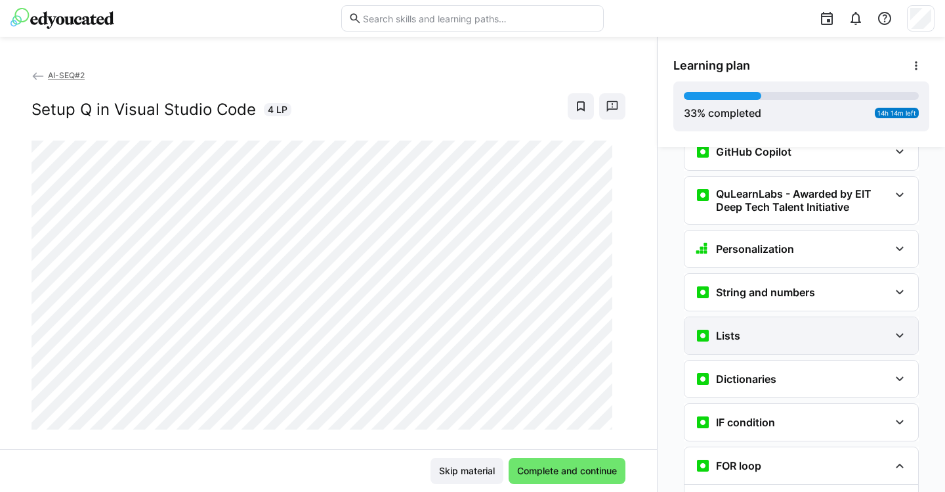
click at [750, 328] on div "Lists" at bounding box center [792, 336] width 194 height 16
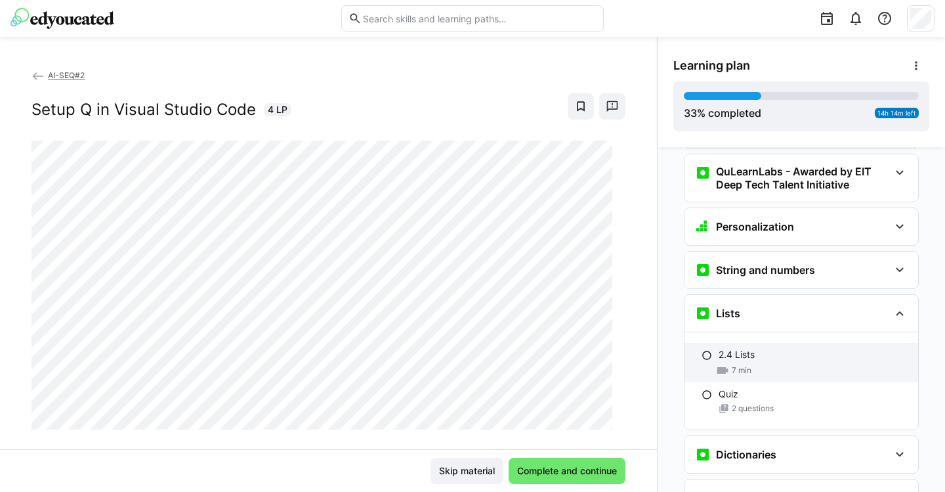
click at [725, 343] on div "2.4 Lists 7 min" at bounding box center [802, 362] width 234 height 39
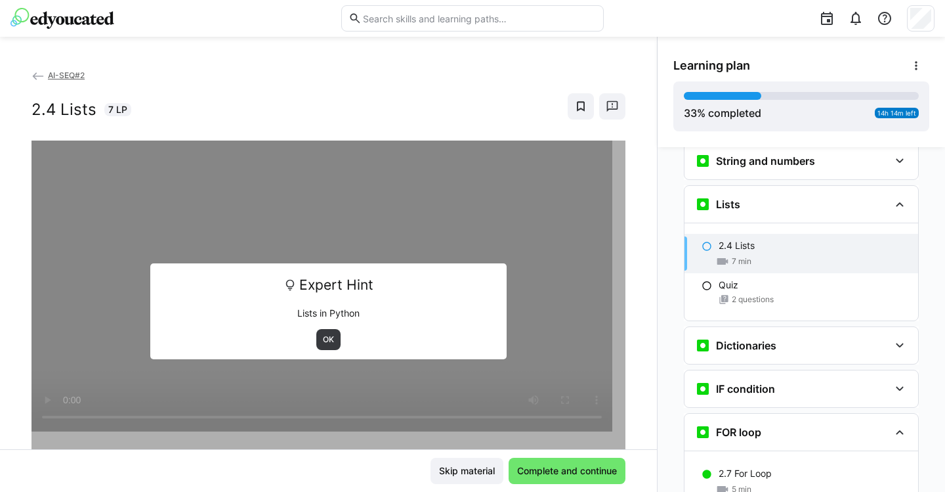
scroll to position [746, 0]
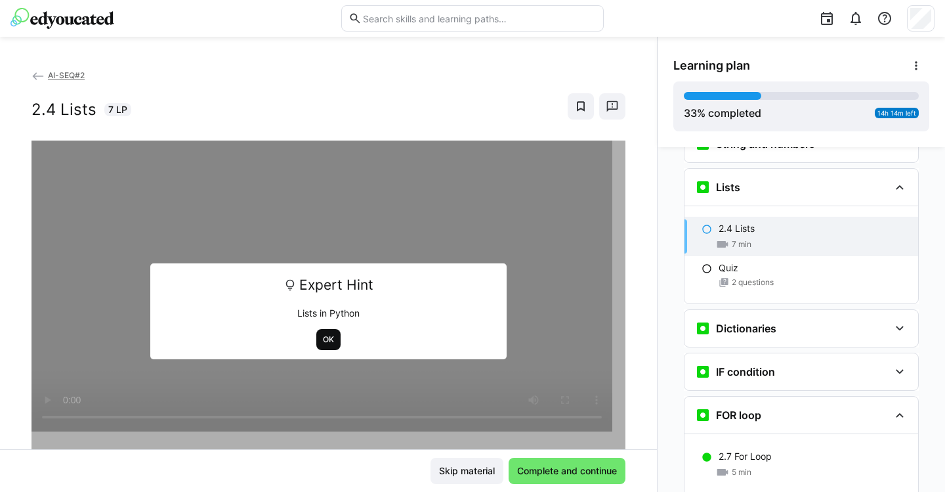
click at [326, 332] on span "OK" at bounding box center [328, 339] width 24 height 21
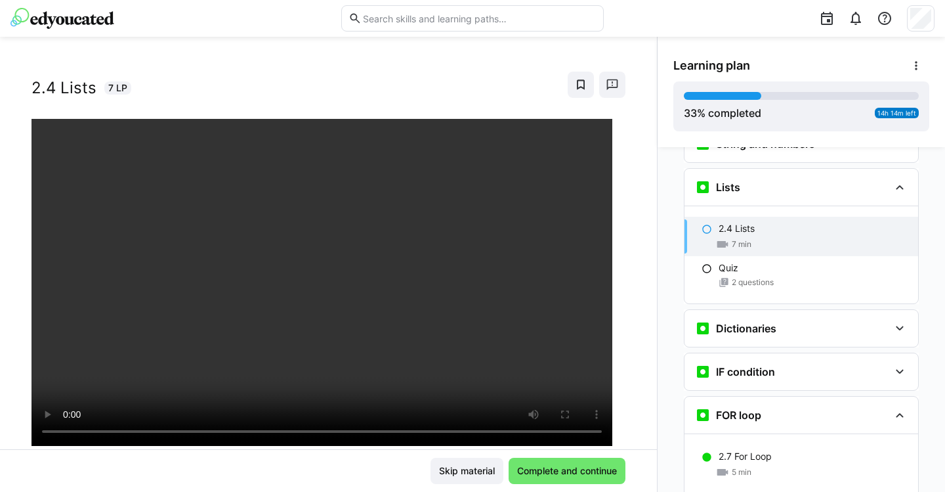
scroll to position [23, 0]
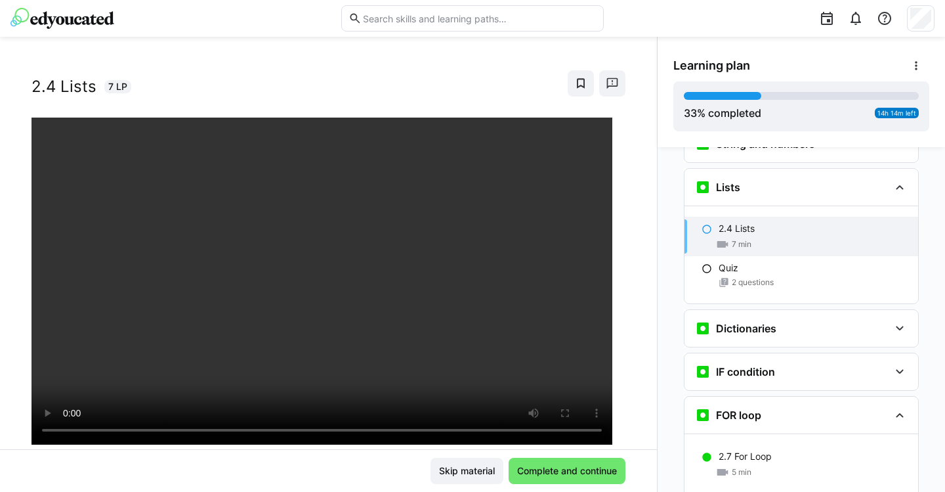
click at [702, 224] on eds-icon at bounding box center [707, 229] width 11 height 11
click at [708, 217] on div "2.4 Lists 7 min" at bounding box center [802, 236] width 234 height 39
click at [569, 470] on span "Complete and continue" at bounding box center [567, 470] width 104 height 13
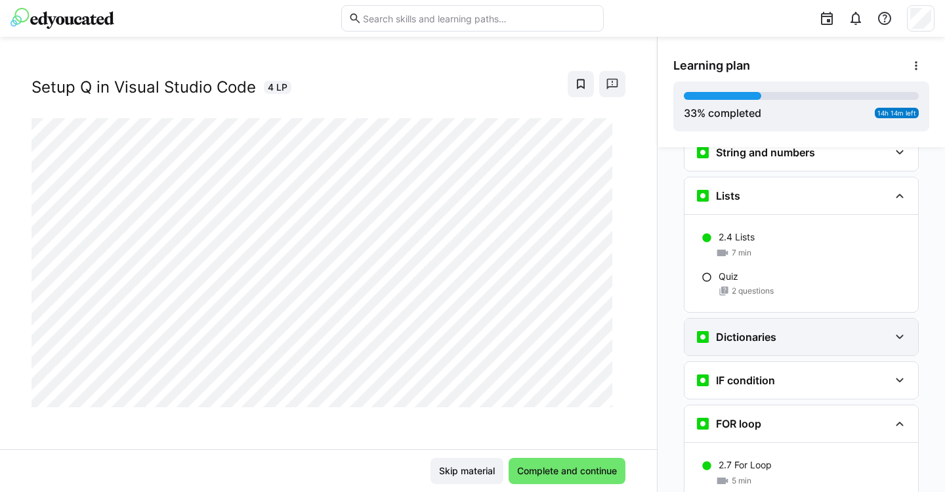
scroll to position [705, 0]
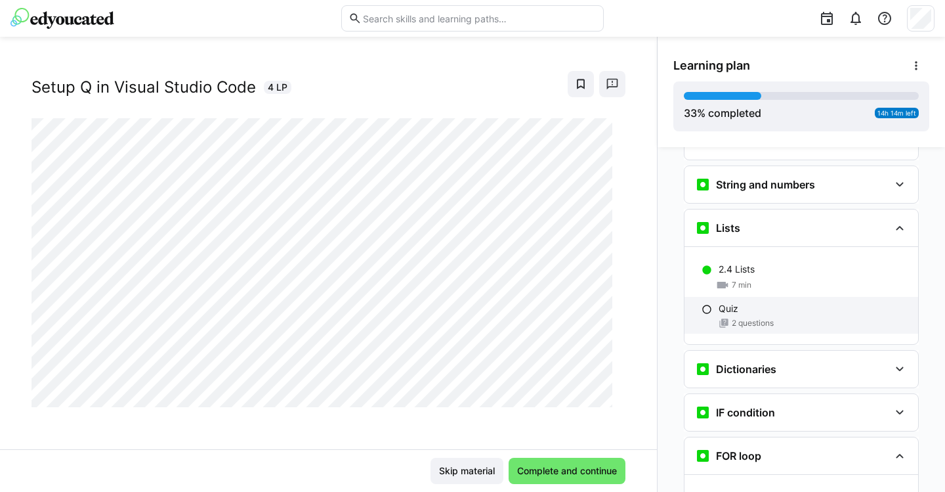
click at [750, 318] on span "2 questions" at bounding box center [753, 323] width 42 height 11
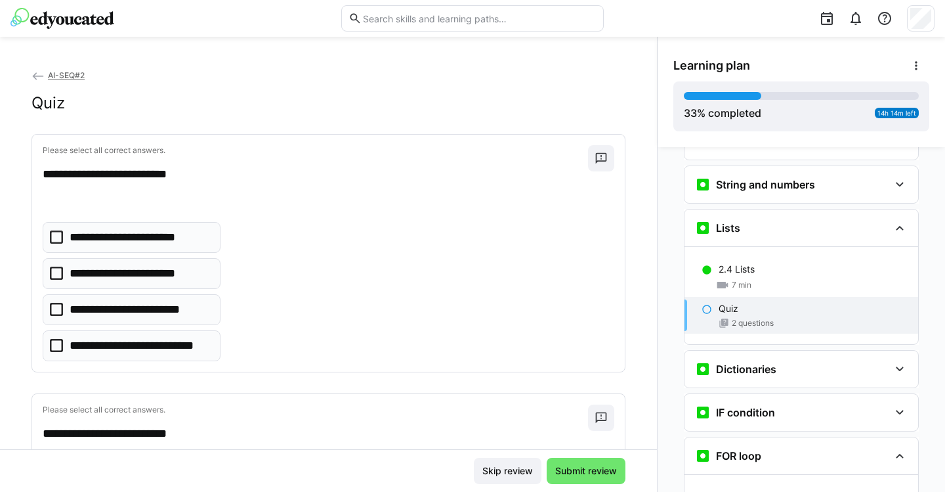
scroll to position [746, 0]
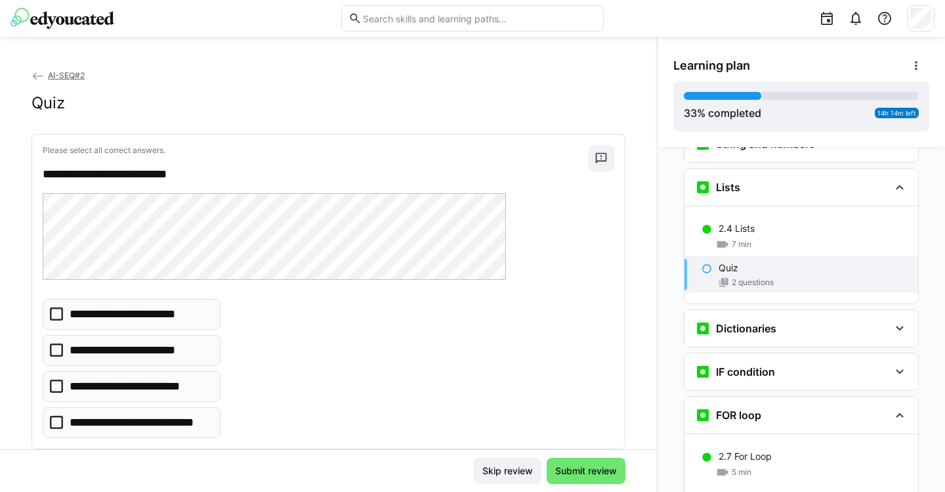
click at [58, 313] on icon at bounding box center [56, 313] width 13 height 13
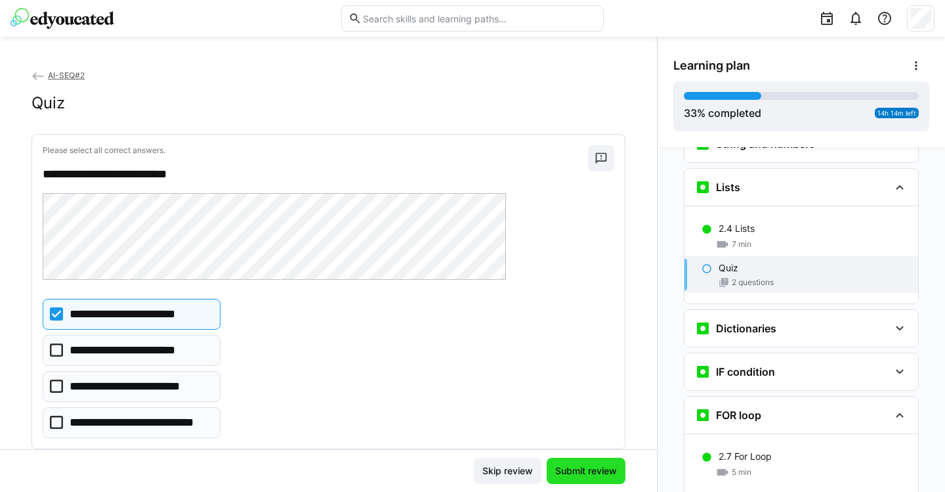
click at [584, 469] on span "Submit review" at bounding box center [586, 470] width 66 height 13
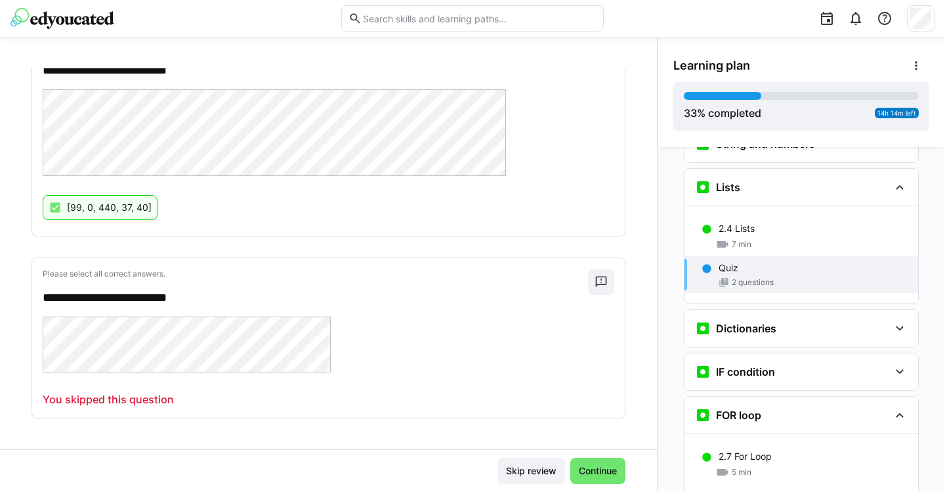
scroll to position [240, 0]
click at [139, 400] on p "You skipped this question" at bounding box center [108, 400] width 131 height 16
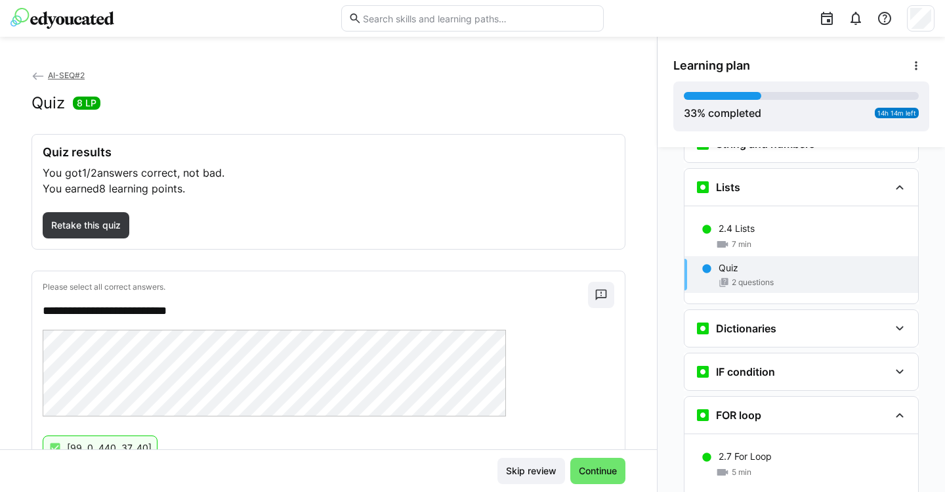
scroll to position [3, 0]
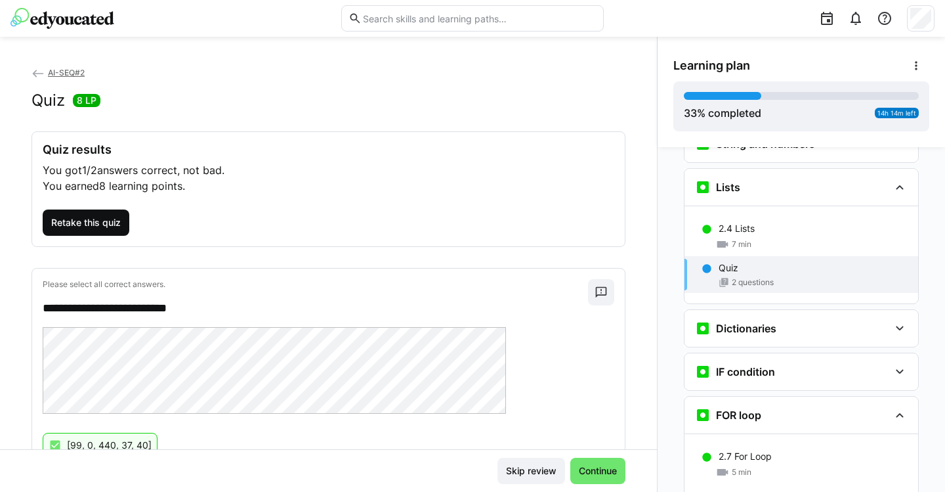
click at [108, 223] on span "Retake this quiz" at bounding box center [86, 222] width 74 height 13
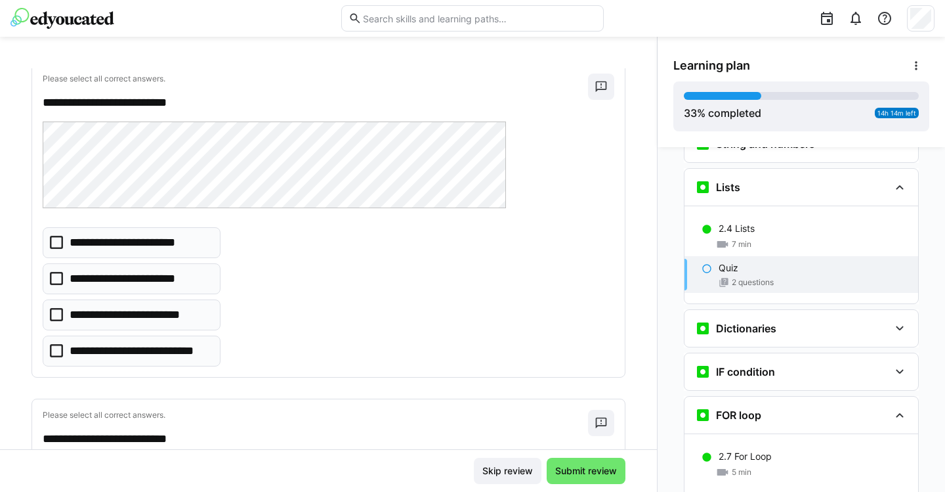
scroll to position [75, 0]
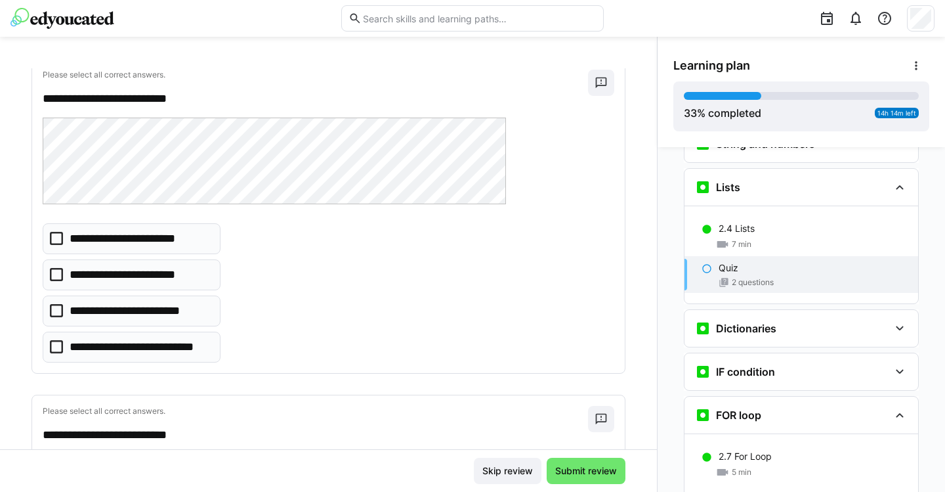
click at [59, 234] on icon at bounding box center [56, 238] width 13 height 13
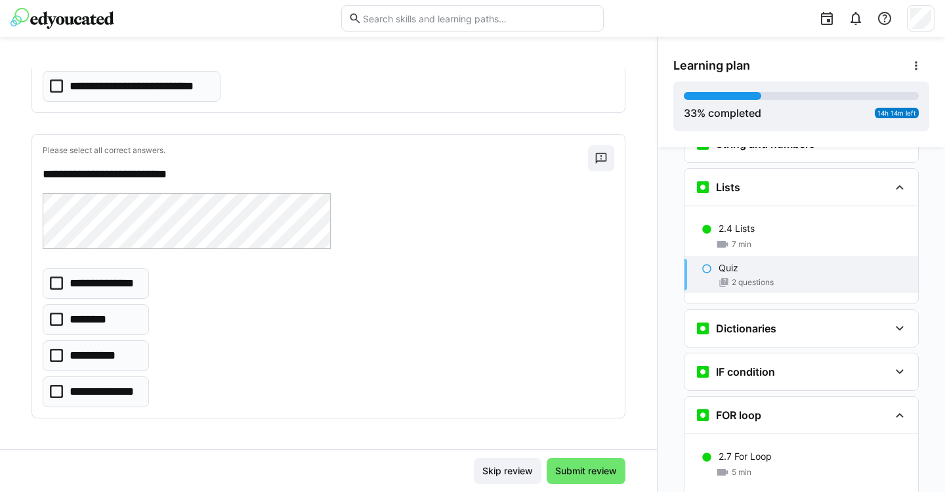
scroll to position [335, 0]
click at [62, 389] on icon at bounding box center [56, 391] width 13 height 13
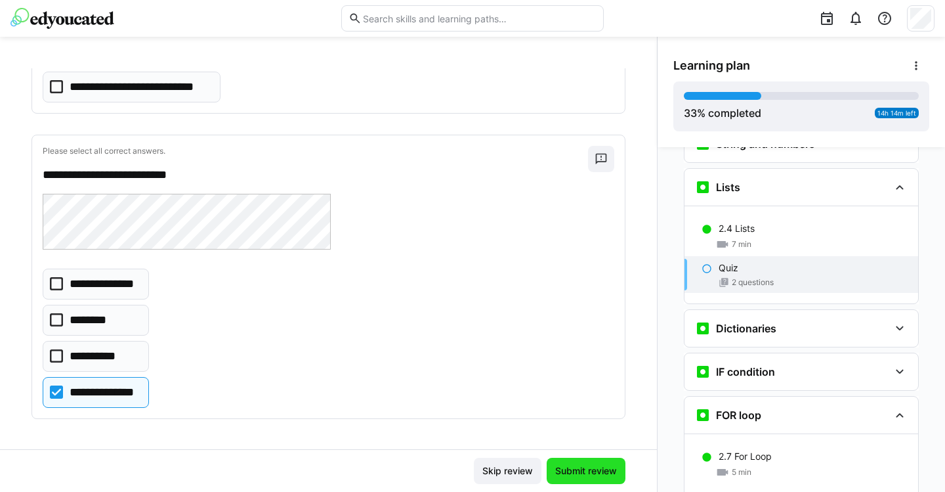
click at [568, 460] on span "Submit review" at bounding box center [586, 471] width 79 height 26
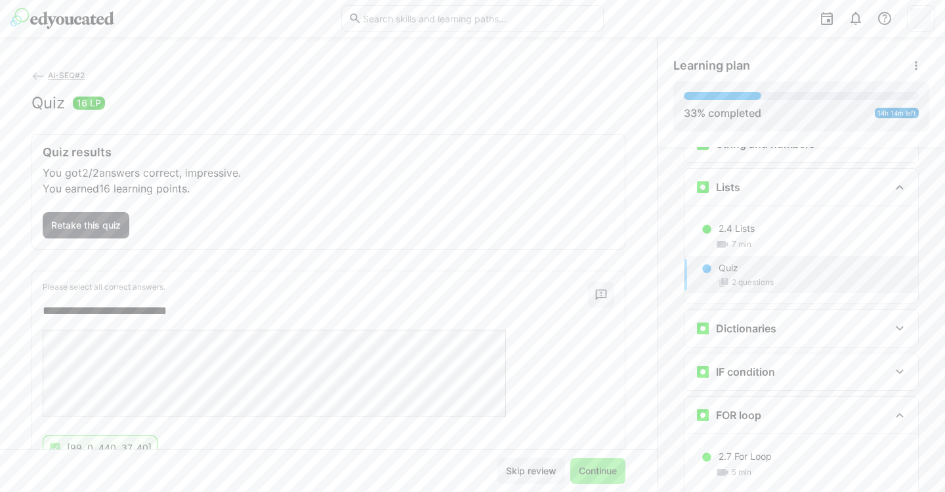
click at [702, 263] on eds-icon at bounding box center [707, 268] width 11 height 11
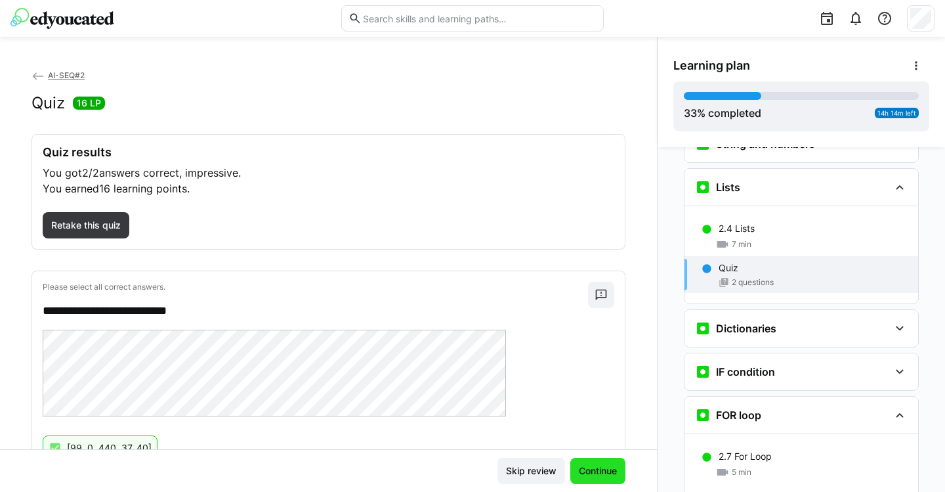
click at [592, 467] on span "Continue" at bounding box center [598, 470] width 42 height 13
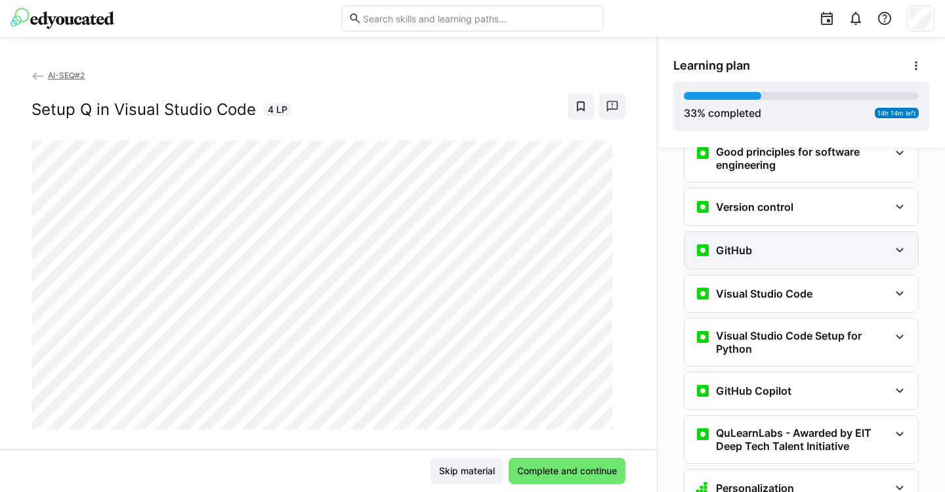
scroll to position [305, 0]
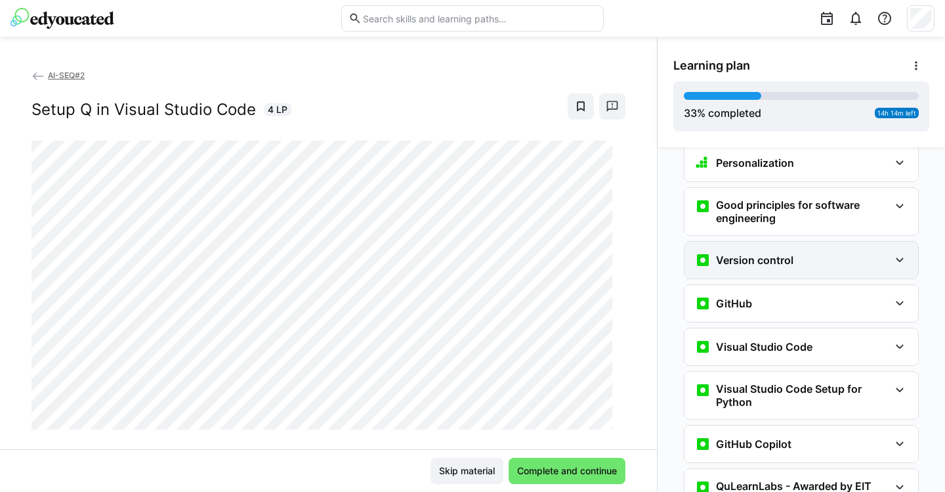
click at [872, 252] on div "Version control" at bounding box center [792, 260] width 194 height 16
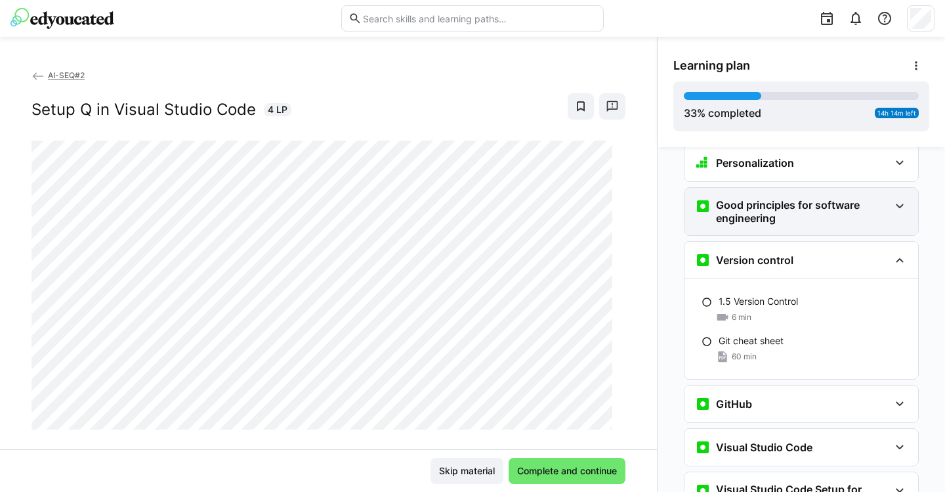
click at [882, 198] on h3 "Good principles for software engineering" at bounding box center [802, 211] width 173 height 26
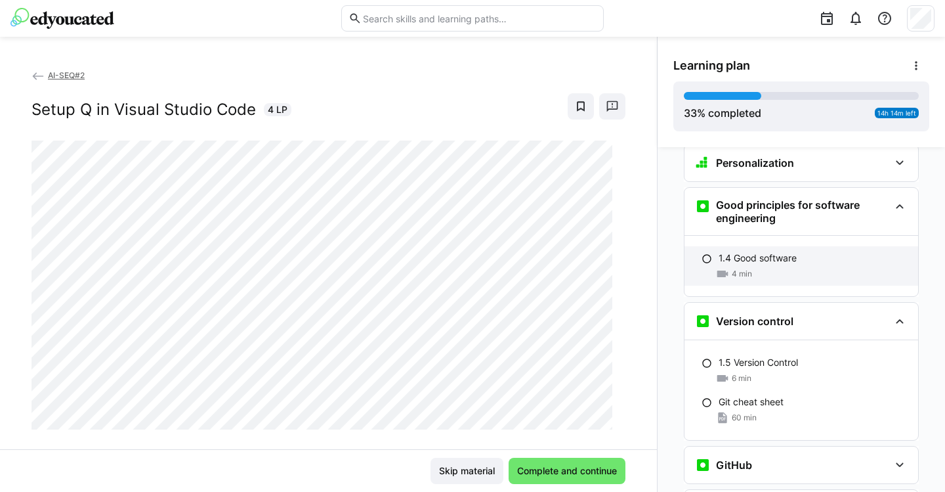
click at [702, 253] on eds-icon at bounding box center [707, 258] width 11 height 11
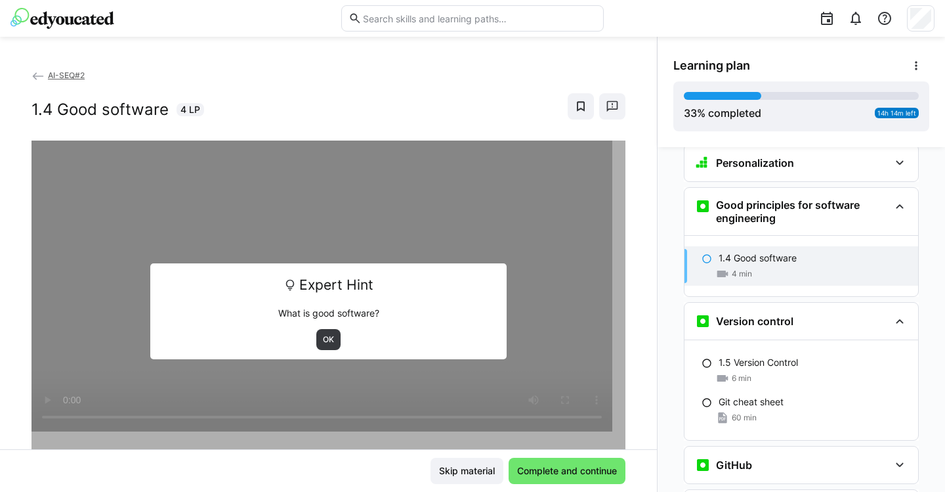
scroll to position [324, 0]
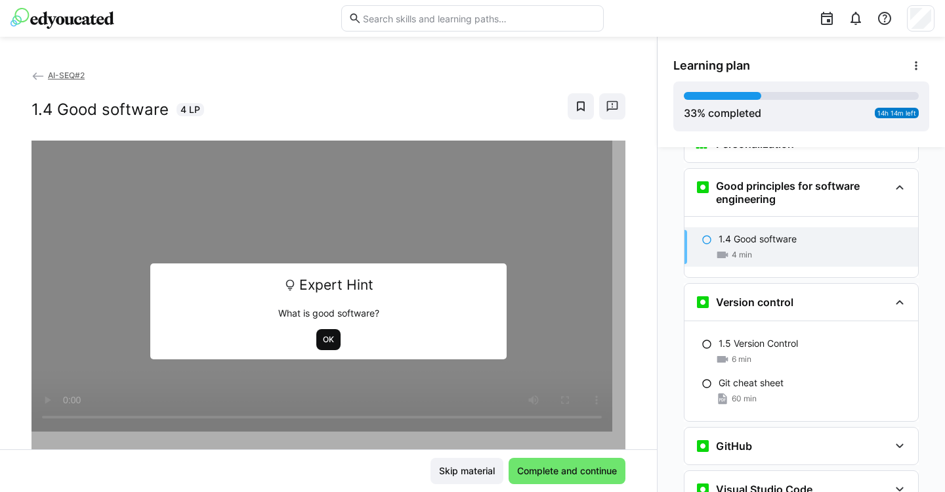
click at [331, 341] on span "OK" at bounding box center [328, 339] width 24 height 21
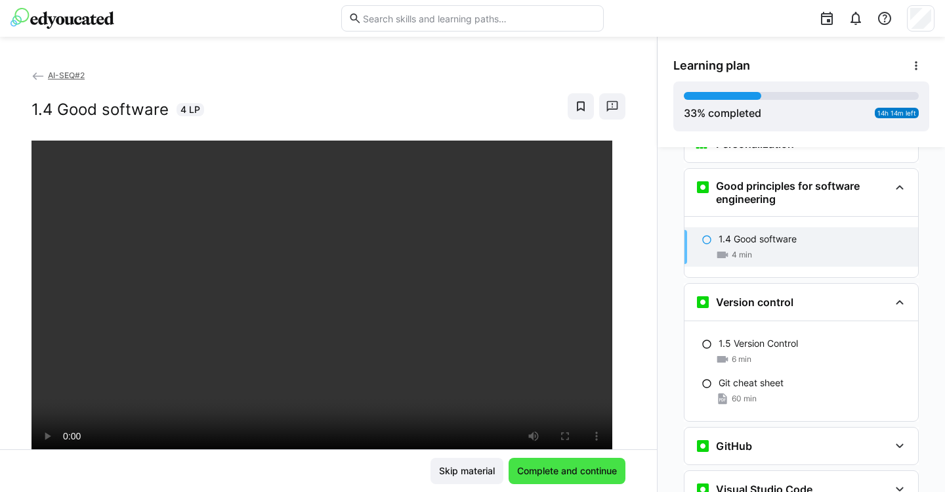
click at [578, 473] on span "Complete and continue" at bounding box center [567, 470] width 104 height 13
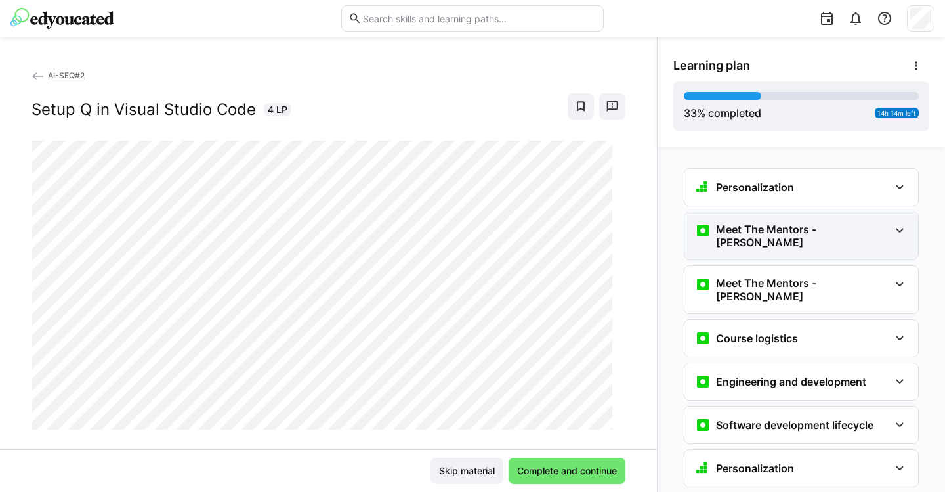
scroll to position [0, 0]
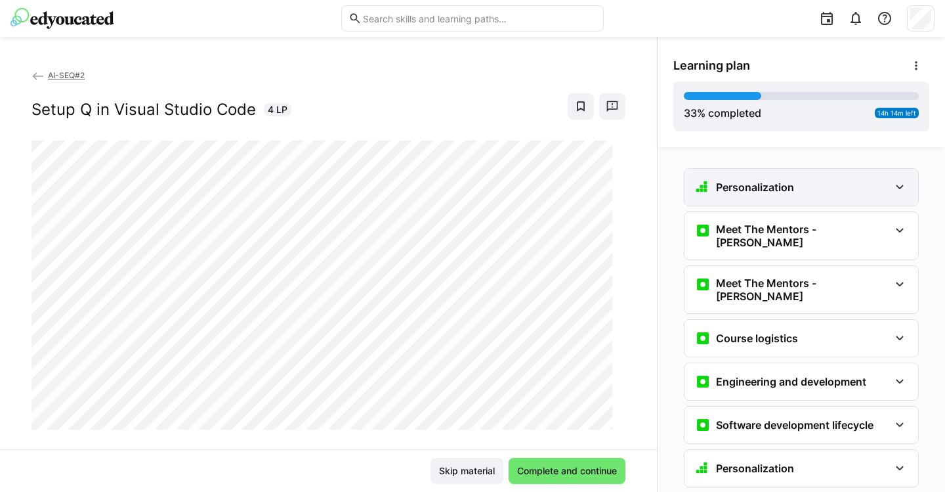
click at [812, 191] on div "Personalization" at bounding box center [792, 187] width 194 height 16
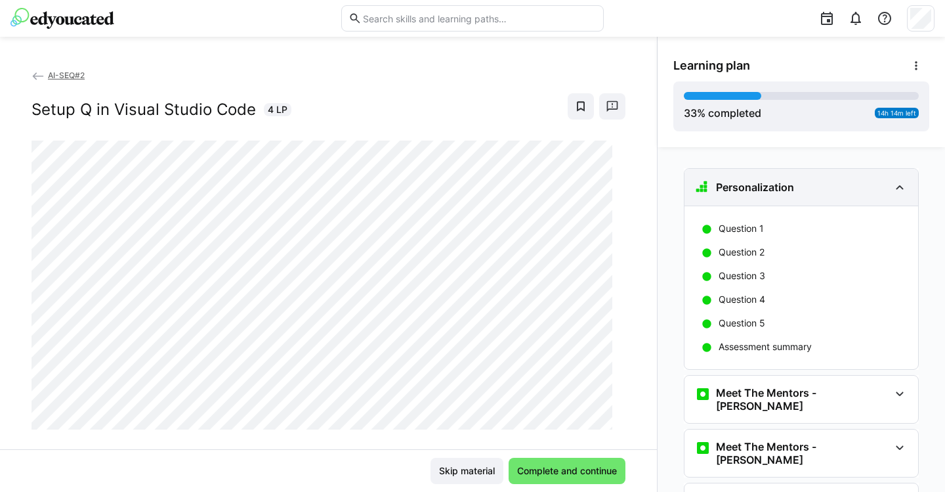
click at [812, 191] on div "Personalization" at bounding box center [792, 187] width 194 height 16
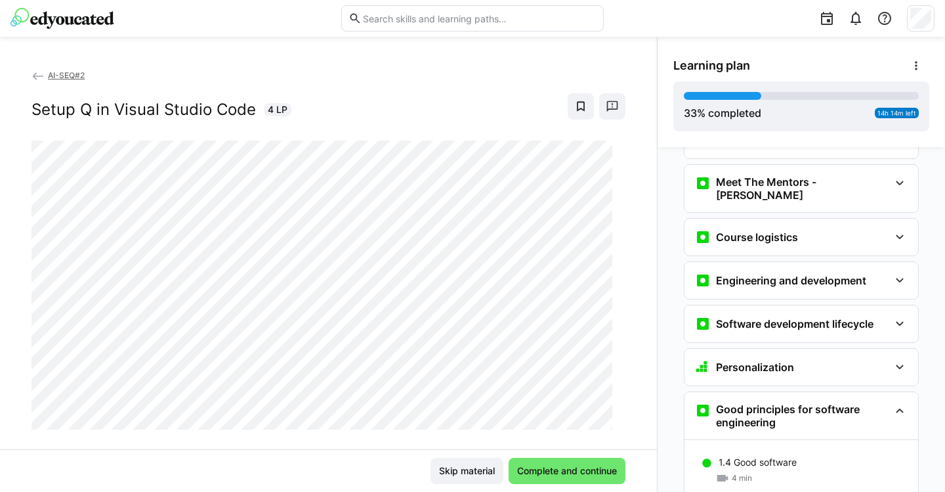
scroll to position [106, 0]
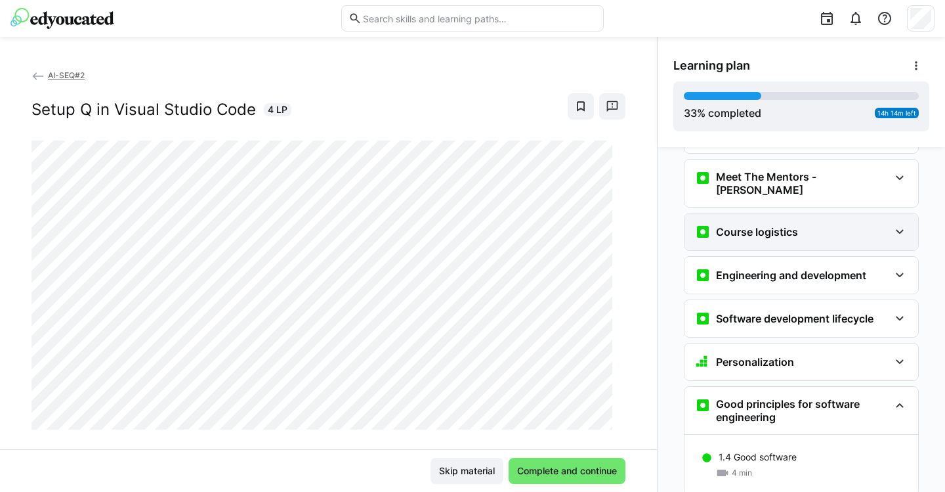
click at [829, 224] on div "Course logistics" at bounding box center [792, 232] width 194 height 16
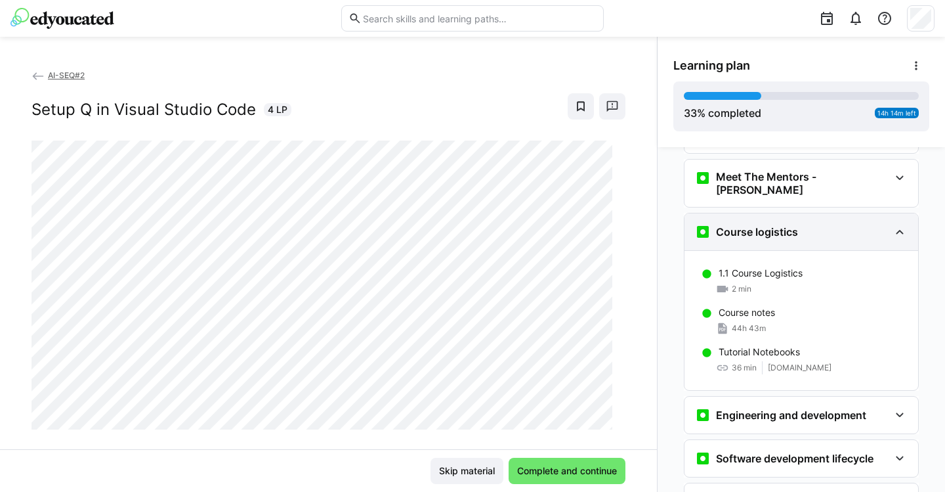
click at [829, 224] on div "Course logistics" at bounding box center [792, 232] width 194 height 16
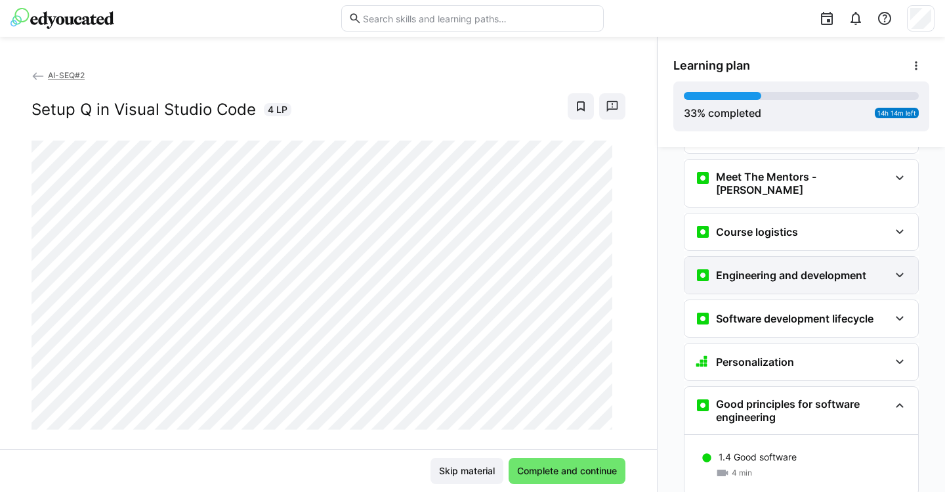
click at [799, 267] on div "Engineering and development" at bounding box center [780, 275] width 171 height 16
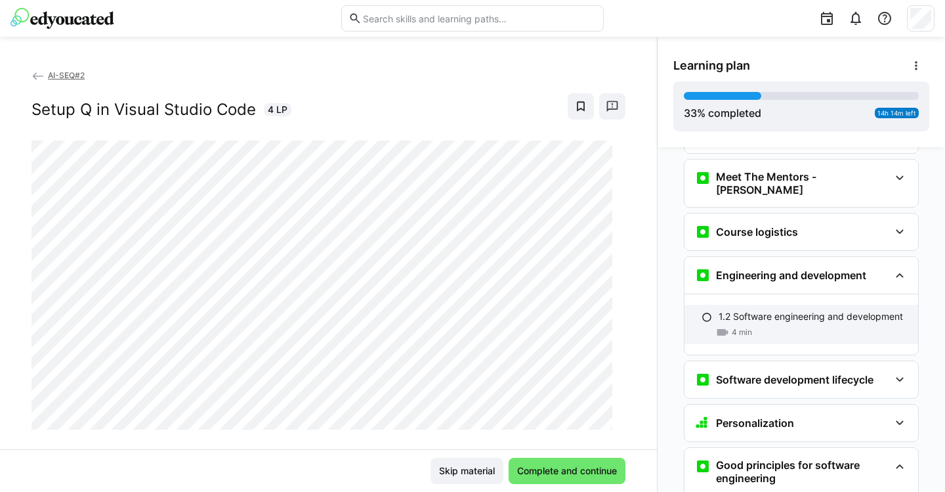
click at [771, 310] on p "1.2 Software engineering and development" at bounding box center [811, 316] width 184 height 13
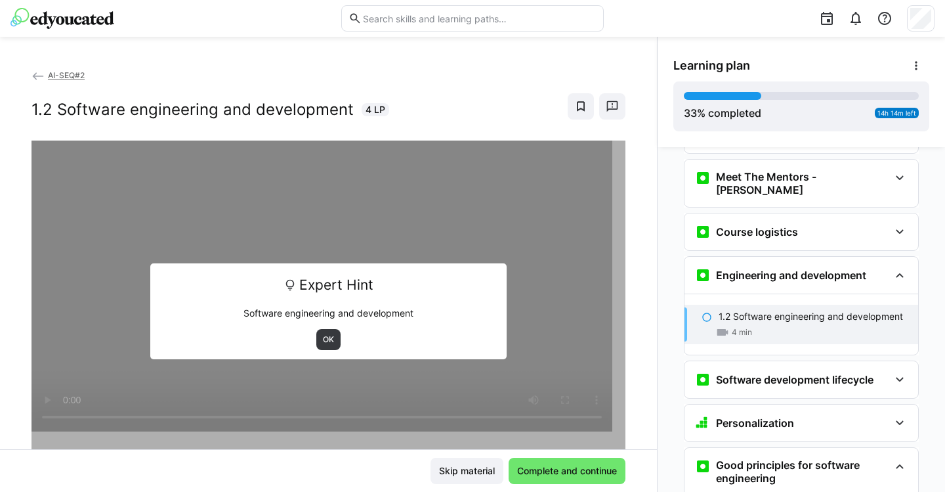
scroll to position [194, 0]
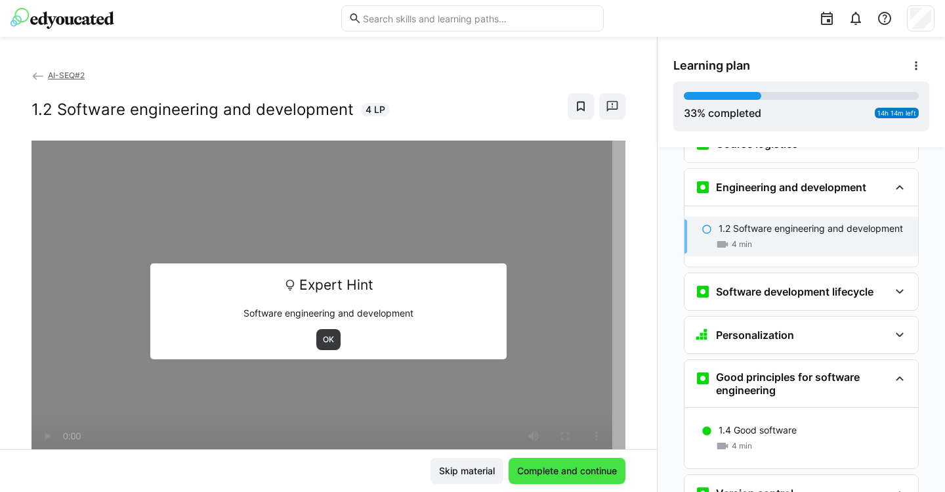
click at [566, 465] on span "Complete and continue" at bounding box center [567, 470] width 104 height 13
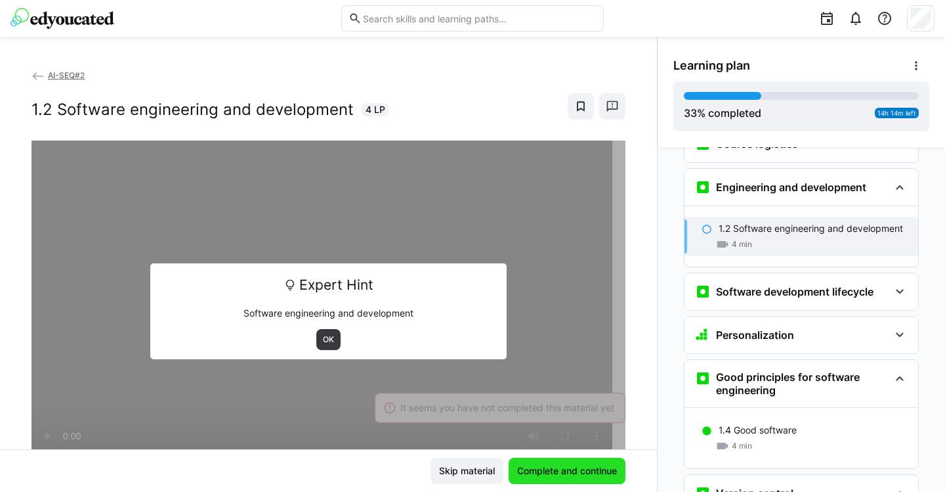
click at [560, 473] on span "Complete and continue" at bounding box center [567, 470] width 104 height 13
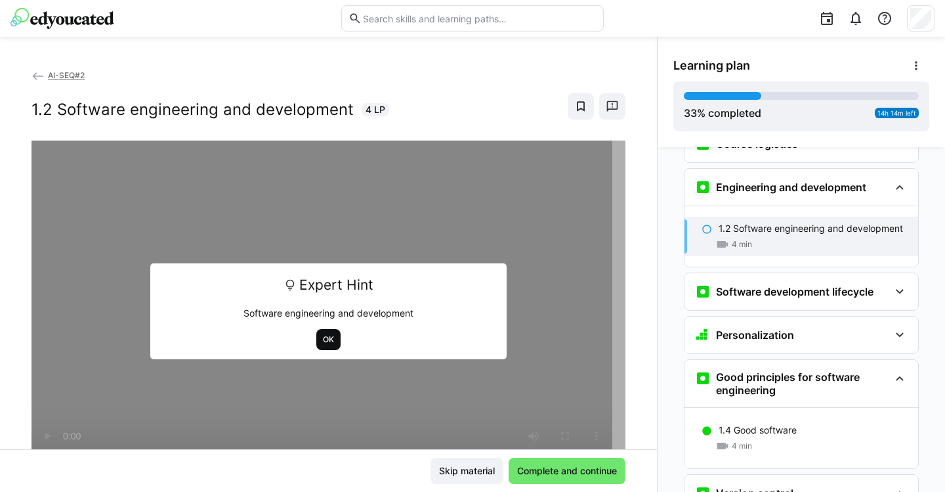
click at [322, 339] on span "OK" at bounding box center [329, 339] width 14 height 11
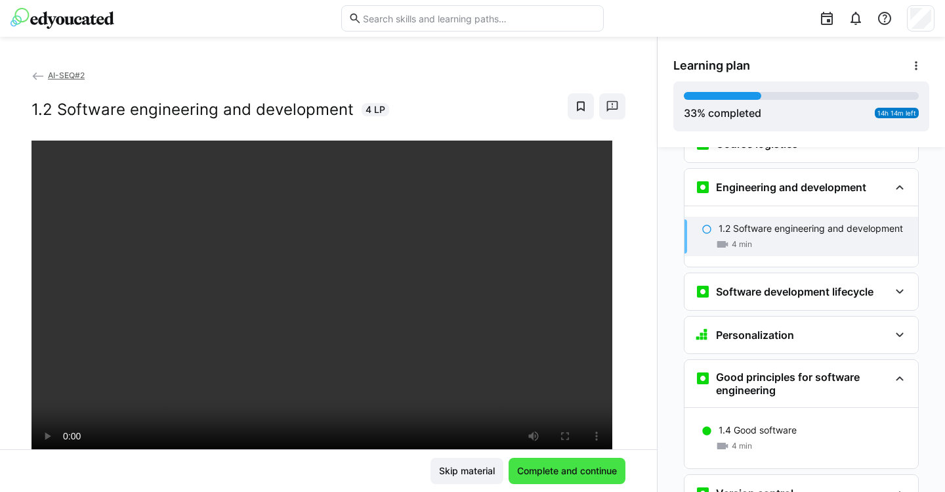
click at [542, 465] on span "Complete and continue" at bounding box center [567, 470] width 104 height 13
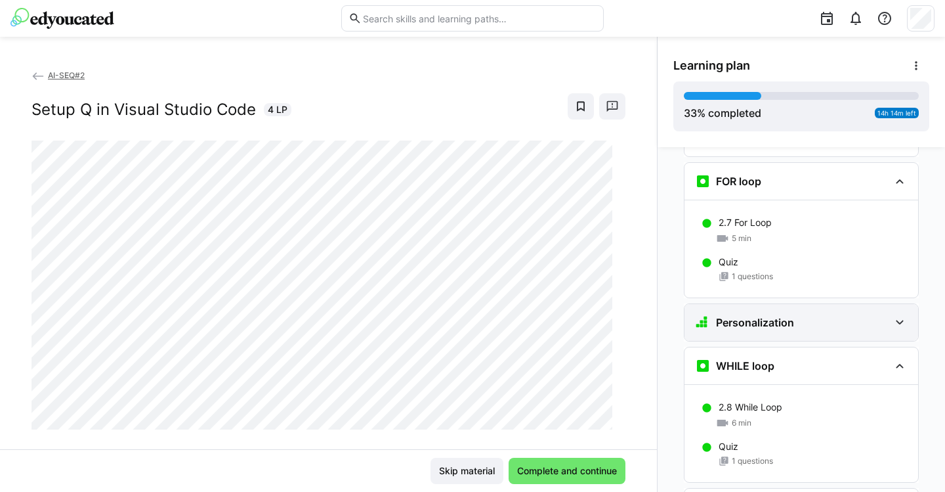
scroll to position [1210, 0]
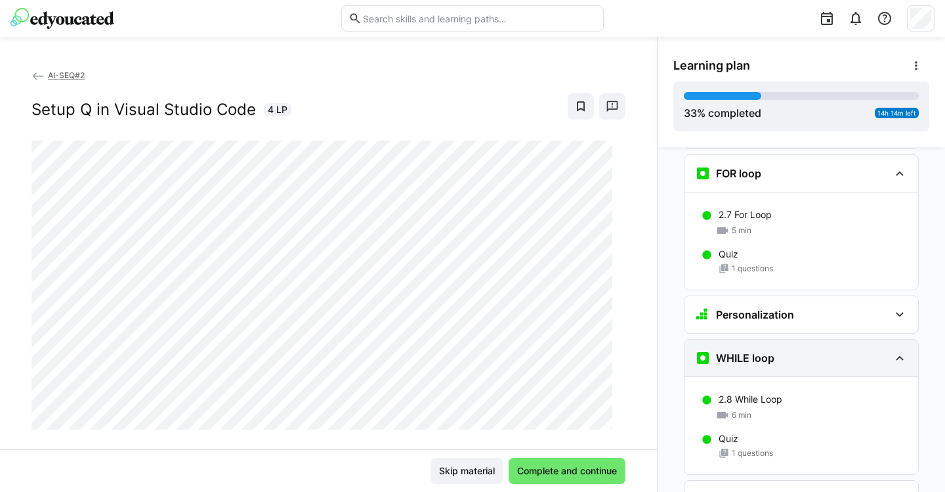
click at [737, 351] on h3 "WHILE loop" at bounding box center [745, 357] width 58 height 13
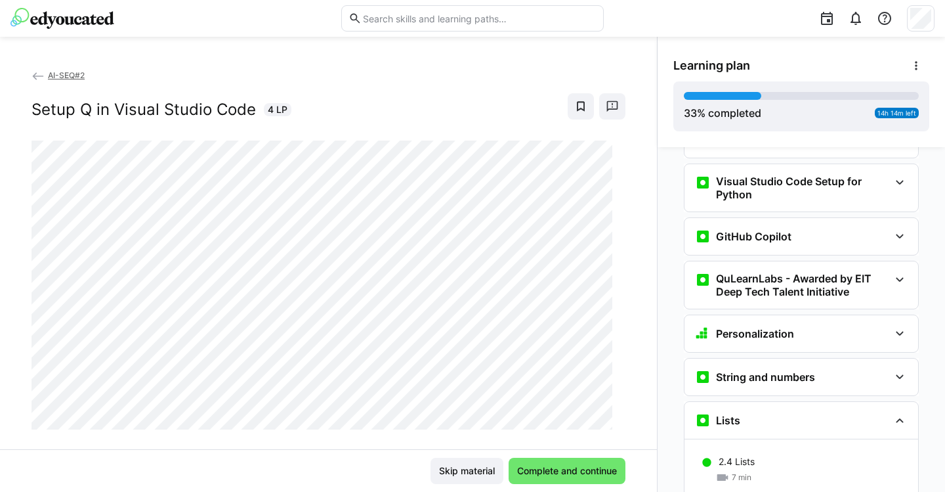
scroll to position [723, 0]
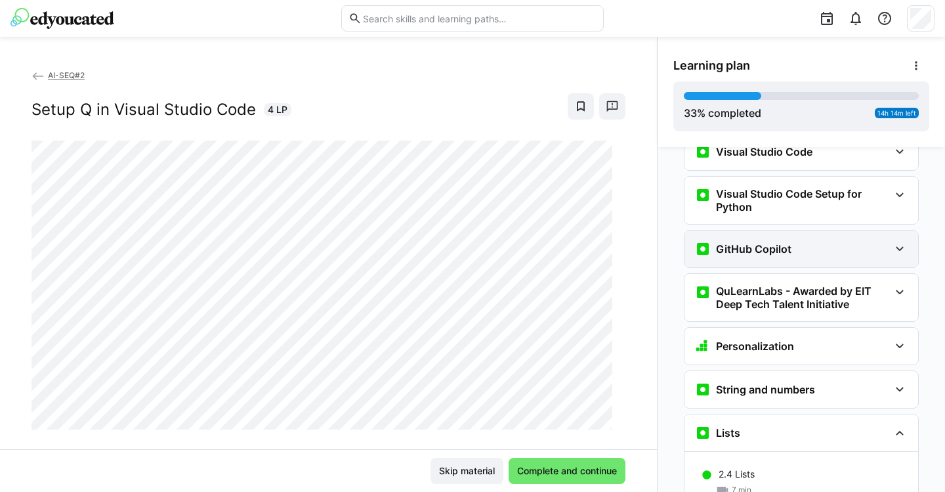
click at [759, 242] on h3 "GitHub Copilot" at bounding box center [753, 248] width 75 height 13
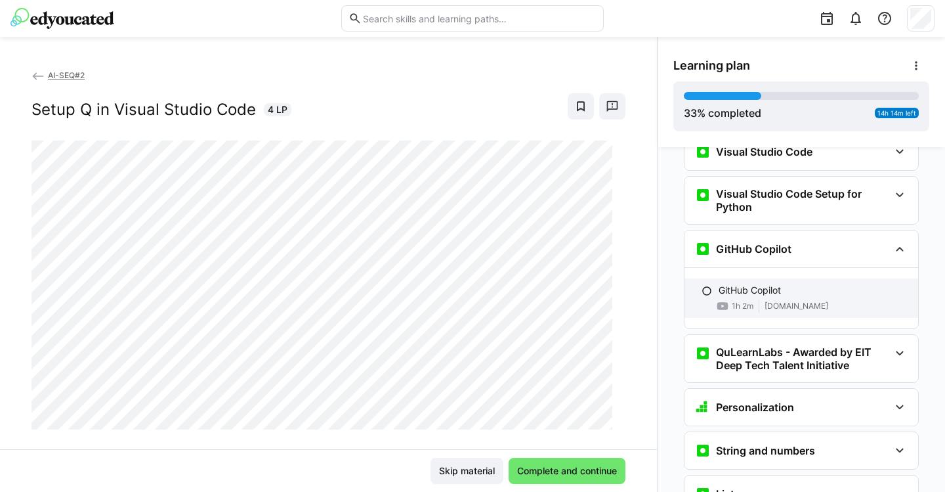
click at [703, 286] on eds-icon at bounding box center [707, 291] width 11 height 11
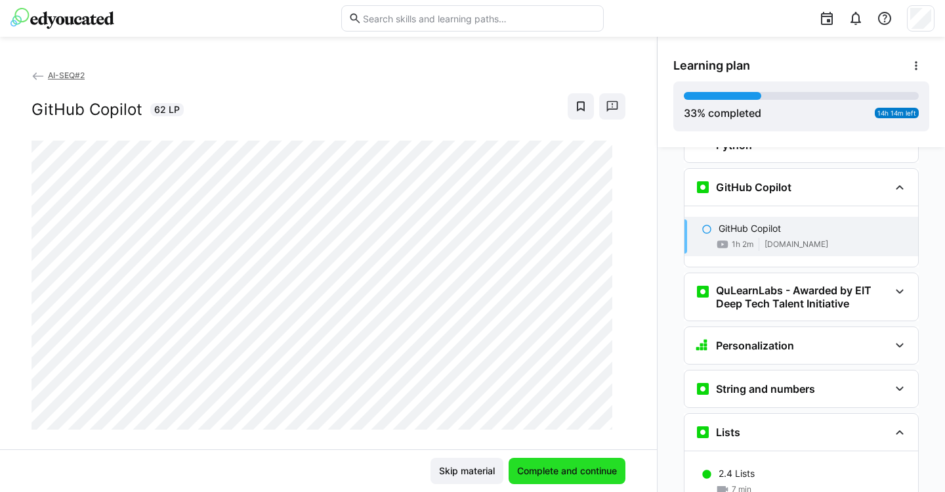
click at [564, 465] on span "Complete and continue" at bounding box center [567, 470] width 104 height 13
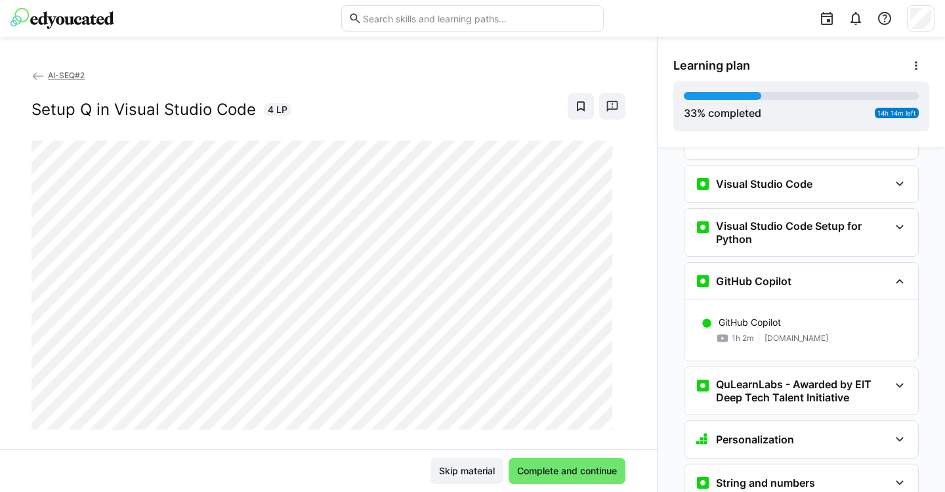
scroll to position [616, 0]
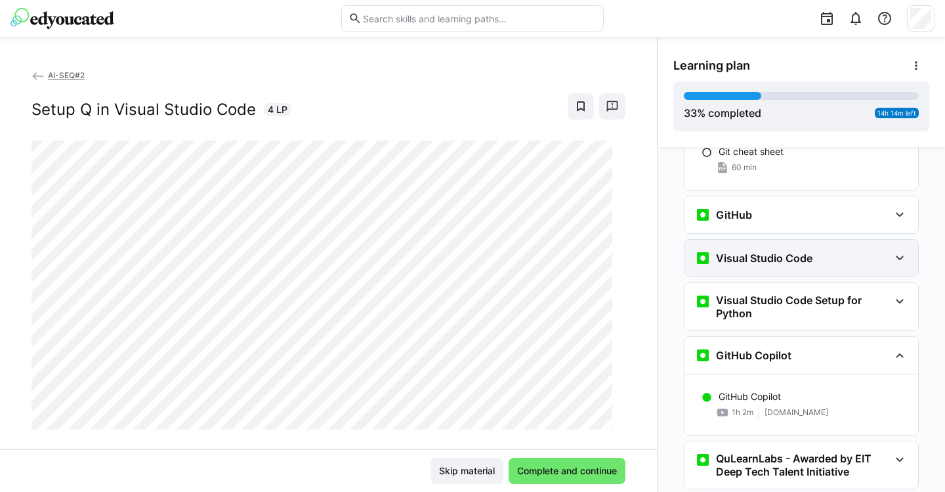
click at [789, 245] on div "Visual Studio Code" at bounding box center [802, 258] width 234 height 37
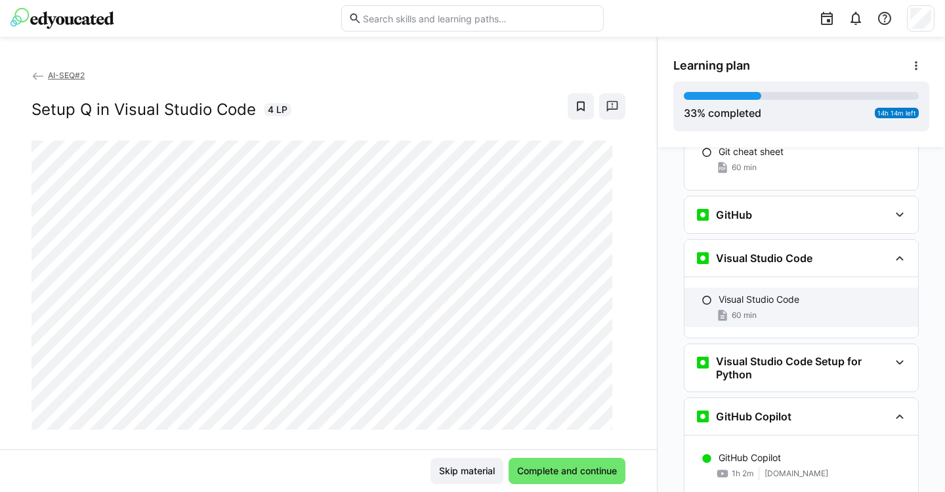
click at [771, 293] on p "Visual Studio Code" at bounding box center [759, 299] width 81 height 13
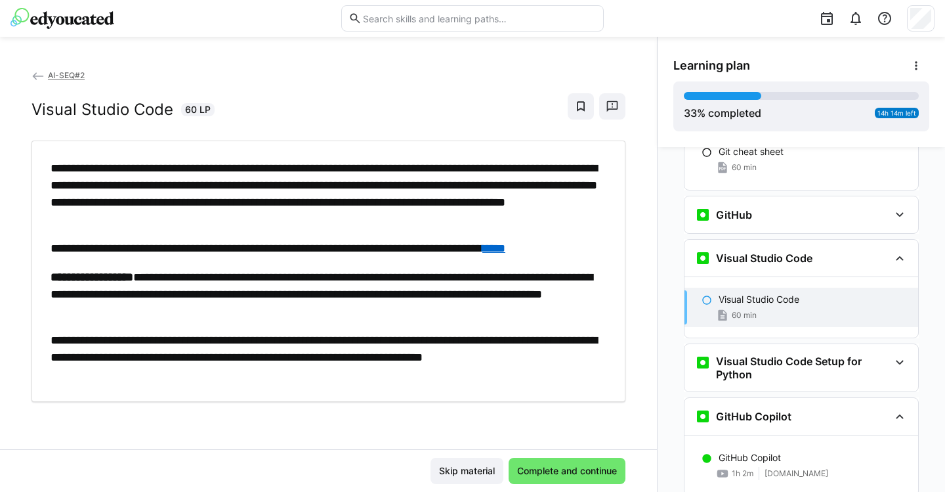
scroll to position [687, 0]
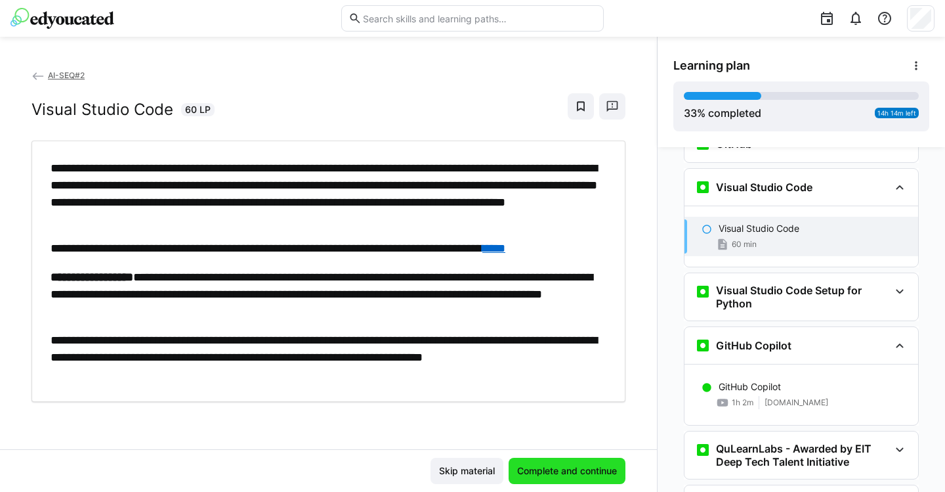
click at [561, 459] on span "Complete and continue" at bounding box center [567, 471] width 117 height 26
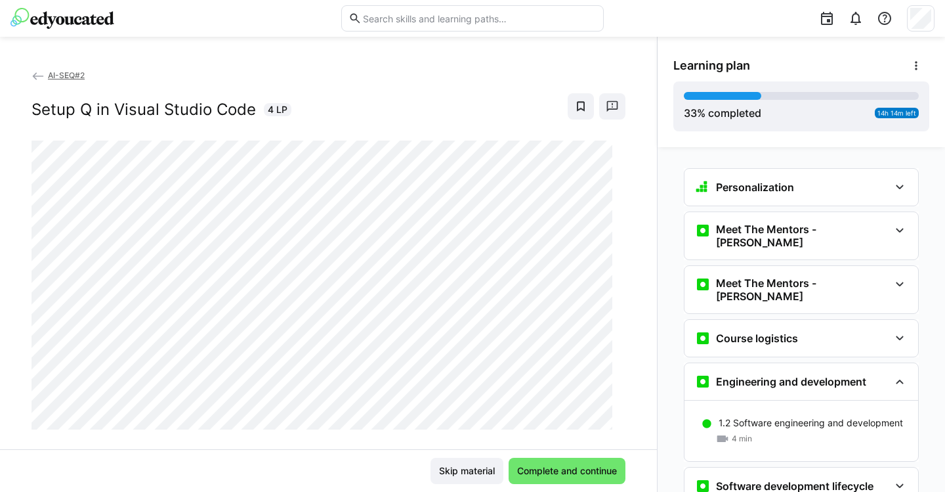
scroll to position [0, 0]
click at [765, 193] on h3 "Personalization" at bounding box center [755, 187] width 78 height 13
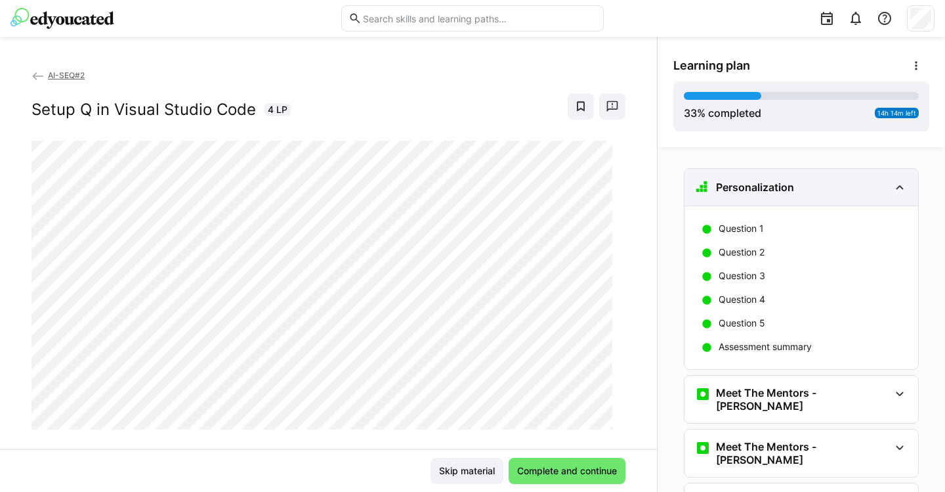
click at [765, 193] on h3 "Personalization" at bounding box center [755, 187] width 78 height 13
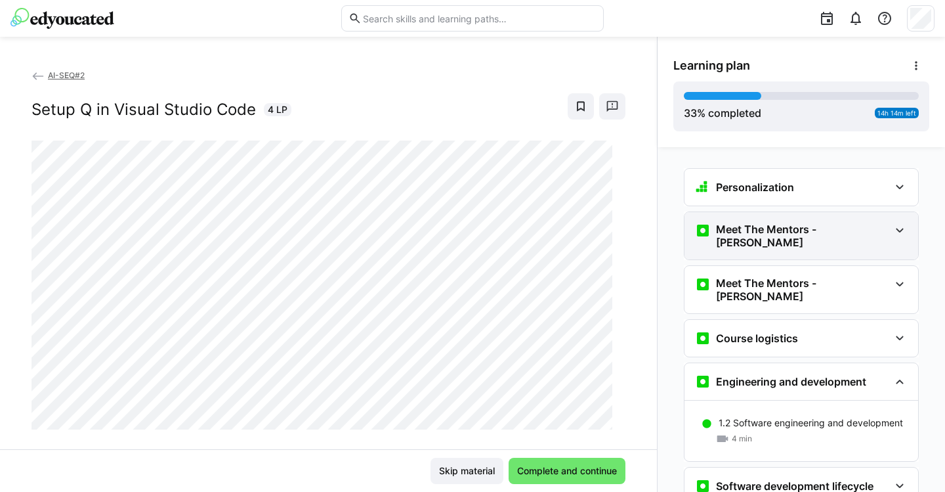
click at [757, 219] on div "Meet The Mentors - [PERSON_NAME]" at bounding box center [802, 235] width 234 height 47
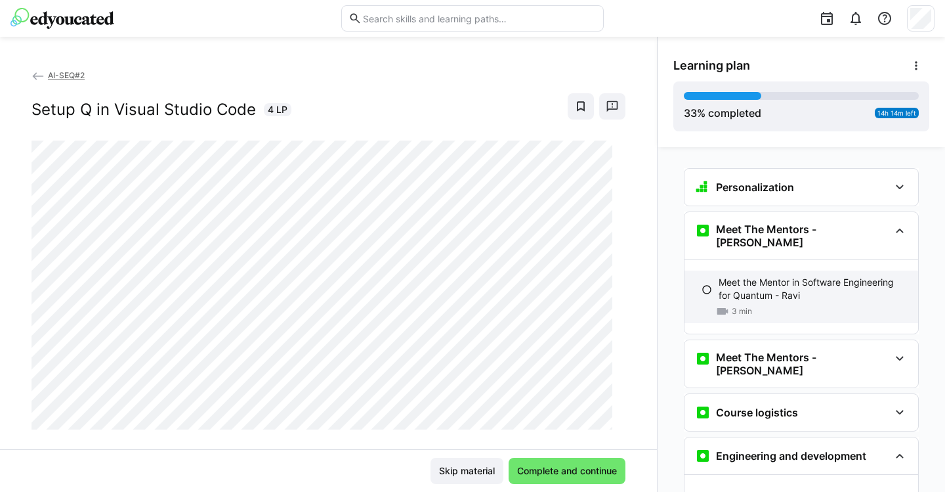
click at [738, 276] on p "Meet the Mentor in Software Engineering for Quantum - Ravi" at bounding box center [813, 289] width 189 height 26
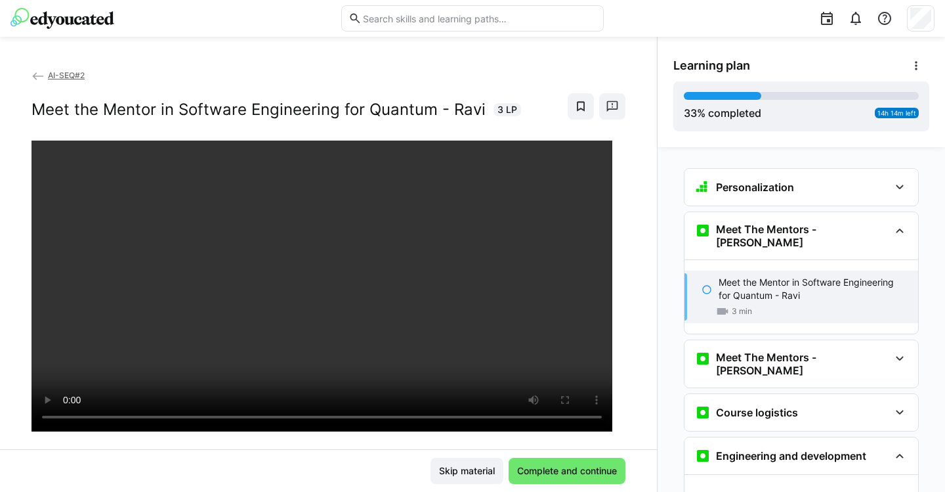
scroll to position [64, 0]
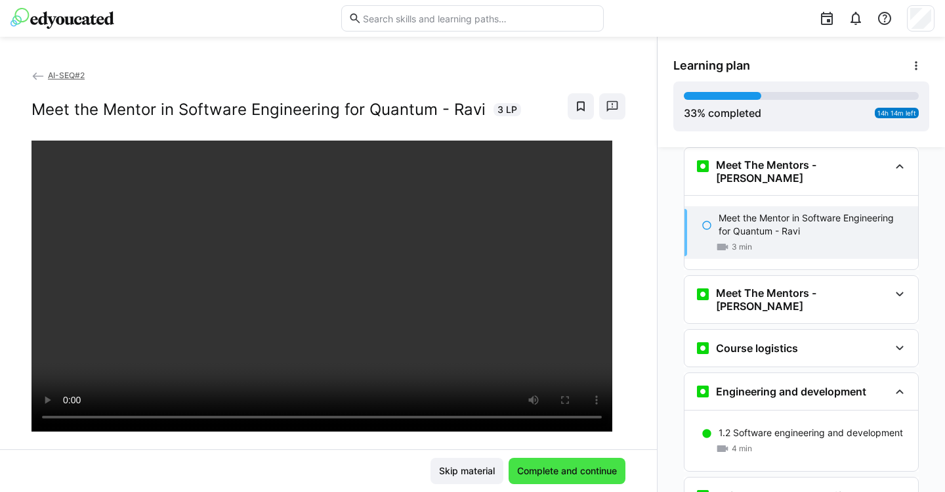
click at [583, 467] on span "Complete and continue" at bounding box center [567, 470] width 104 height 13
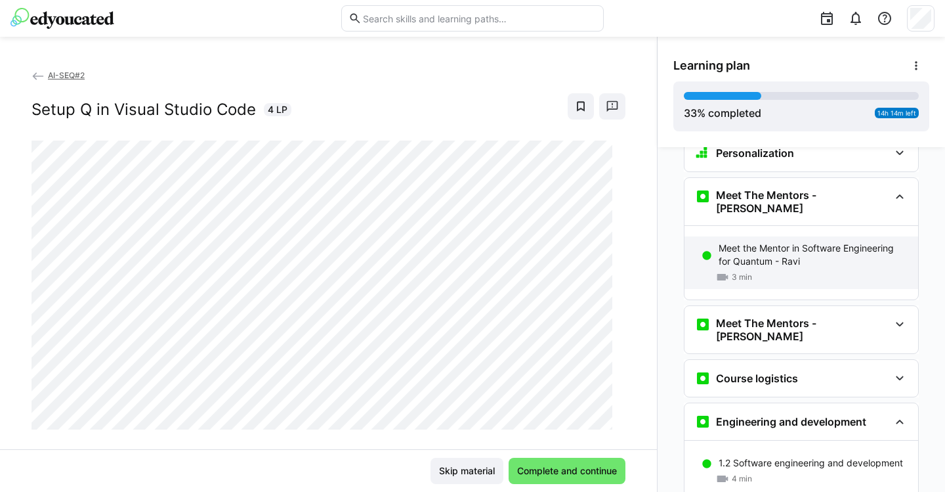
scroll to position [58, 0]
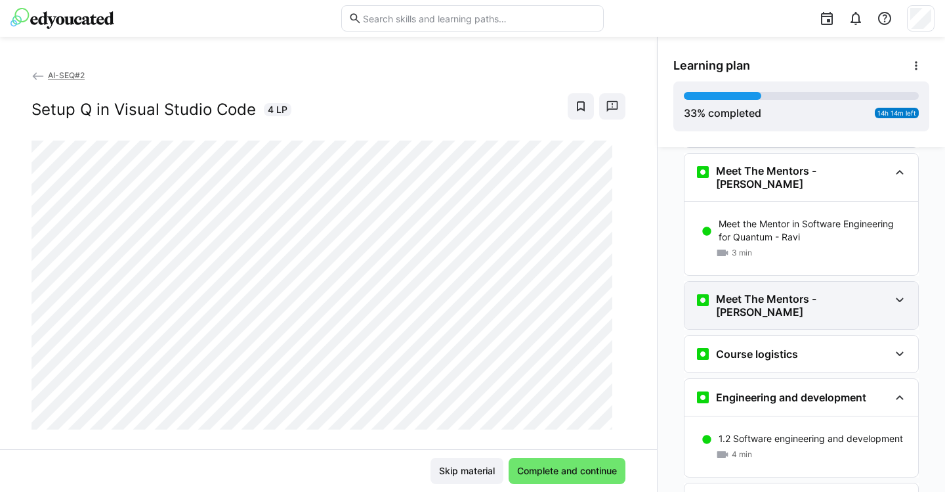
click at [742, 292] on h3 "Meet The Mentors - [PERSON_NAME]" at bounding box center [802, 305] width 173 height 26
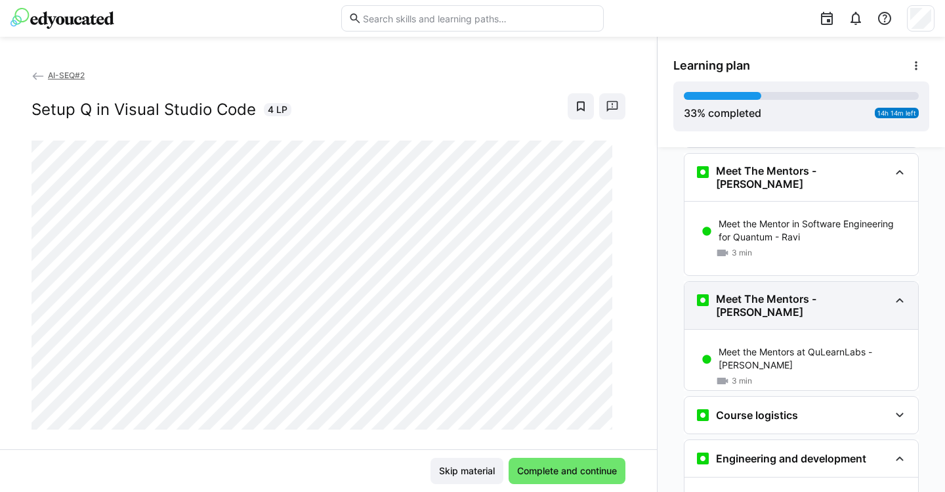
click at [742, 292] on h3 "Meet The Mentors - [PERSON_NAME]" at bounding box center [802, 305] width 173 height 26
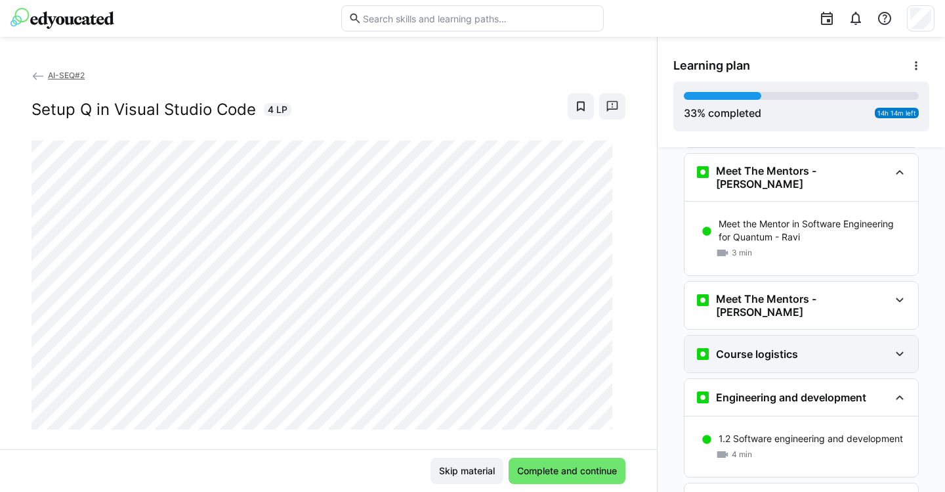
click at [737, 346] on div "Course logistics" at bounding box center [746, 354] width 103 height 16
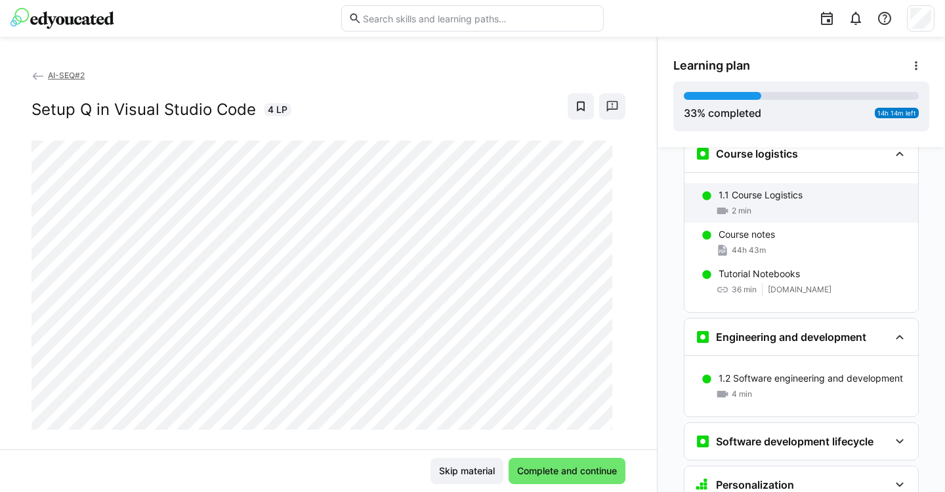
scroll to position [230, 0]
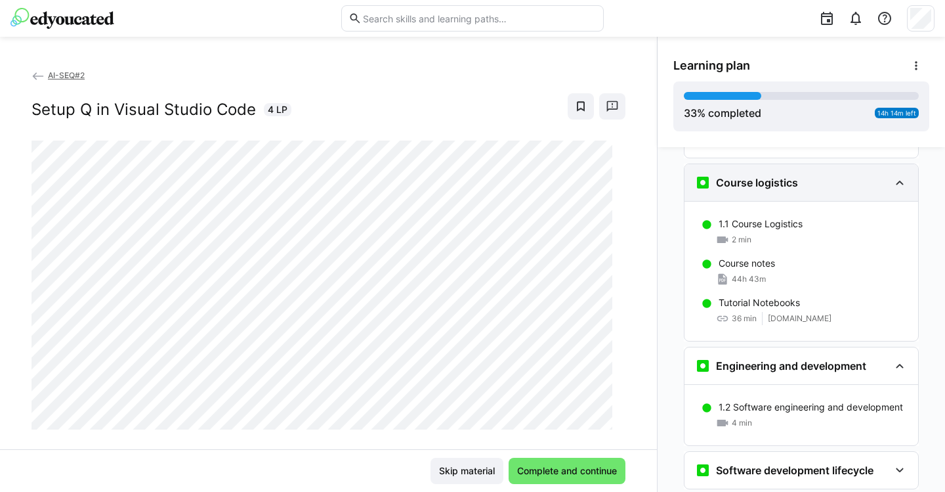
click at [789, 170] on div "Course logistics" at bounding box center [802, 182] width 234 height 37
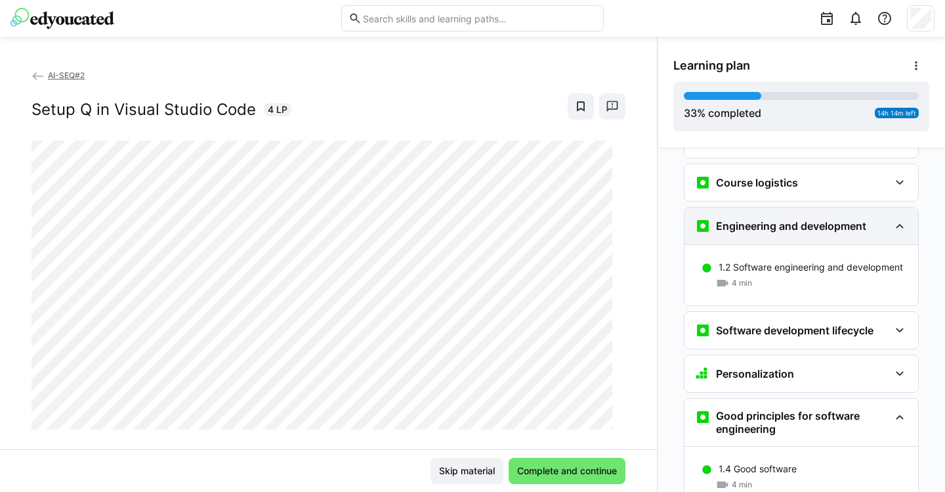
click at [775, 219] on h3 "Engineering and development" at bounding box center [791, 225] width 150 height 13
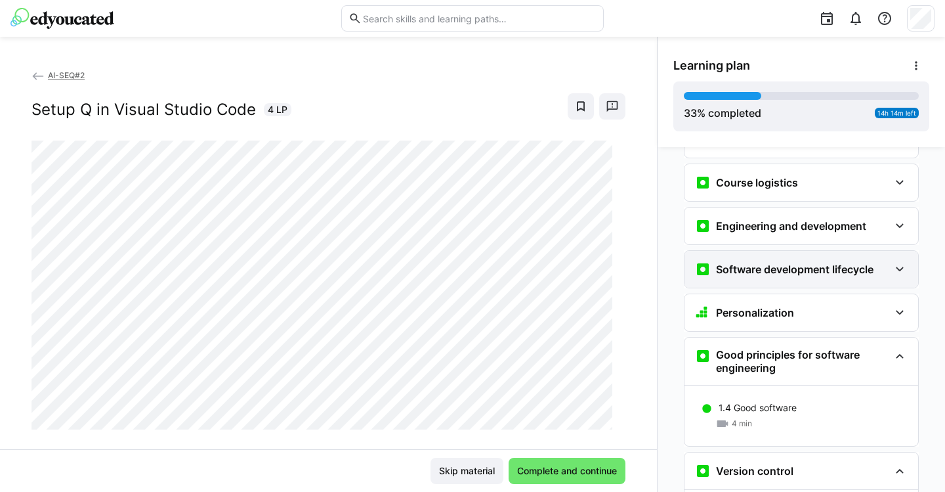
click at [767, 261] on div "Software development lifecycle" at bounding box center [784, 269] width 179 height 16
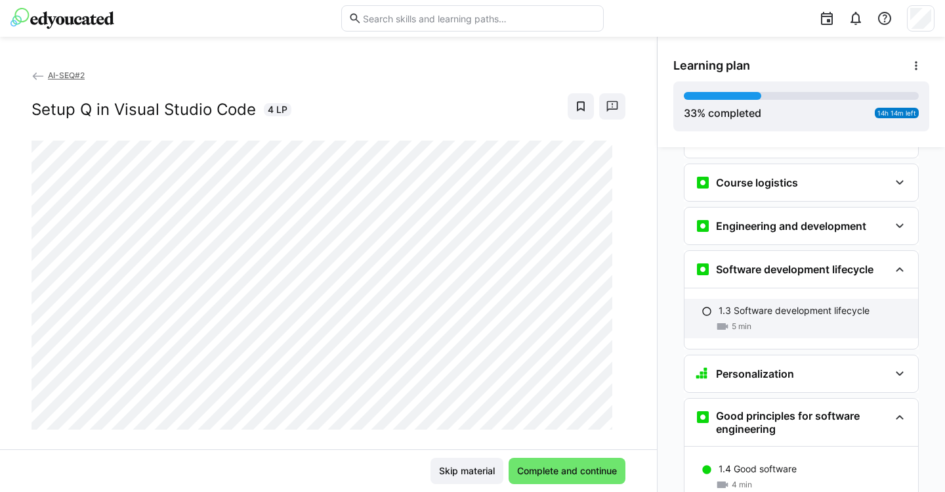
click at [733, 304] on p "1.3 Software development lifecycle" at bounding box center [794, 310] width 151 height 13
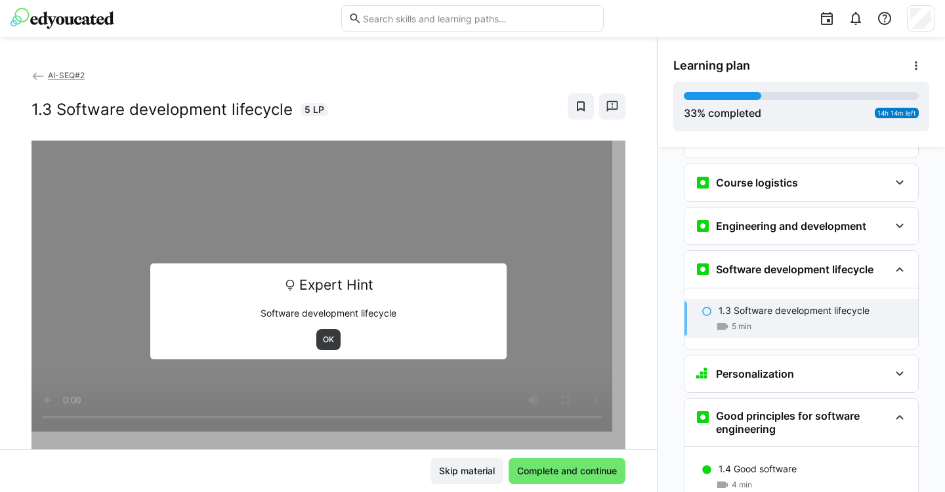
scroll to position [312, 0]
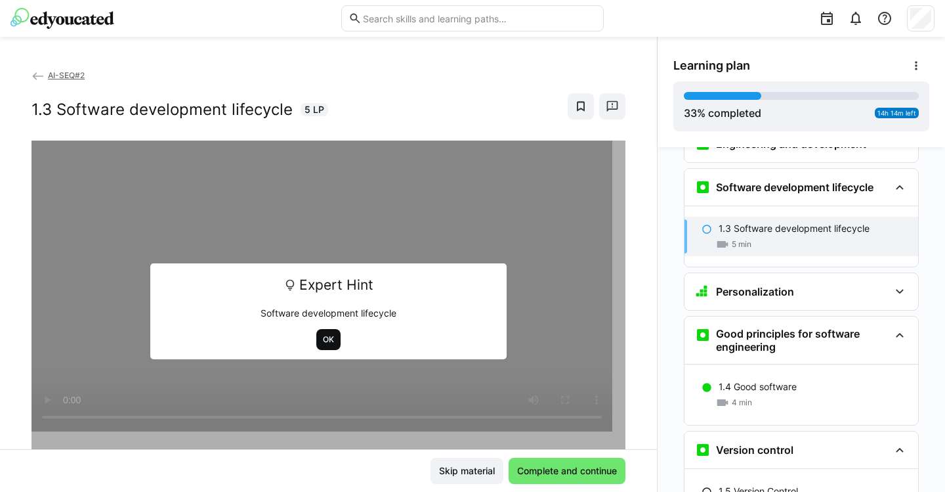
click at [324, 340] on span "OK" at bounding box center [329, 339] width 14 height 11
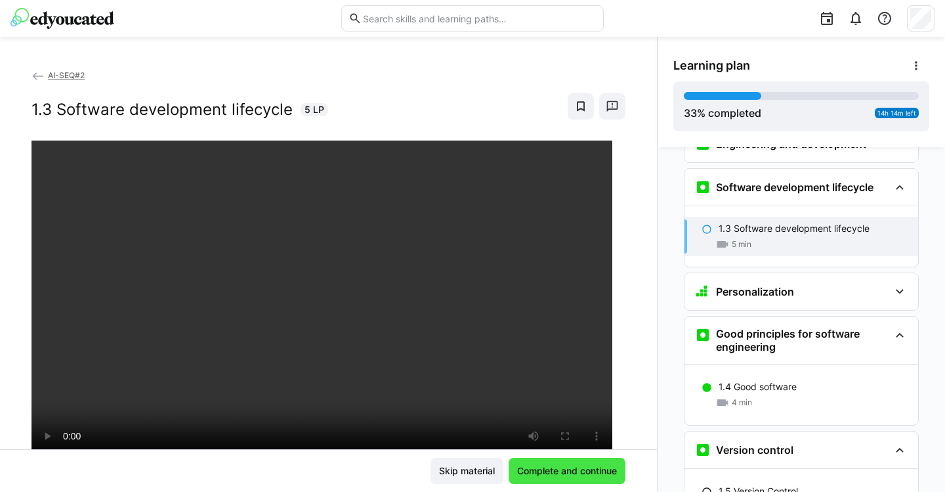
click at [555, 464] on span "Complete and continue" at bounding box center [567, 470] width 104 height 13
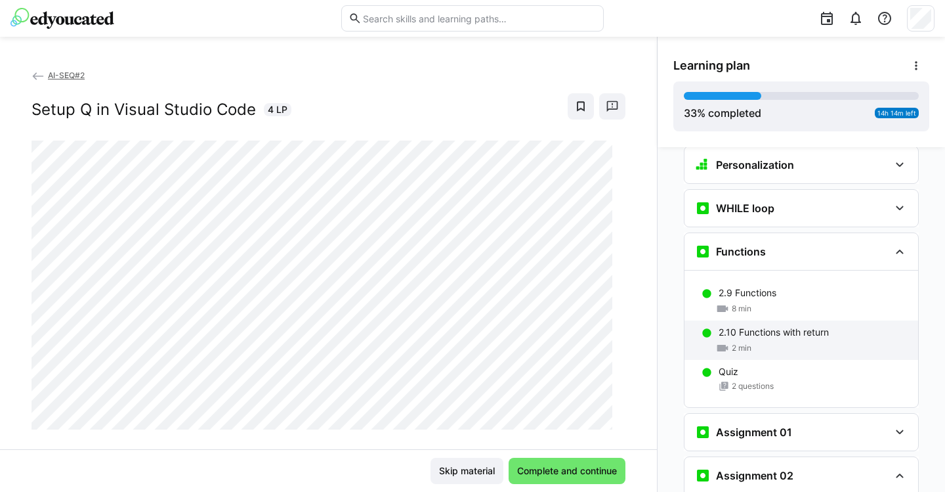
scroll to position [1504, 0]
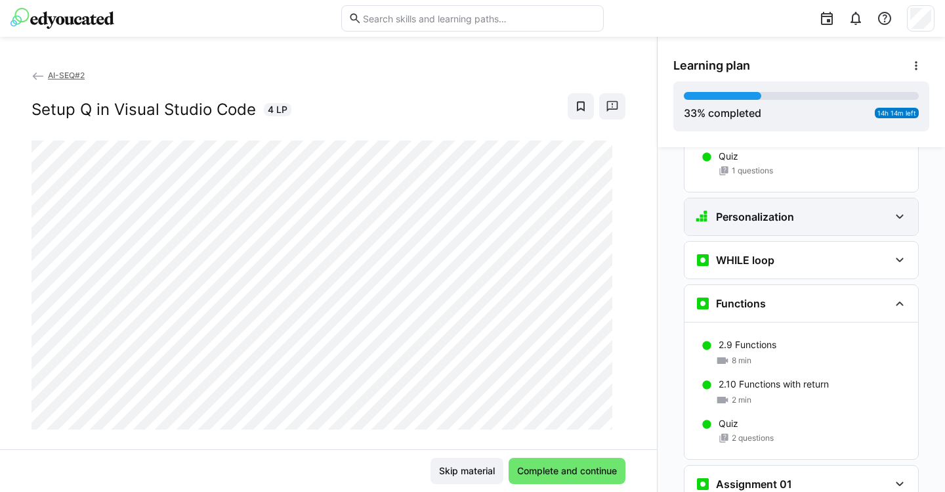
click at [767, 210] on h3 "Personalization" at bounding box center [755, 216] width 78 height 13
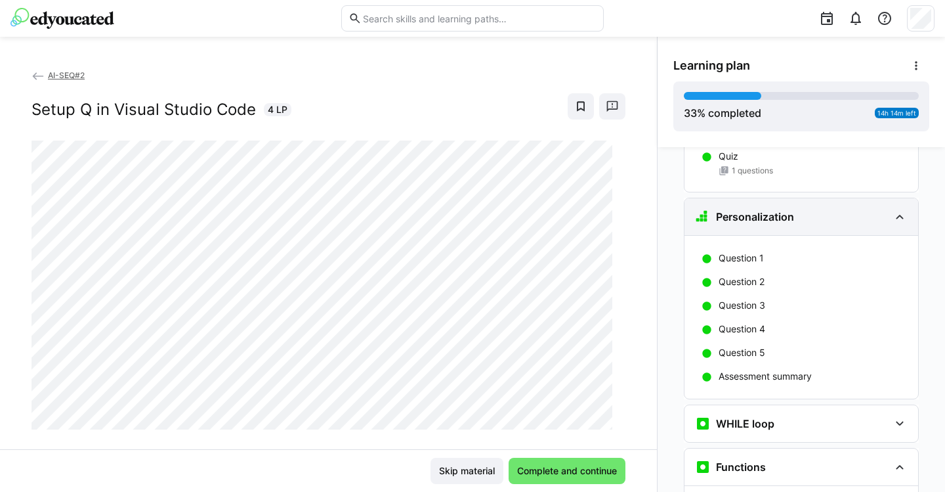
click at [767, 210] on h3 "Personalization" at bounding box center [755, 216] width 78 height 13
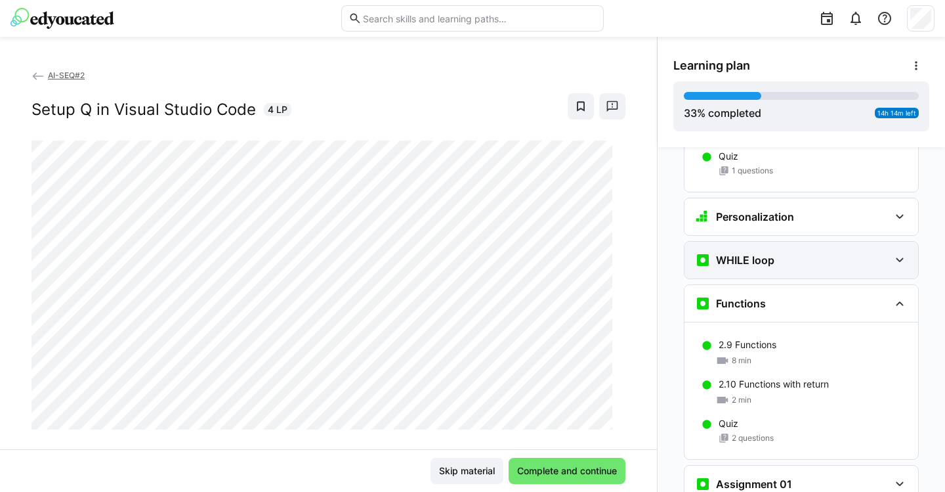
click at [761, 253] on h3 "WHILE loop" at bounding box center [745, 259] width 58 height 13
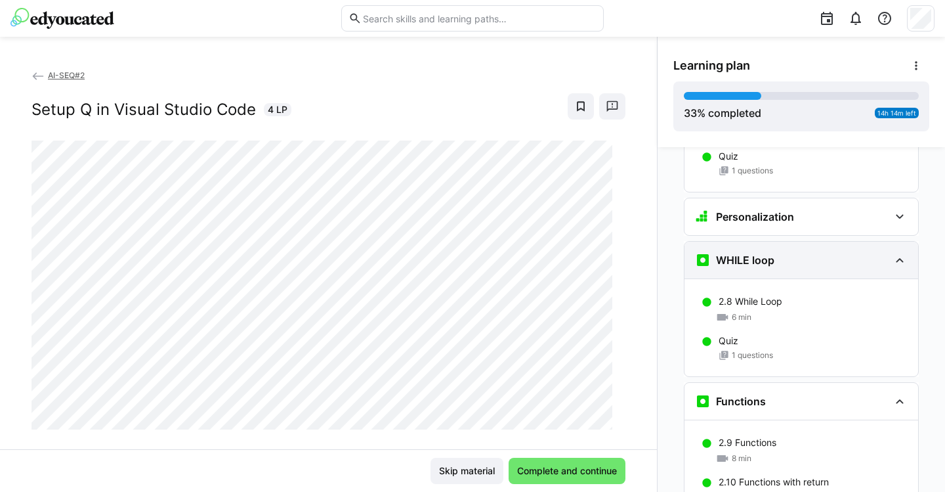
click at [761, 253] on h3 "WHILE loop" at bounding box center [745, 259] width 58 height 13
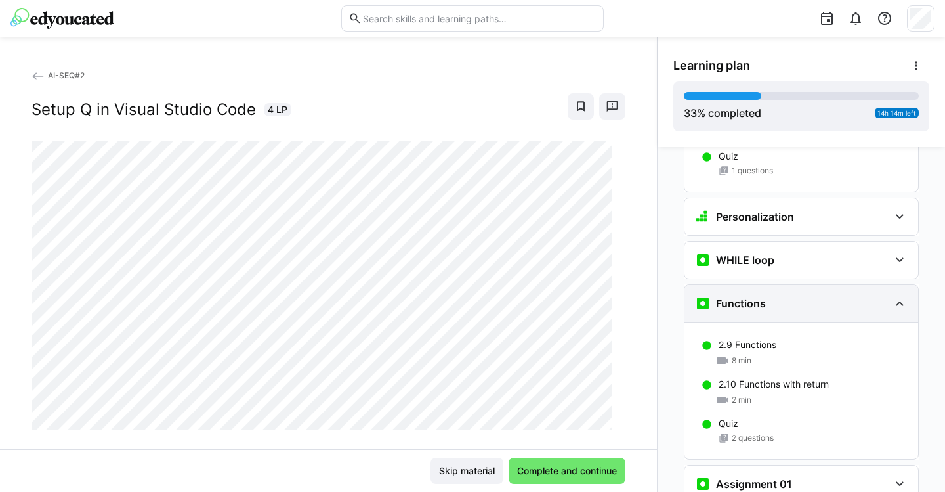
click at [758, 297] on h3 "Functions" at bounding box center [741, 303] width 50 height 13
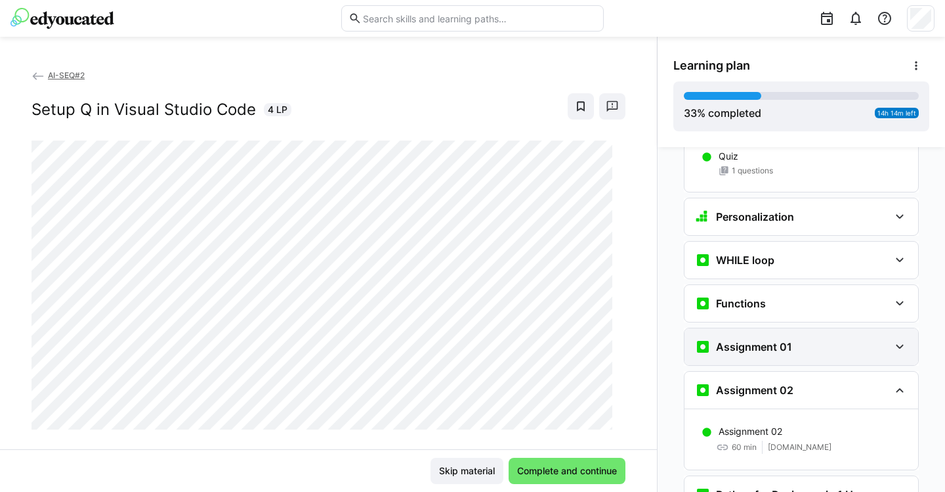
click at [752, 328] on div "Assignment 01" at bounding box center [802, 346] width 234 height 37
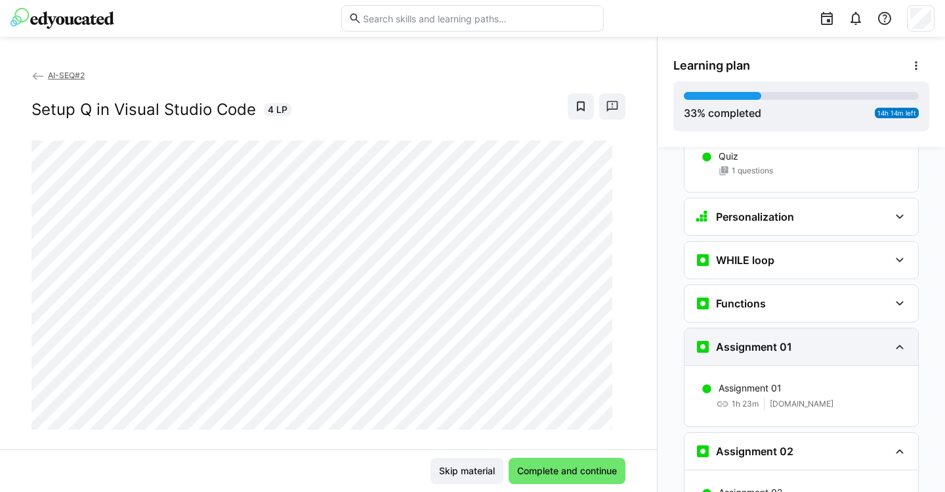
click at [752, 328] on div "Assignment 01" at bounding box center [802, 346] width 234 height 37
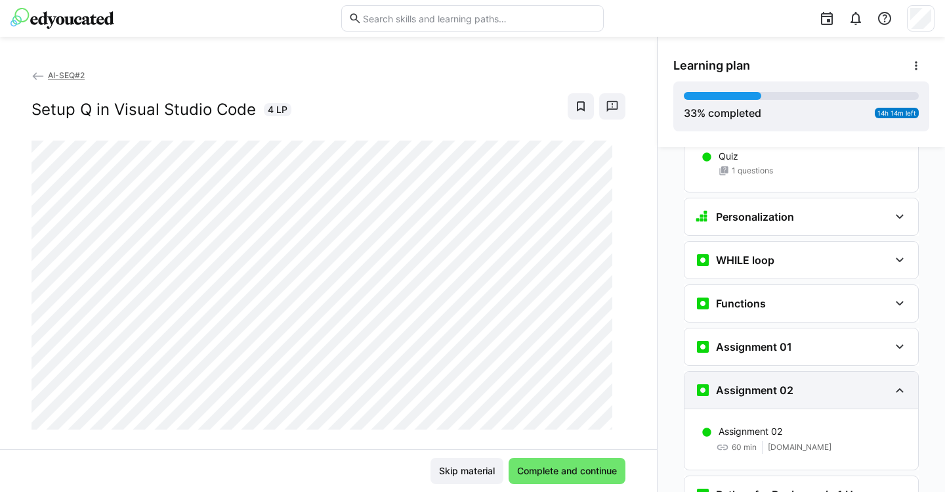
click at [746, 383] on h3 "Assignment 02" at bounding box center [754, 389] width 77 height 13
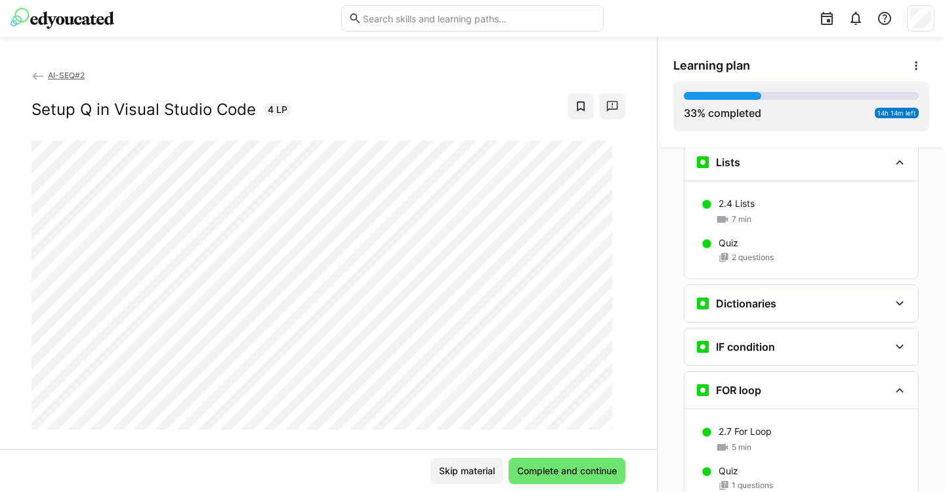
scroll to position [1132, 0]
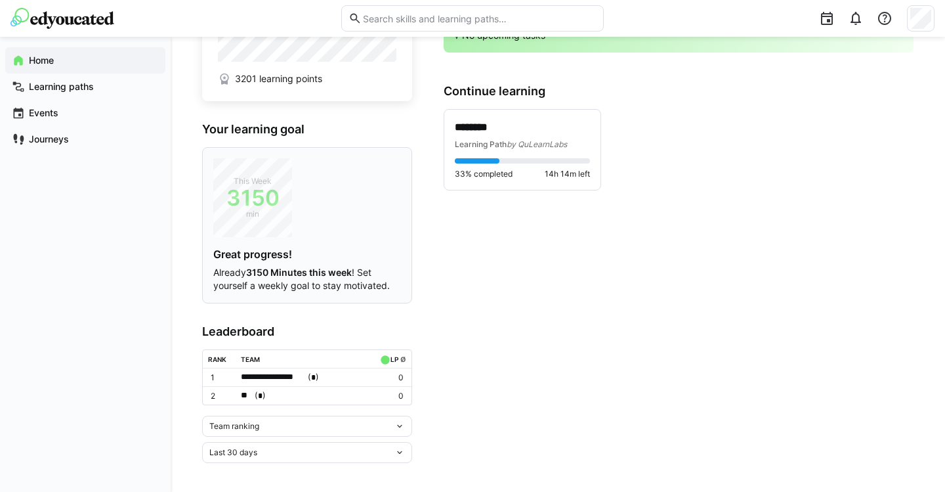
scroll to position [148, 0]
click at [312, 424] on div "Team ranking" at bounding box center [301, 426] width 185 height 9
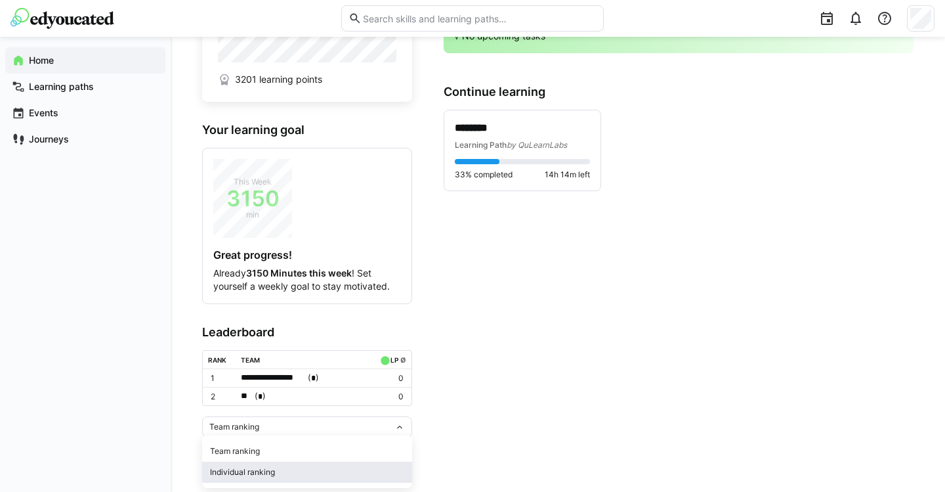
click at [270, 469] on div "Individual ranking" at bounding box center [307, 472] width 194 height 11
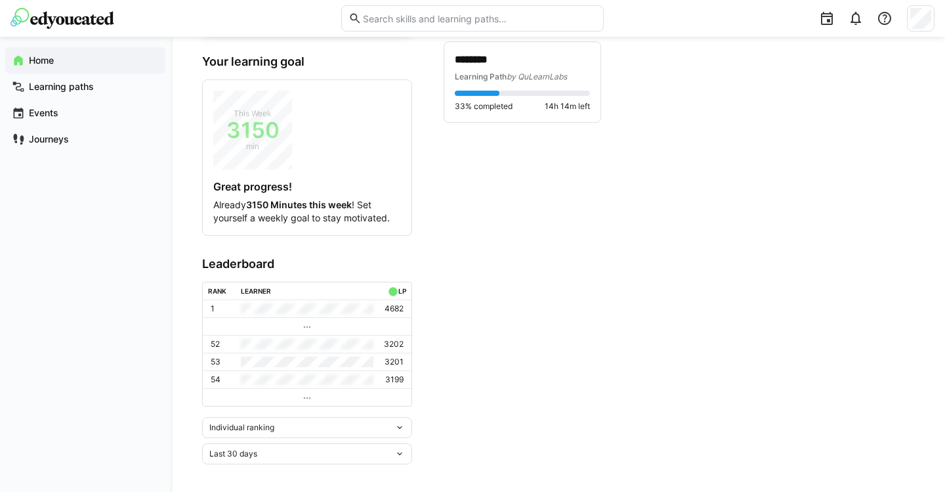
scroll to position [215, 0]
drag, startPoint x: 384, startPoint y: 358, endPoint x: 405, endPoint y: 359, distance: 21.0
click at [405, 359] on td "3201" at bounding box center [395, 362] width 33 height 18
click at [316, 450] on div "Last 30 days" at bounding box center [301, 454] width 185 height 9
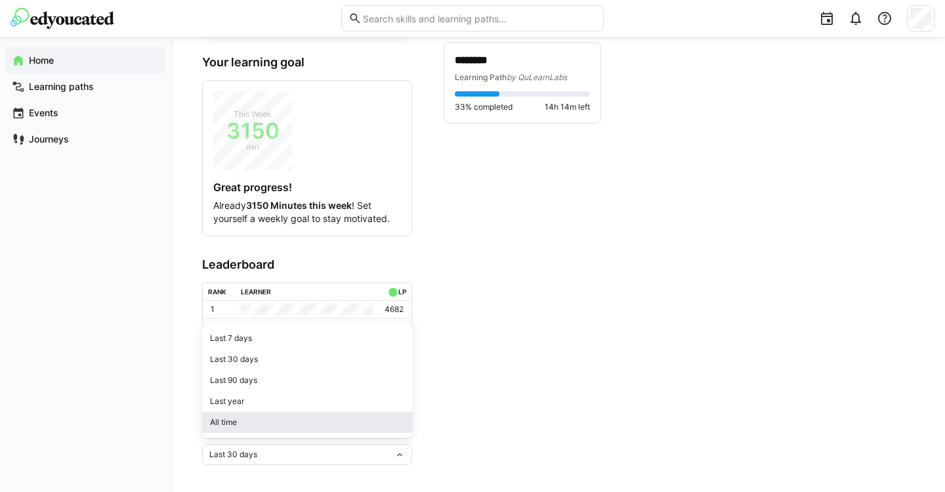
click at [262, 423] on div "All time" at bounding box center [307, 422] width 194 height 11
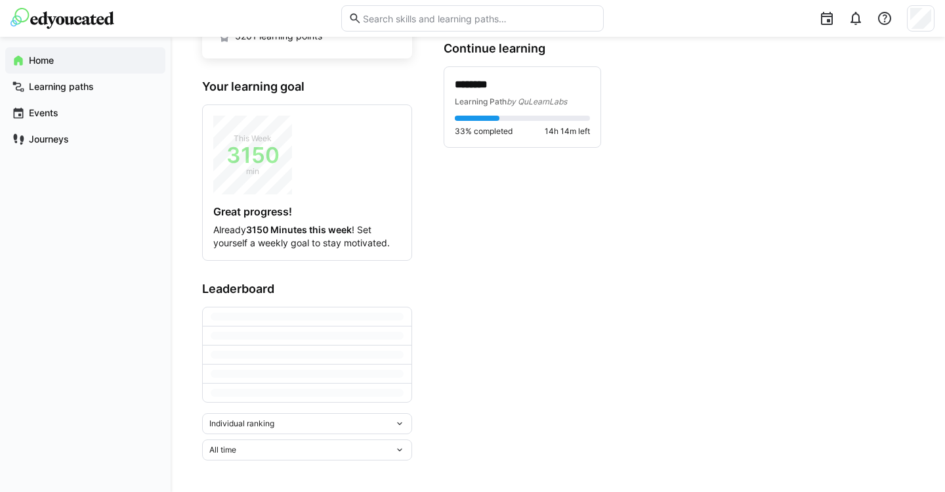
scroll to position [191, 0]
drag, startPoint x: 385, startPoint y: 383, endPoint x: 405, endPoint y: 383, distance: 20.4
click at [405, 383] on td "3201" at bounding box center [395, 386] width 33 height 18
click at [347, 390] on td at bounding box center [307, 386] width 143 height 18
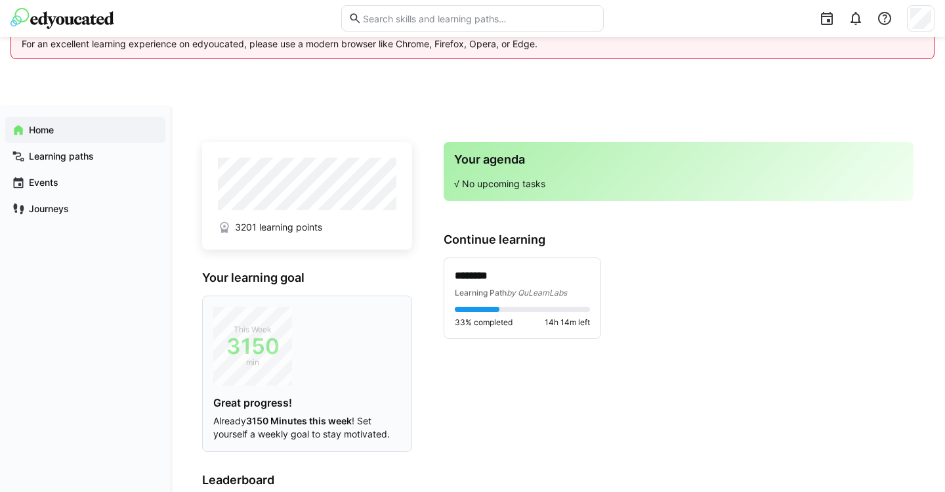
scroll to position [0, 0]
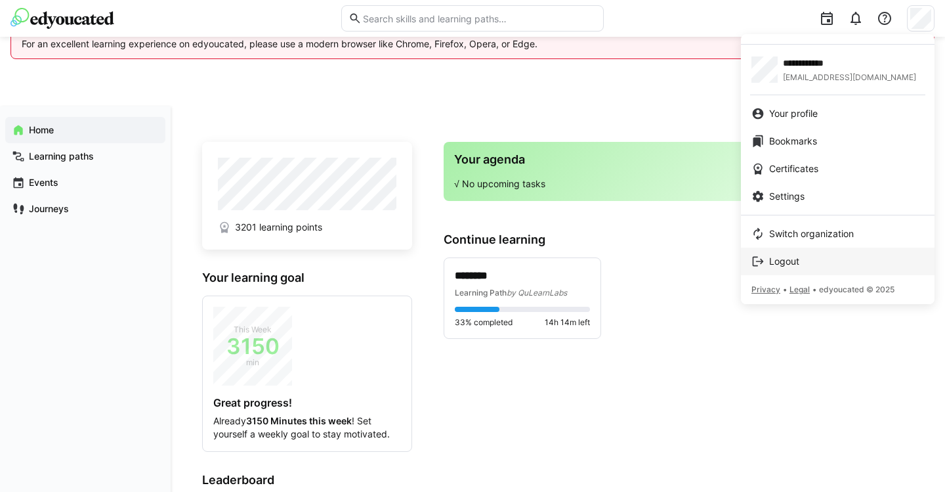
click at [793, 261] on span "Logout" at bounding box center [784, 261] width 30 height 13
